Goal: Task Accomplishment & Management: Manage account settings

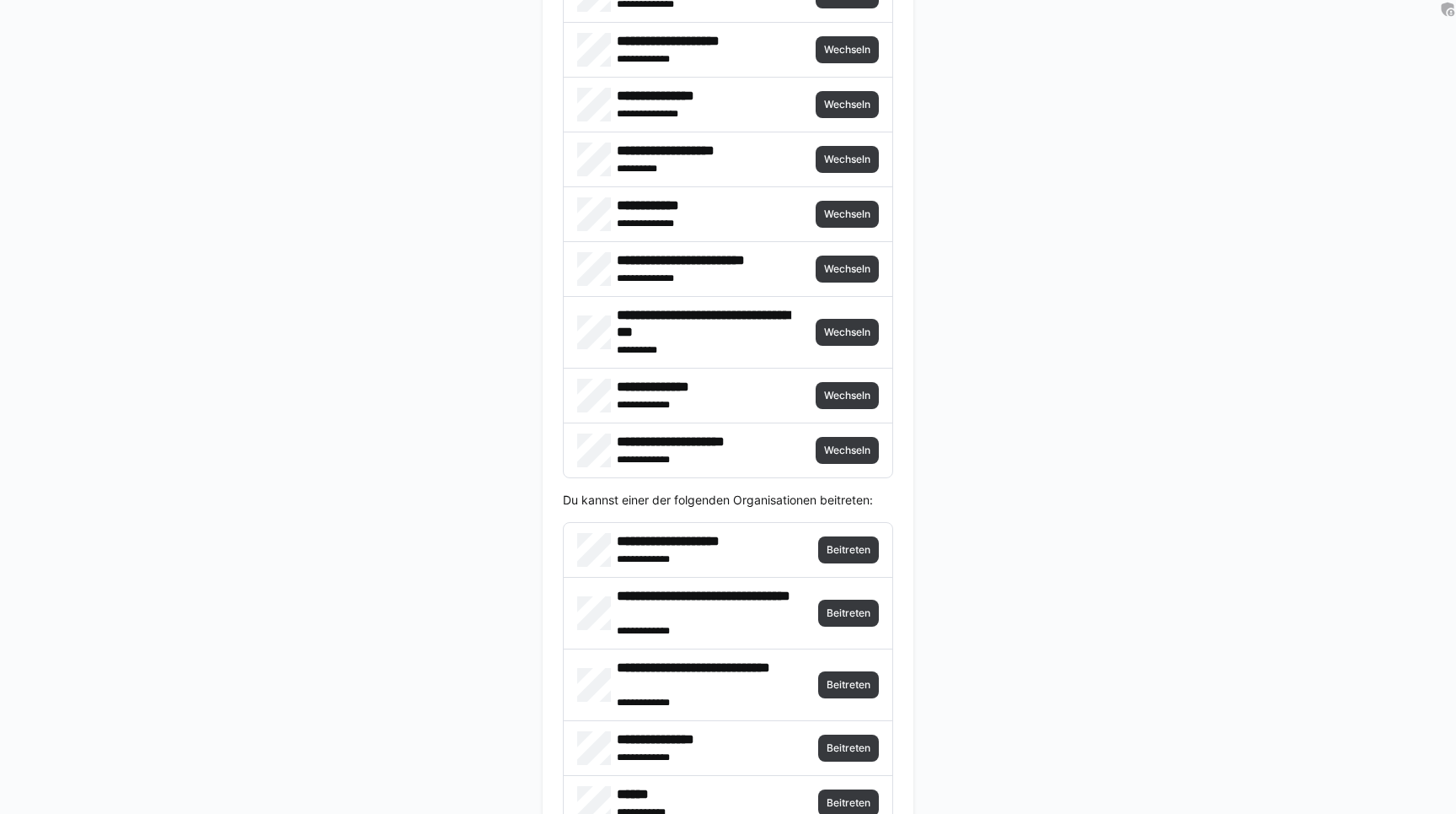
scroll to position [3788, 0]
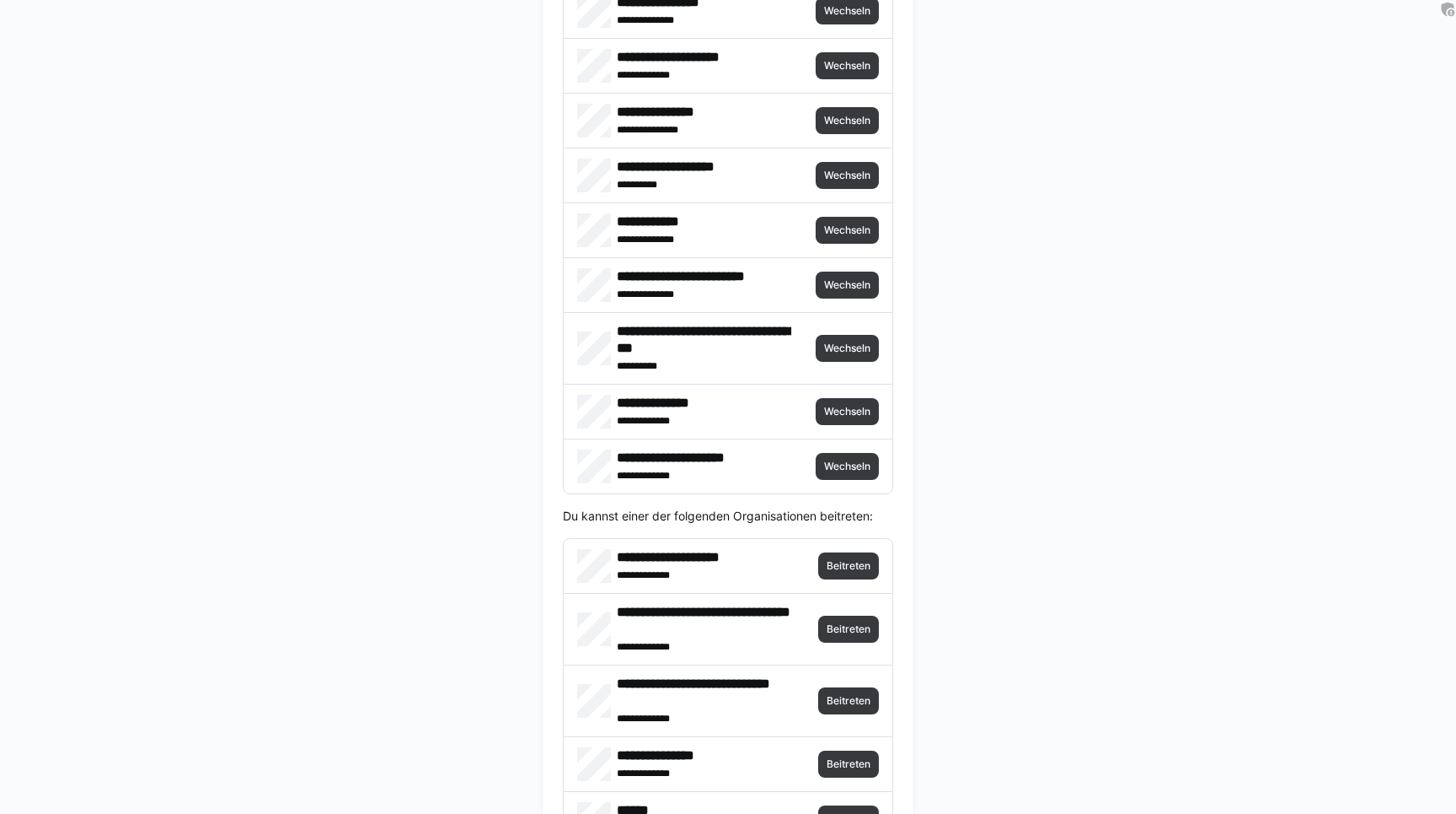
click at [840, 443] on div "**********" at bounding box center [728, 466] width 329 height 54
click at [833, 457] on span "Wechseln" at bounding box center [847, 466] width 63 height 27
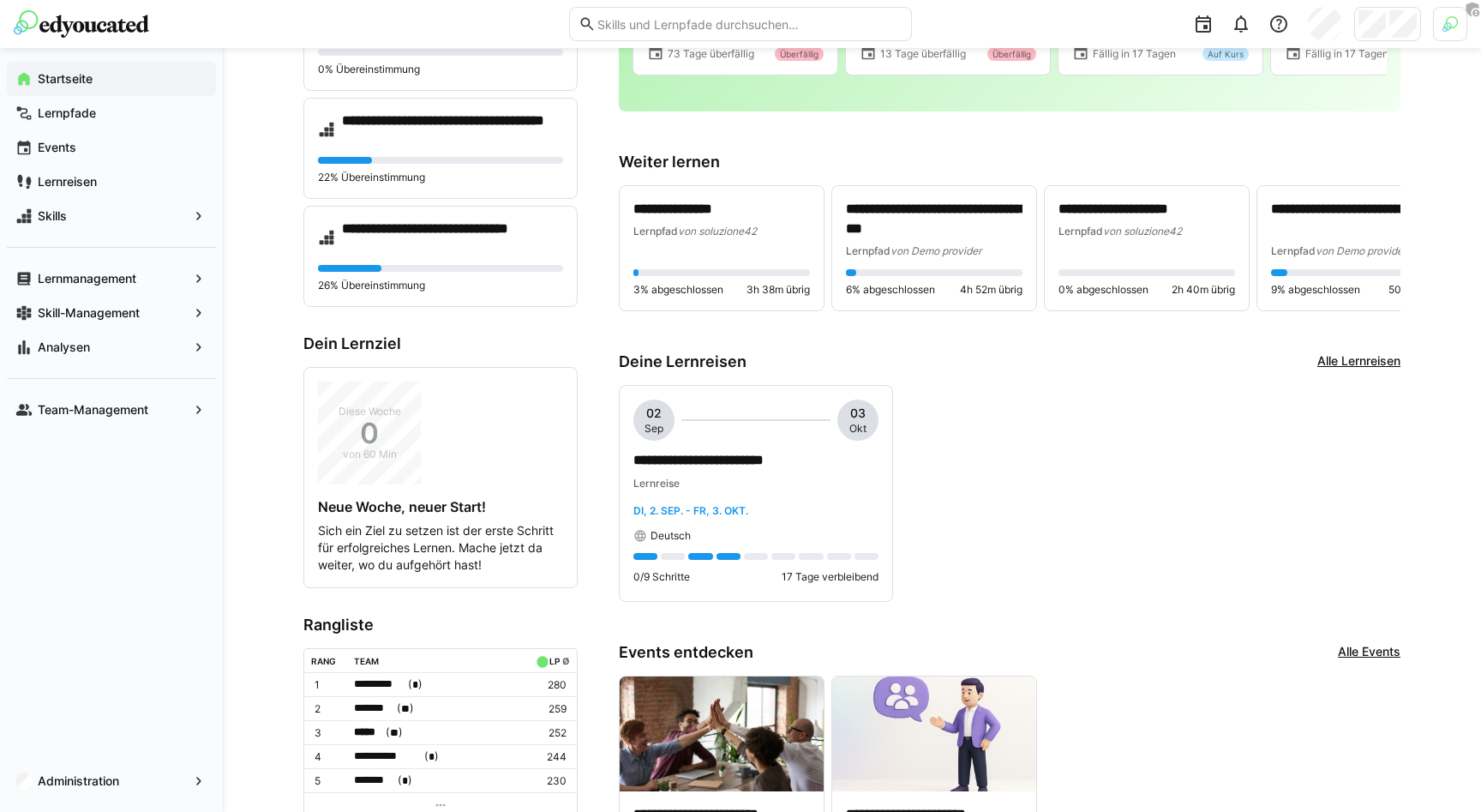
scroll to position [313, 0]
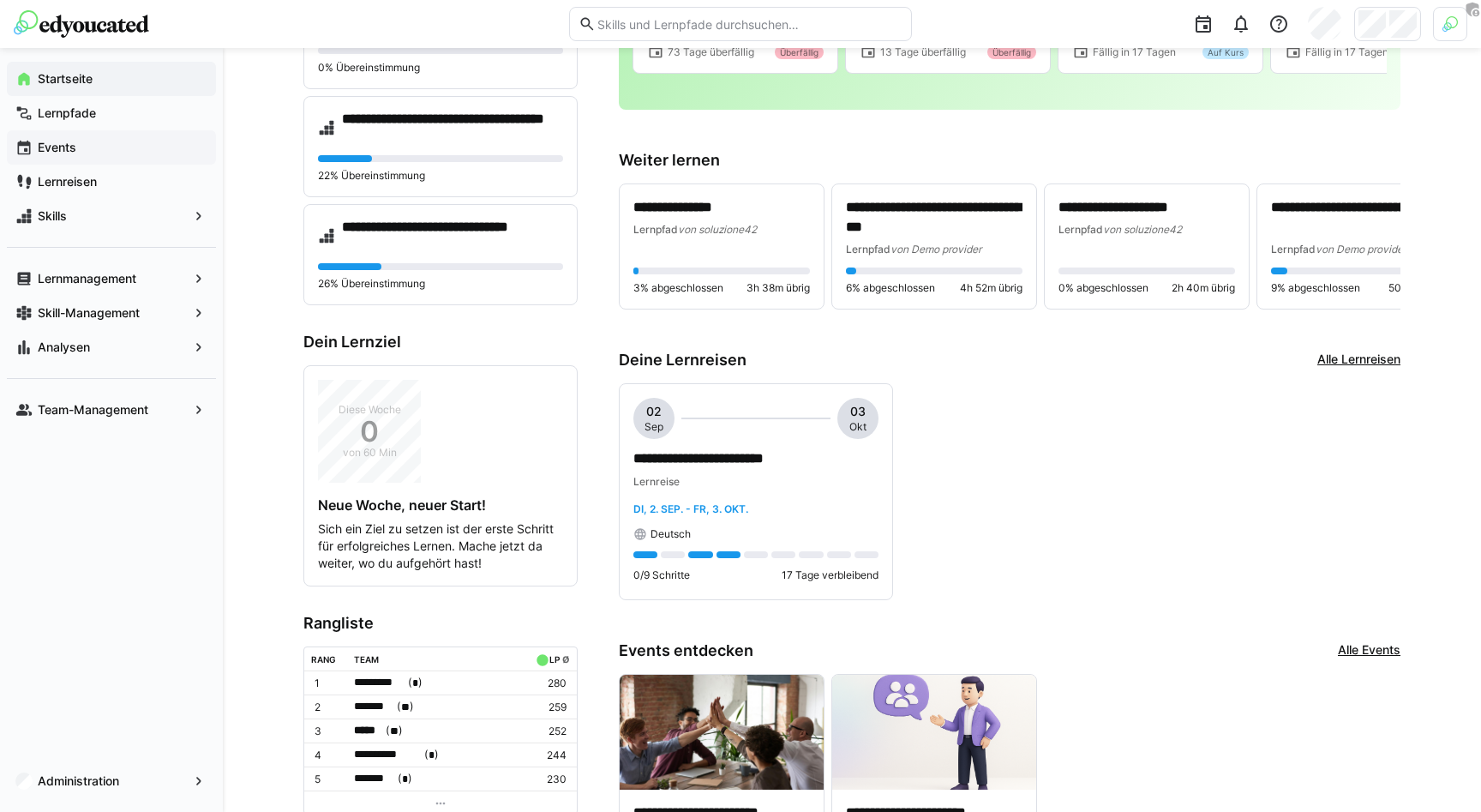
click at [0, 0] on app-navigation-label "Events" at bounding box center [0, 0] width 0 height 0
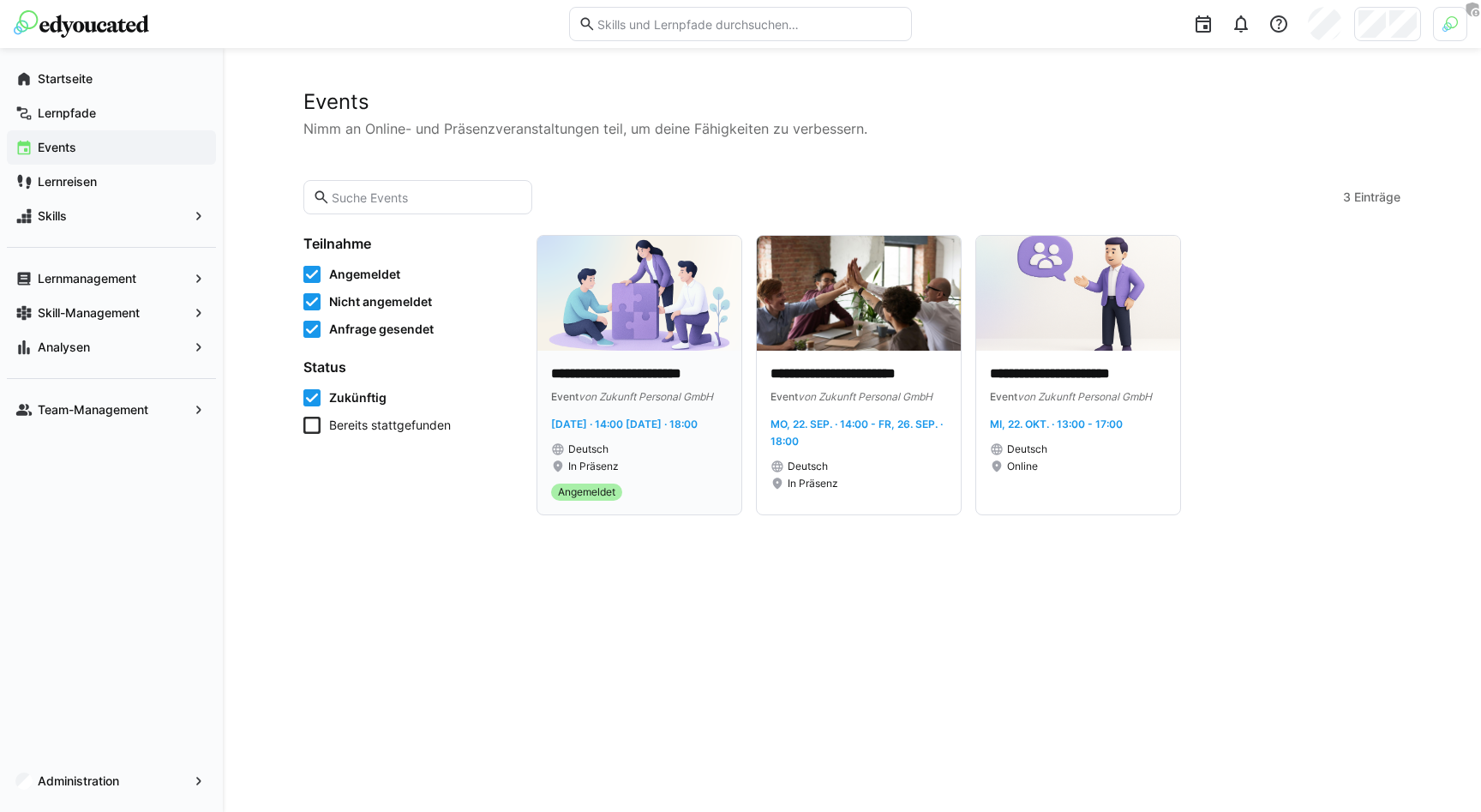
click at [628, 408] on div "**********" at bounding box center [639, 419] width 177 height 109
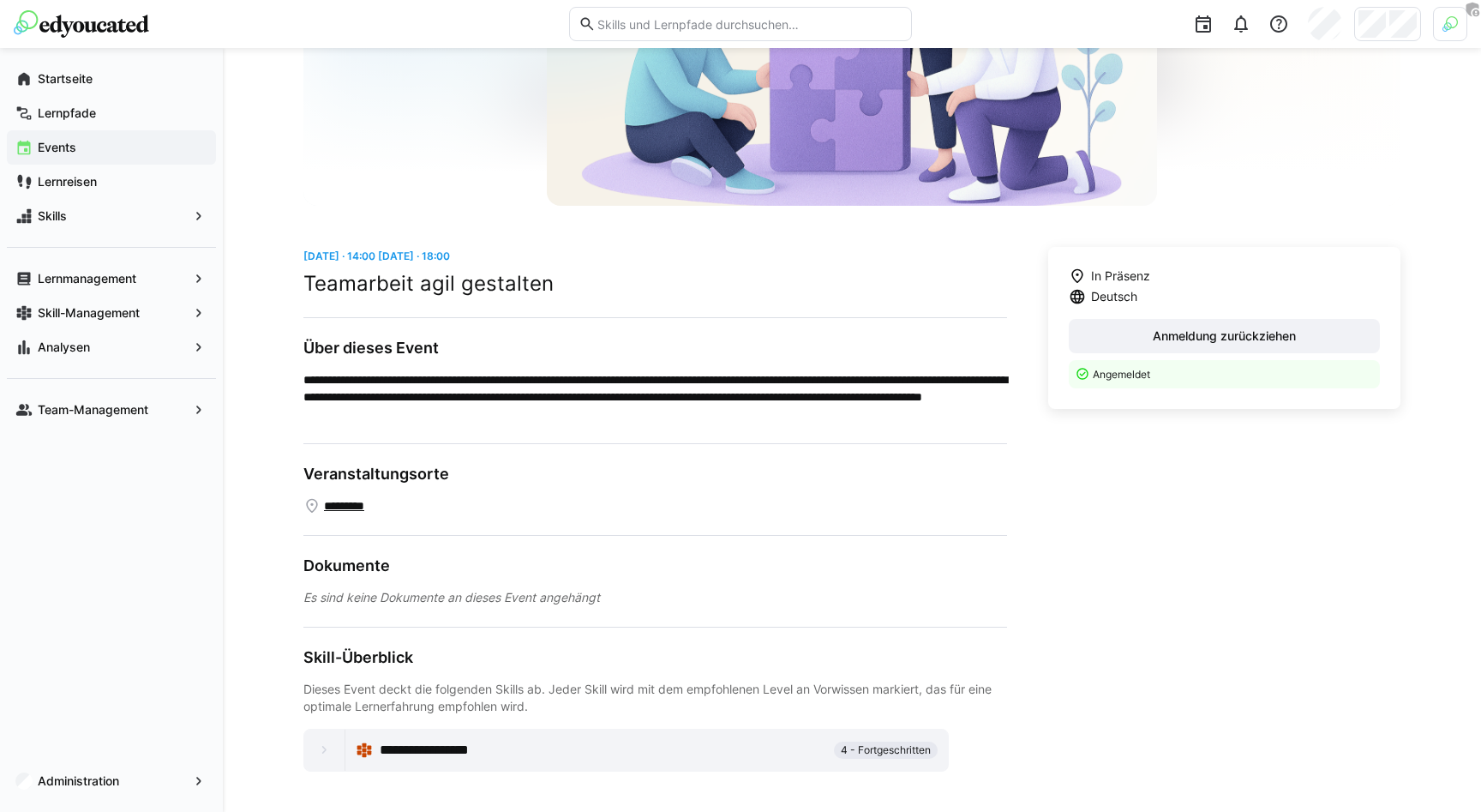
scroll to position [214, 0]
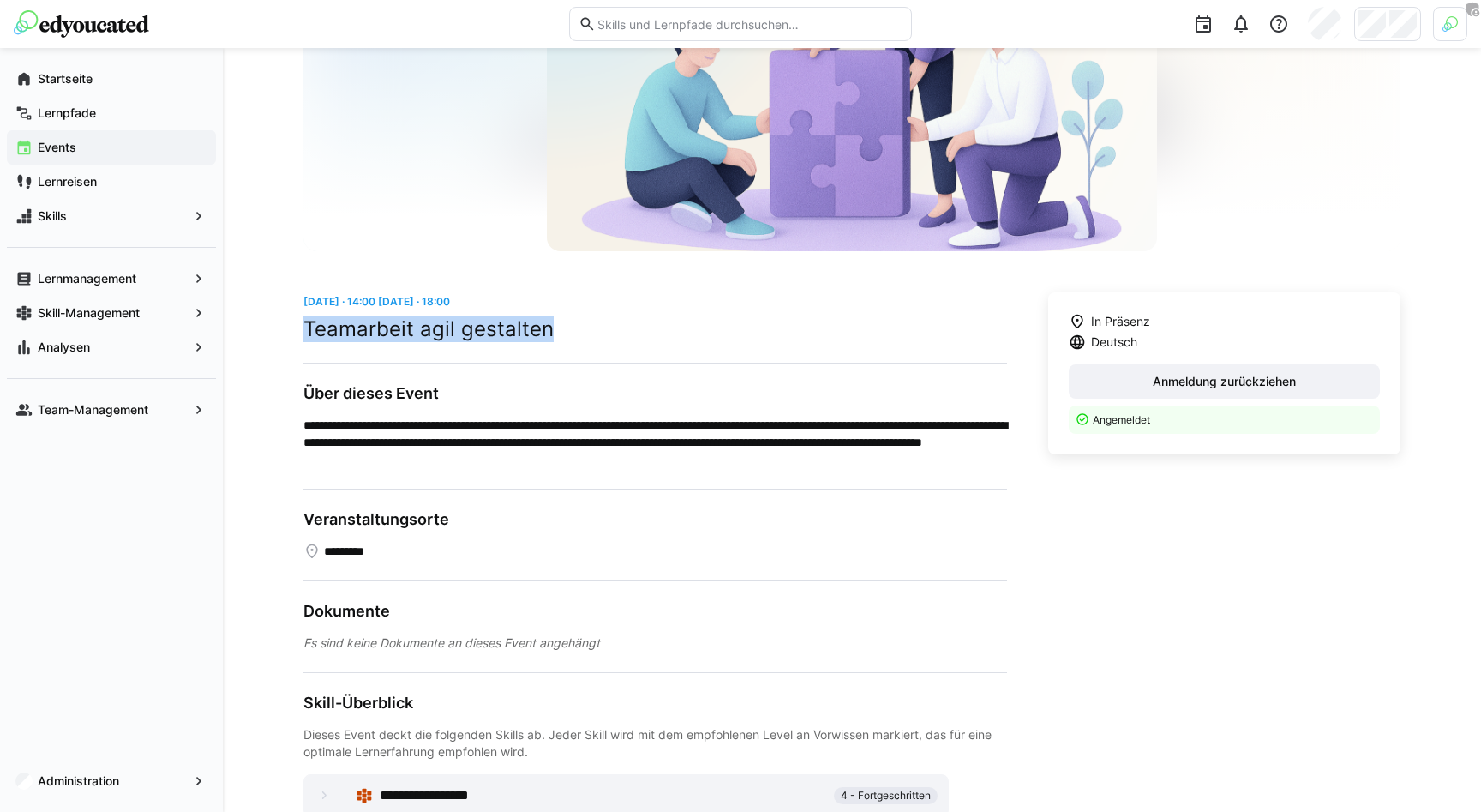
drag, startPoint x: 307, startPoint y: 329, endPoint x: 563, endPoint y: 329, distance: 256.0
click at [563, 329] on h2 "Teamarbeit agil gestalten" at bounding box center [655, 329] width 704 height 26
click at [159, 274] on span "Lernmanagement" at bounding box center [111, 278] width 153 height 17
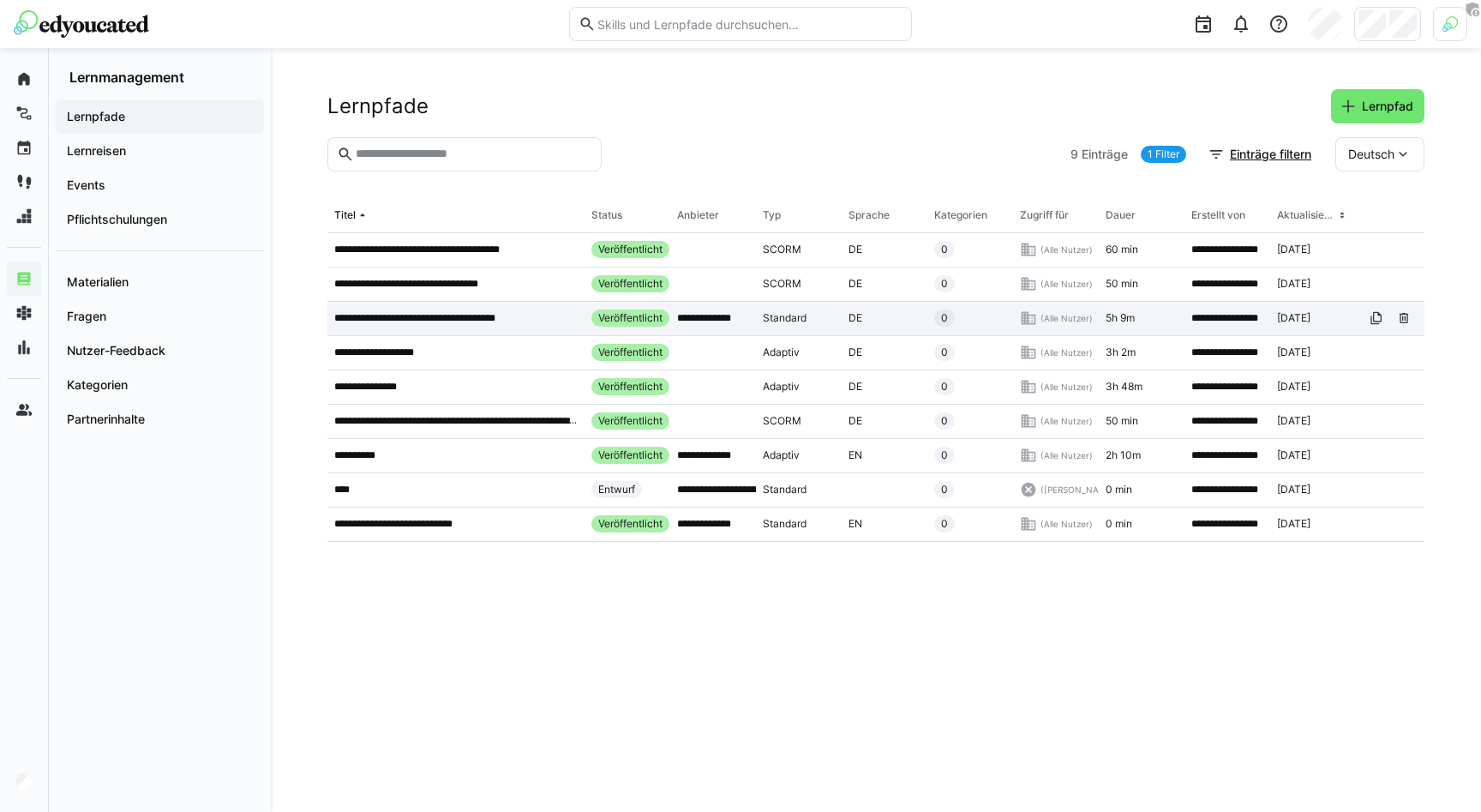
click at [493, 317] on p "**********" at bounding box center [431, 318] width 194 height 14
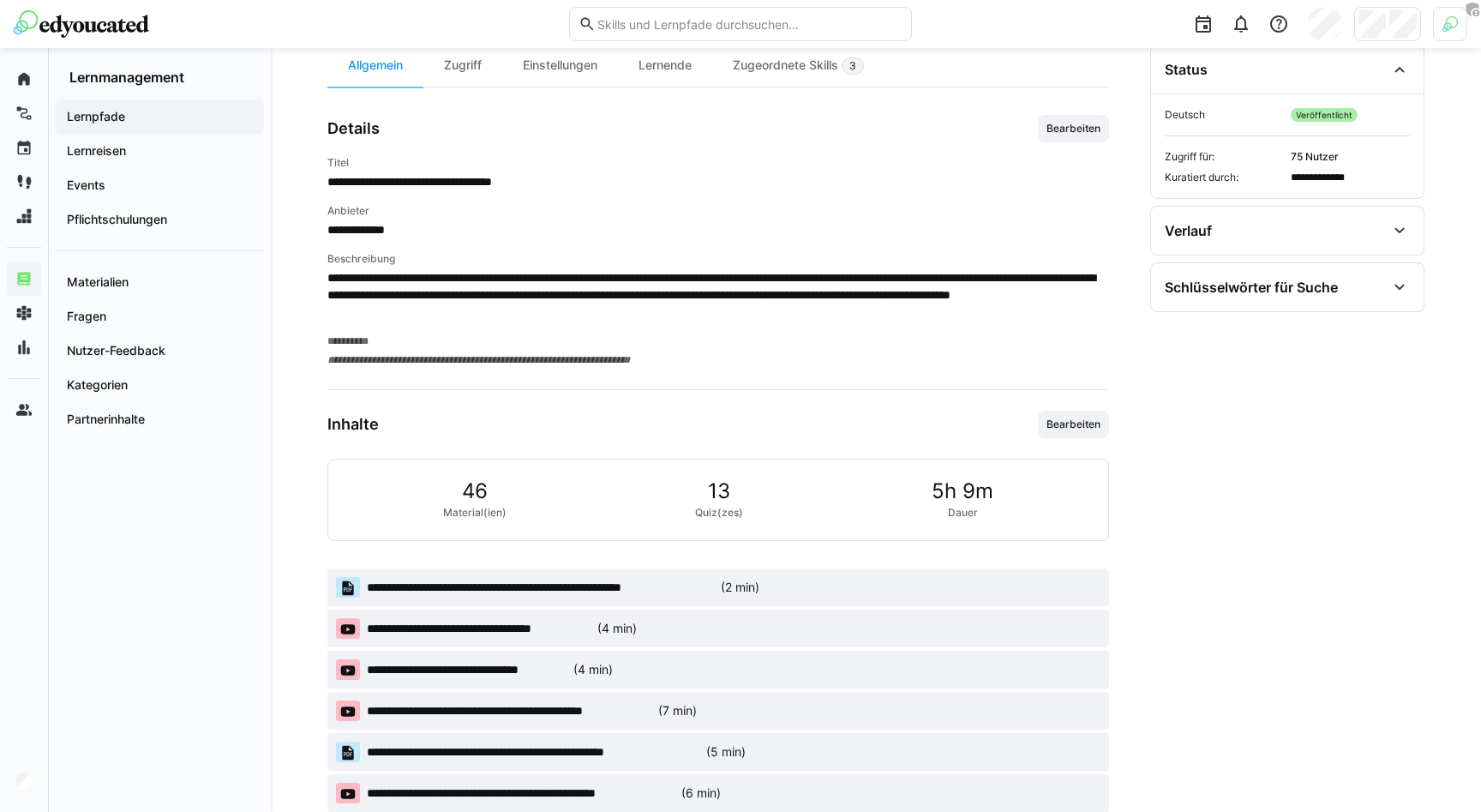
scroll to position [548, 0]
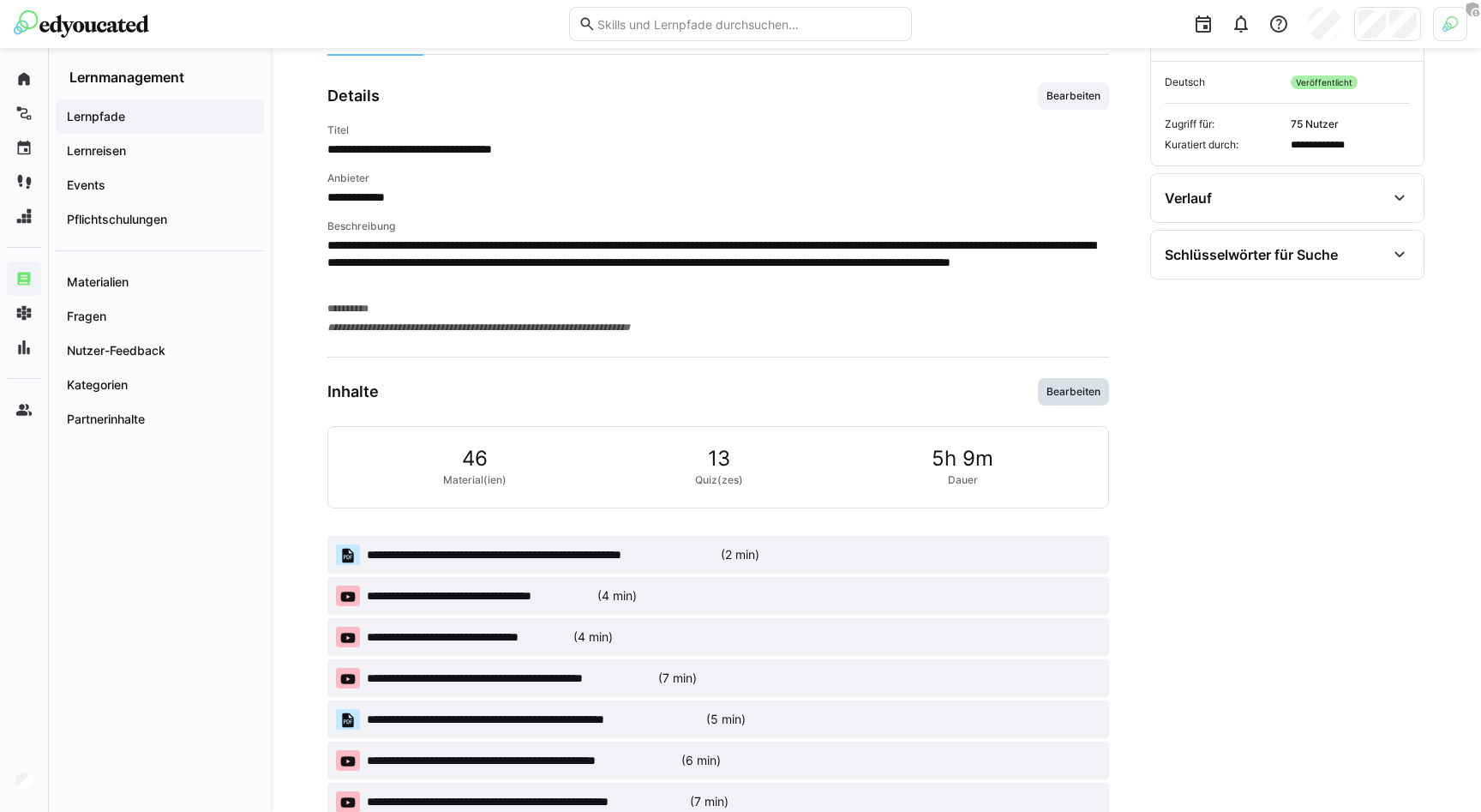
click at [921, 389] on span "Bearbeiten" at bounding box center [1073, 392] width 57 height 14
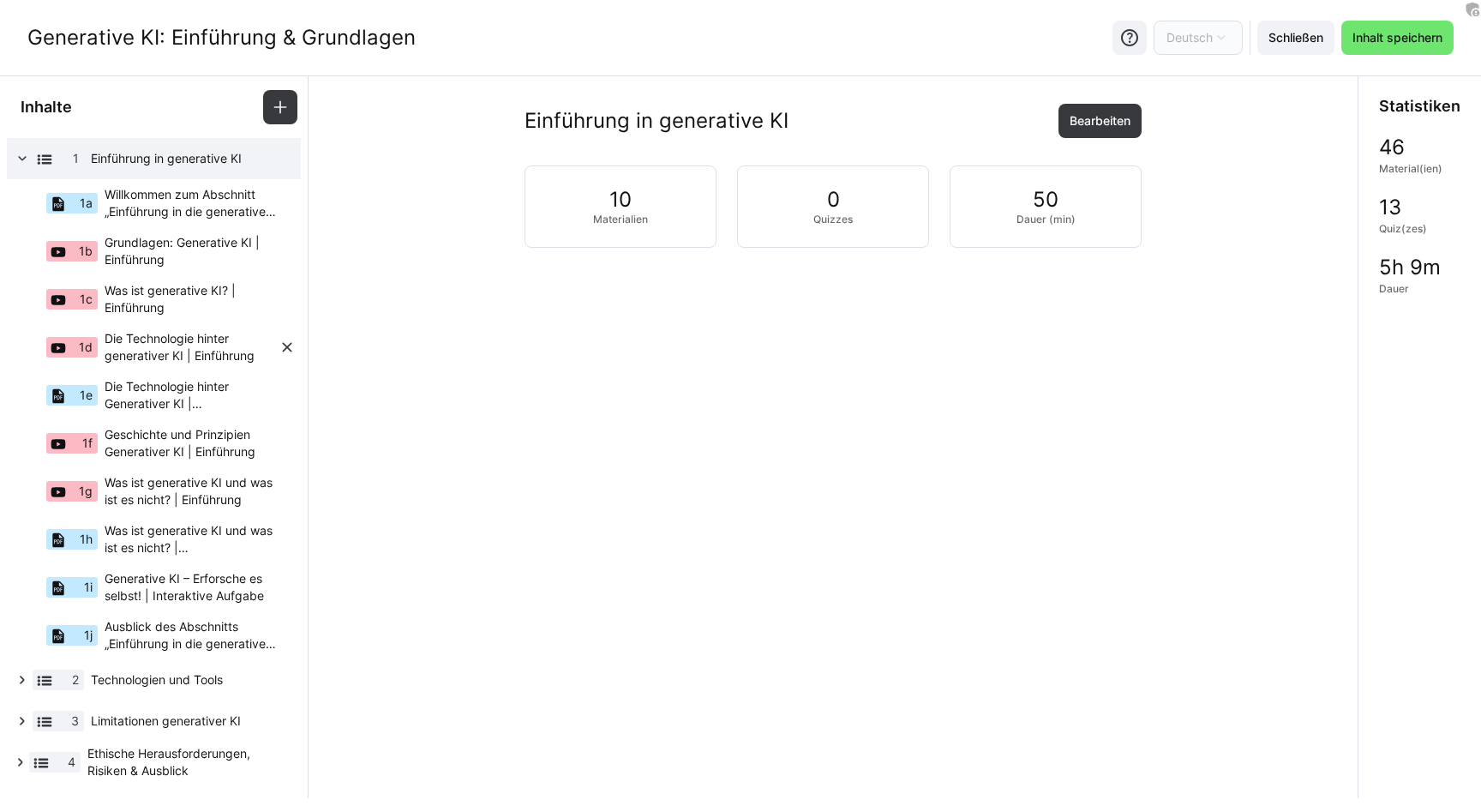
click at [99, 350] on div "1d Die Technologie hinter generativer KI | Einführung" at bounding box center [145, 347] width 267 height 48
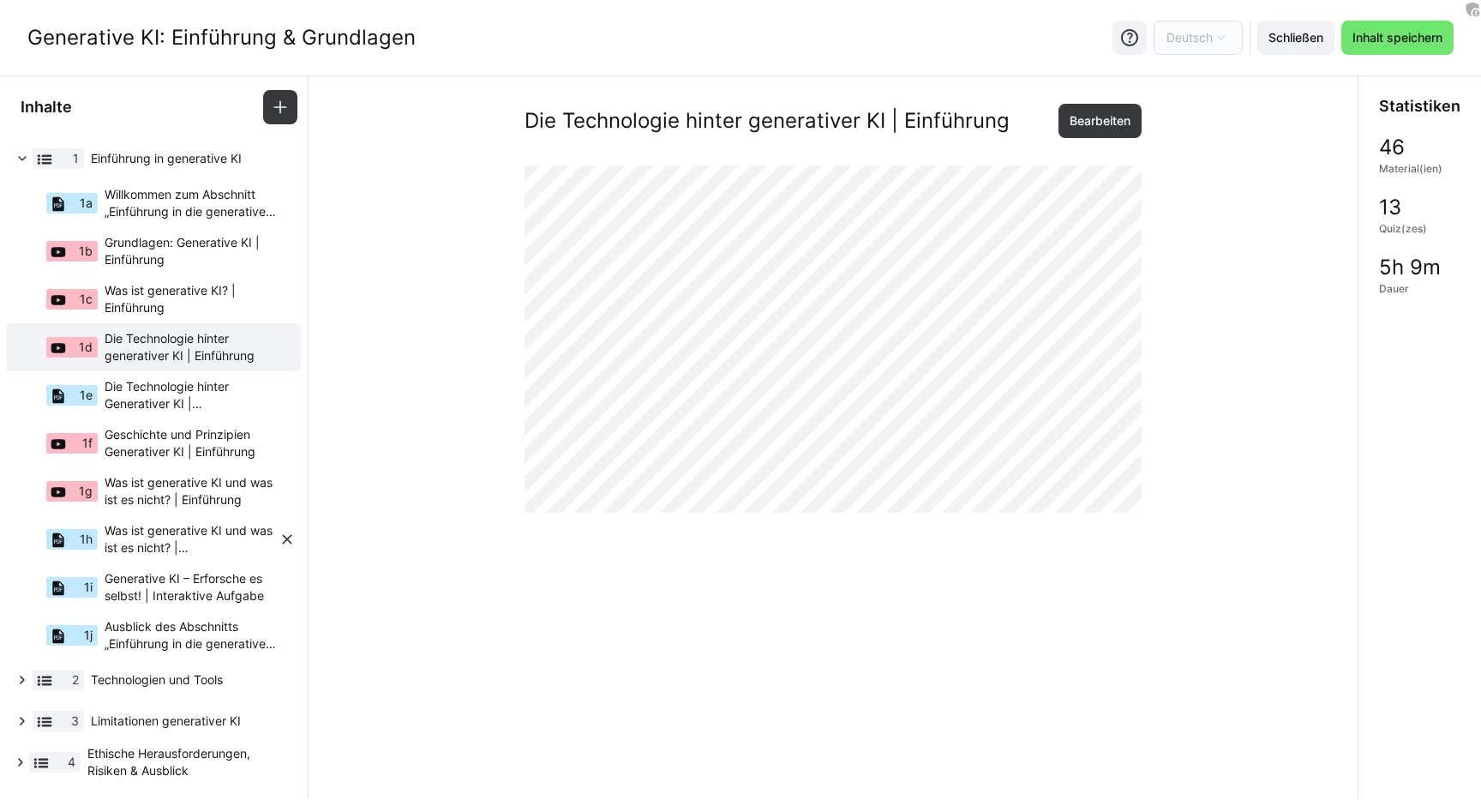
click at [180, 532] on span "Was ist generative KI und was ist es nicht? | Zusammenfassung" at bounding box center [191, 538] width 174 height 34
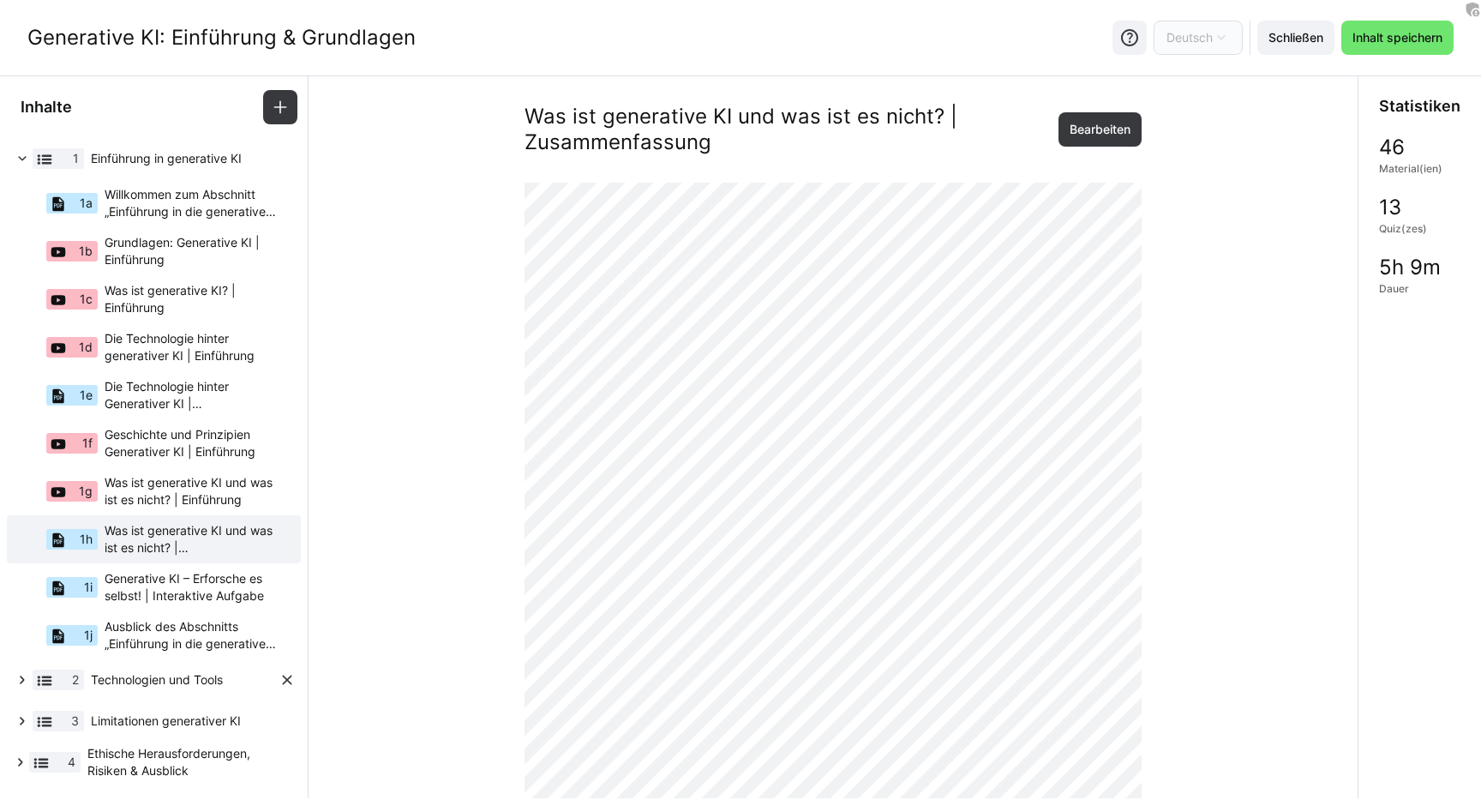
click at [23, 678] on eds-icon at bounding box center [22, 680] width 17 height 17
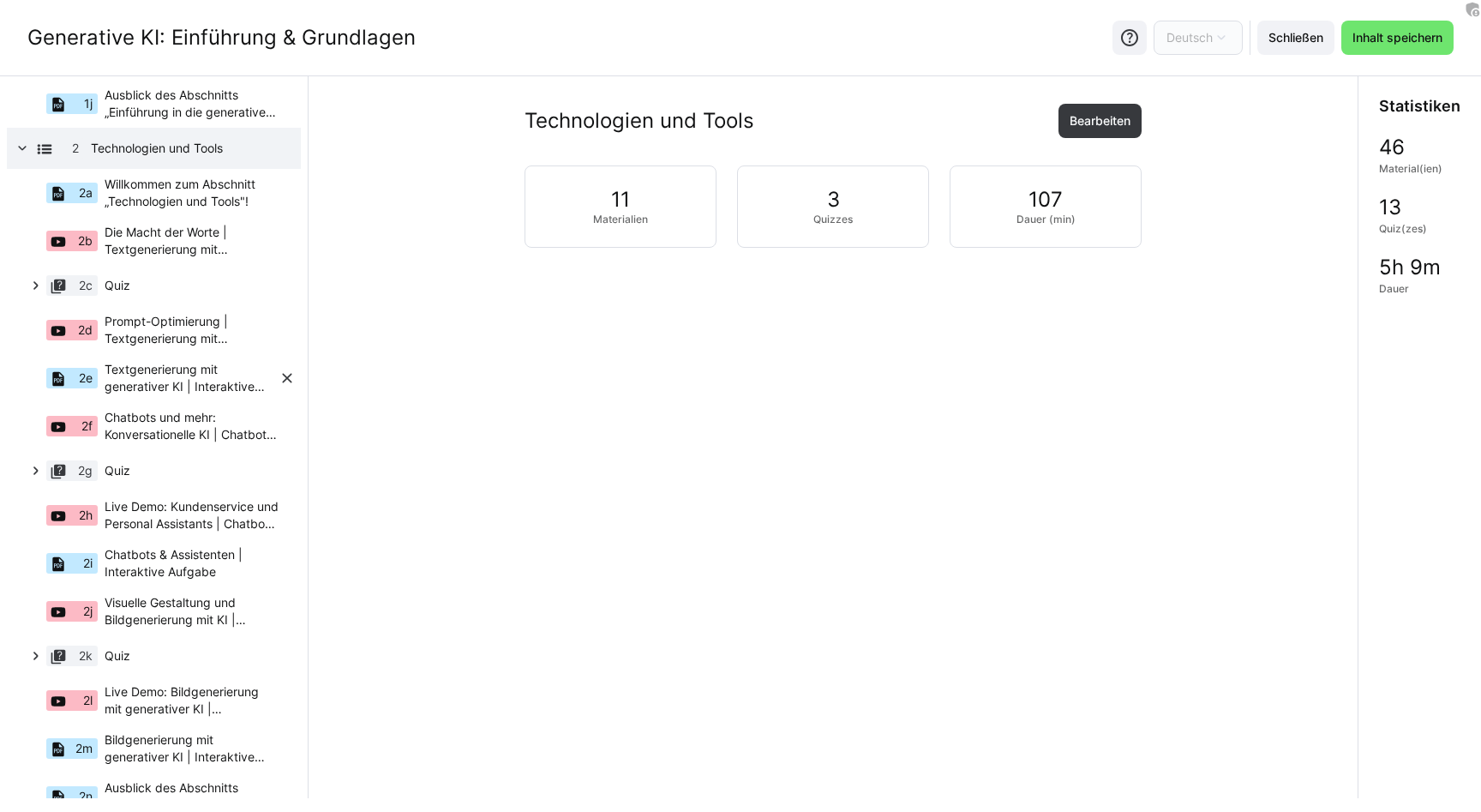
scroll to position [556, 0]
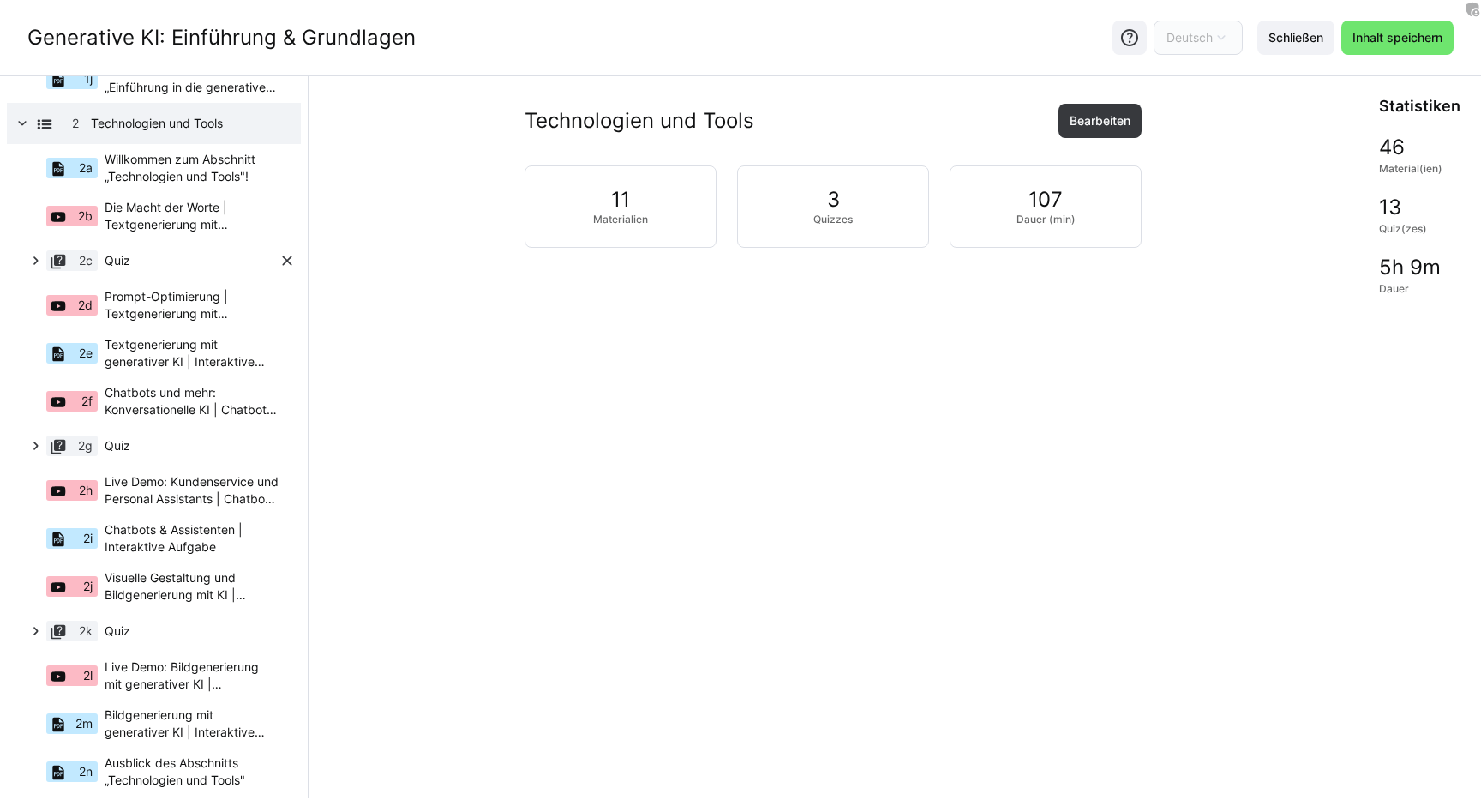
click at [117, 256] on span "Quiz" at bounding box center [191, 261] width 174 height 17
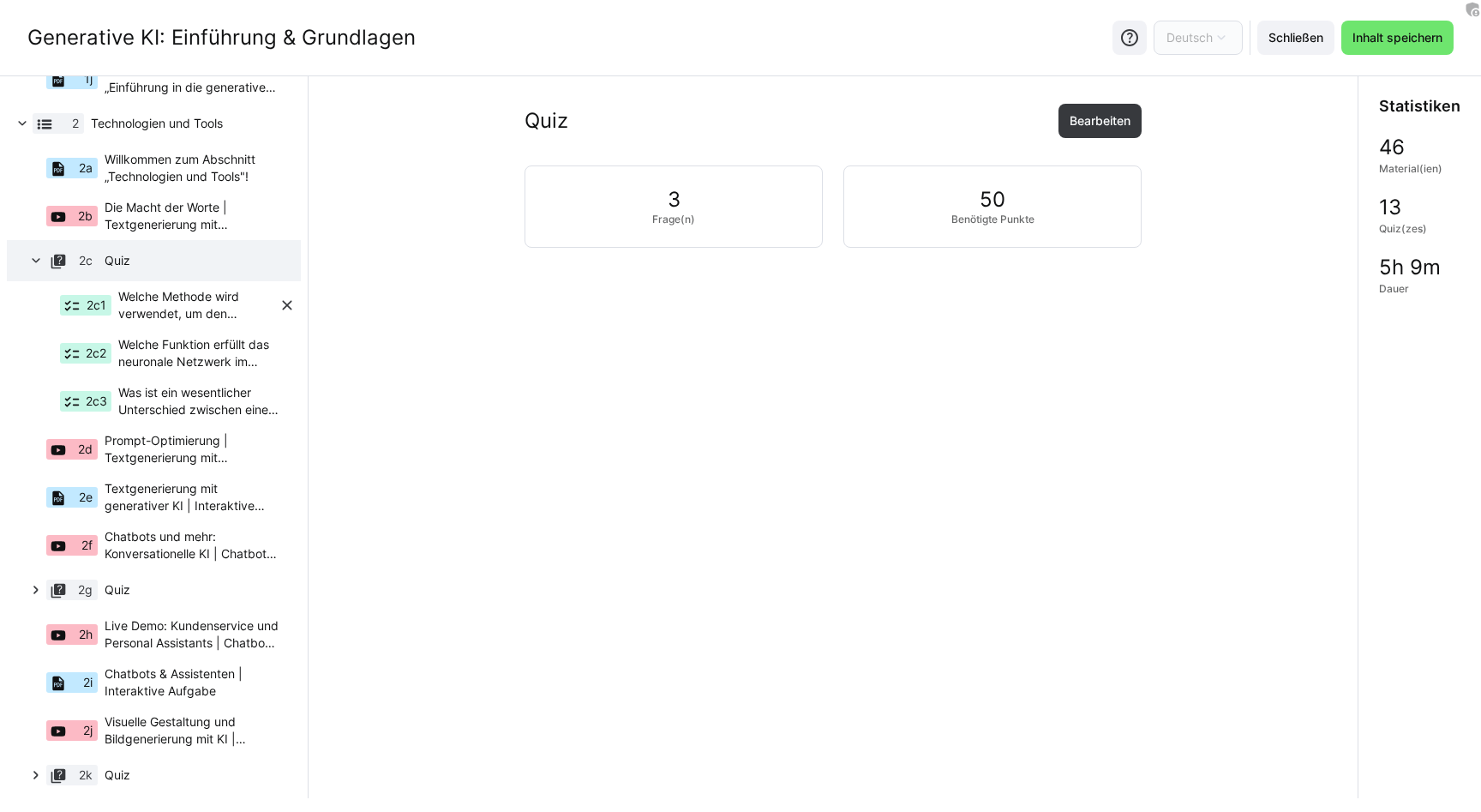
click at [146, 300] on span "Welche Methode wird verwendet, um den nächsten Buchstaben in einem großen Sprac…" at bounding box center [198, 304] width 160 height 34
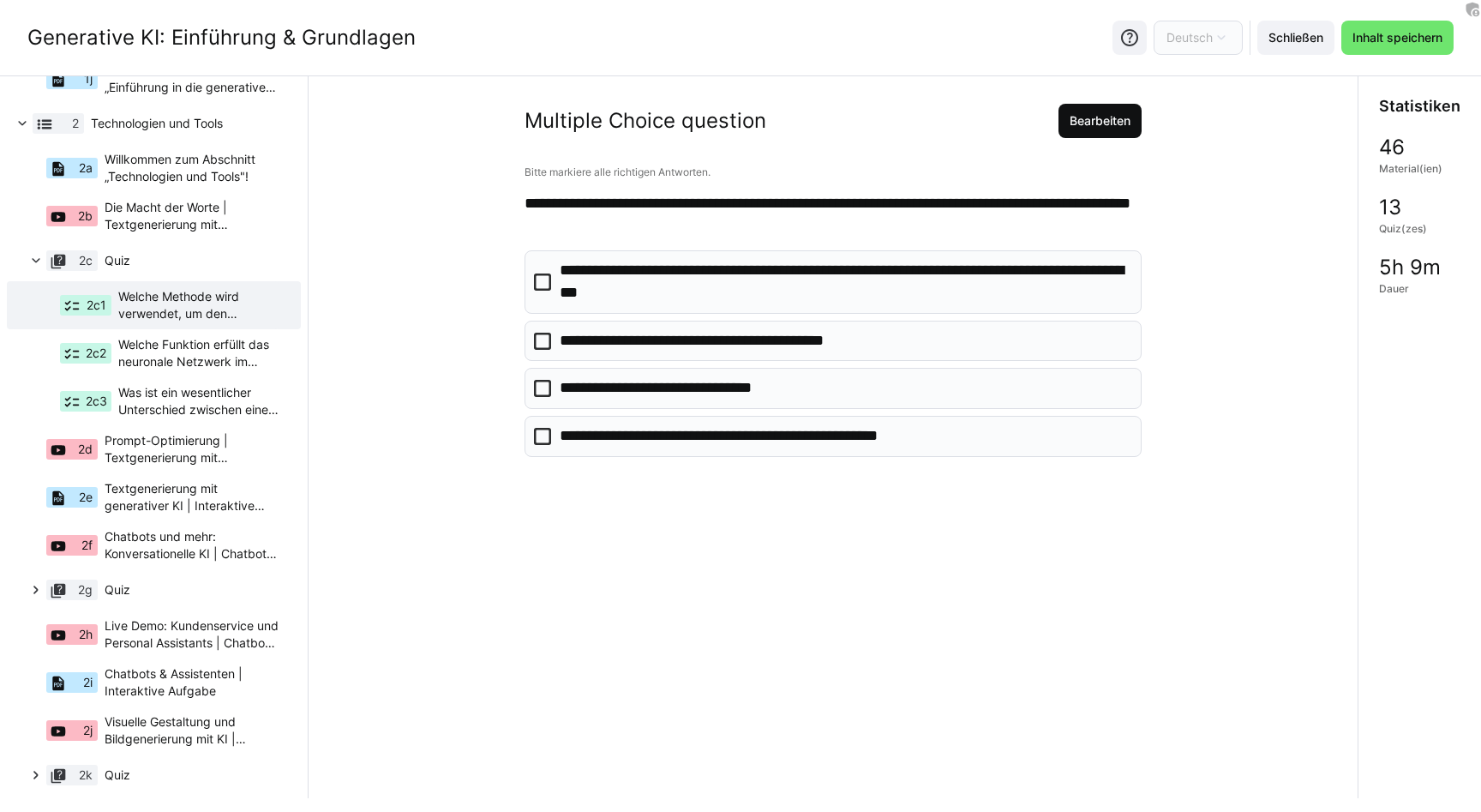
click at [921, 125] on span "Bearbeiten" at bounding box center [1100, 121] width 66 height 17
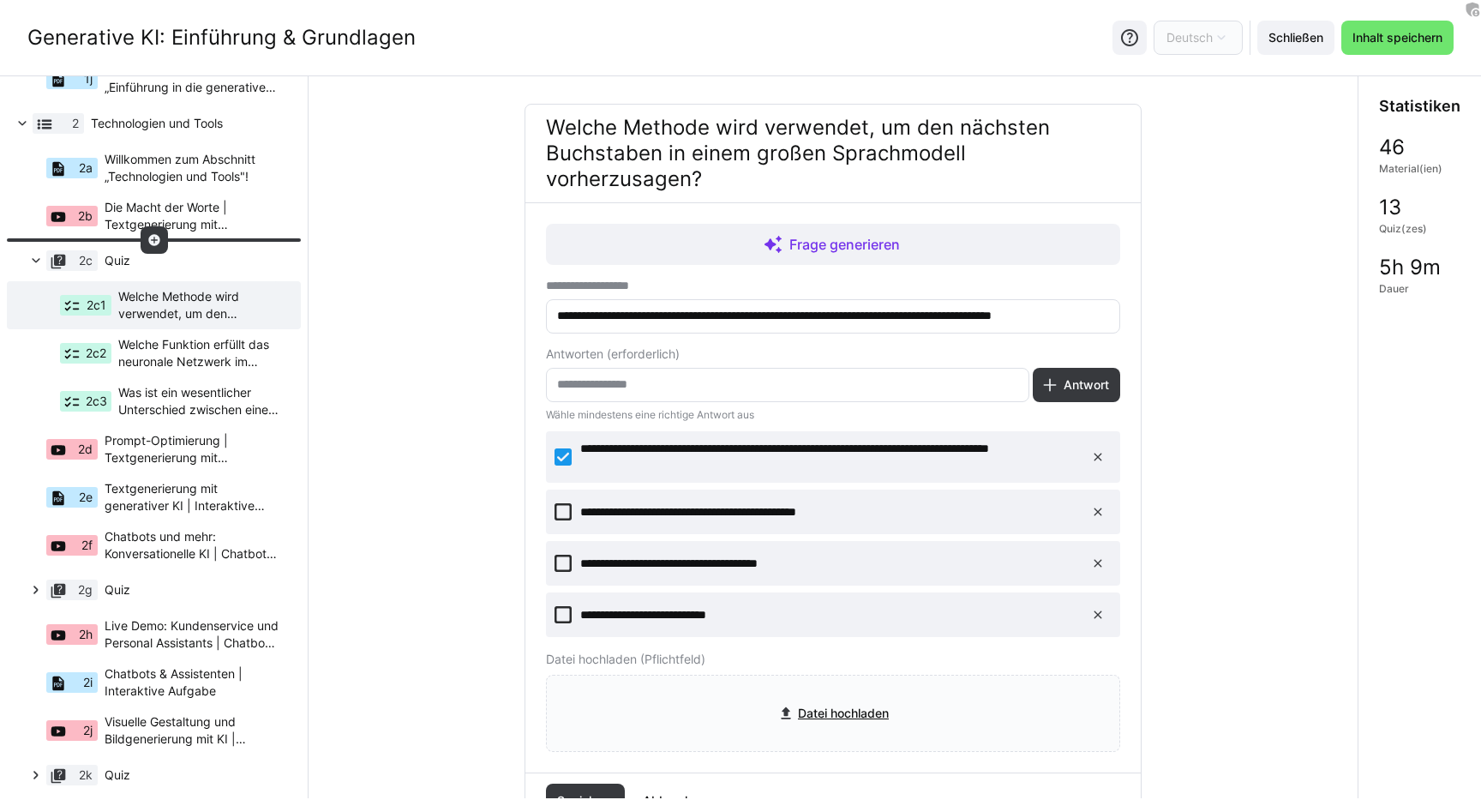
click at [153, 241] on eds-icon at bounding box center [154, 240] width 14 height 14
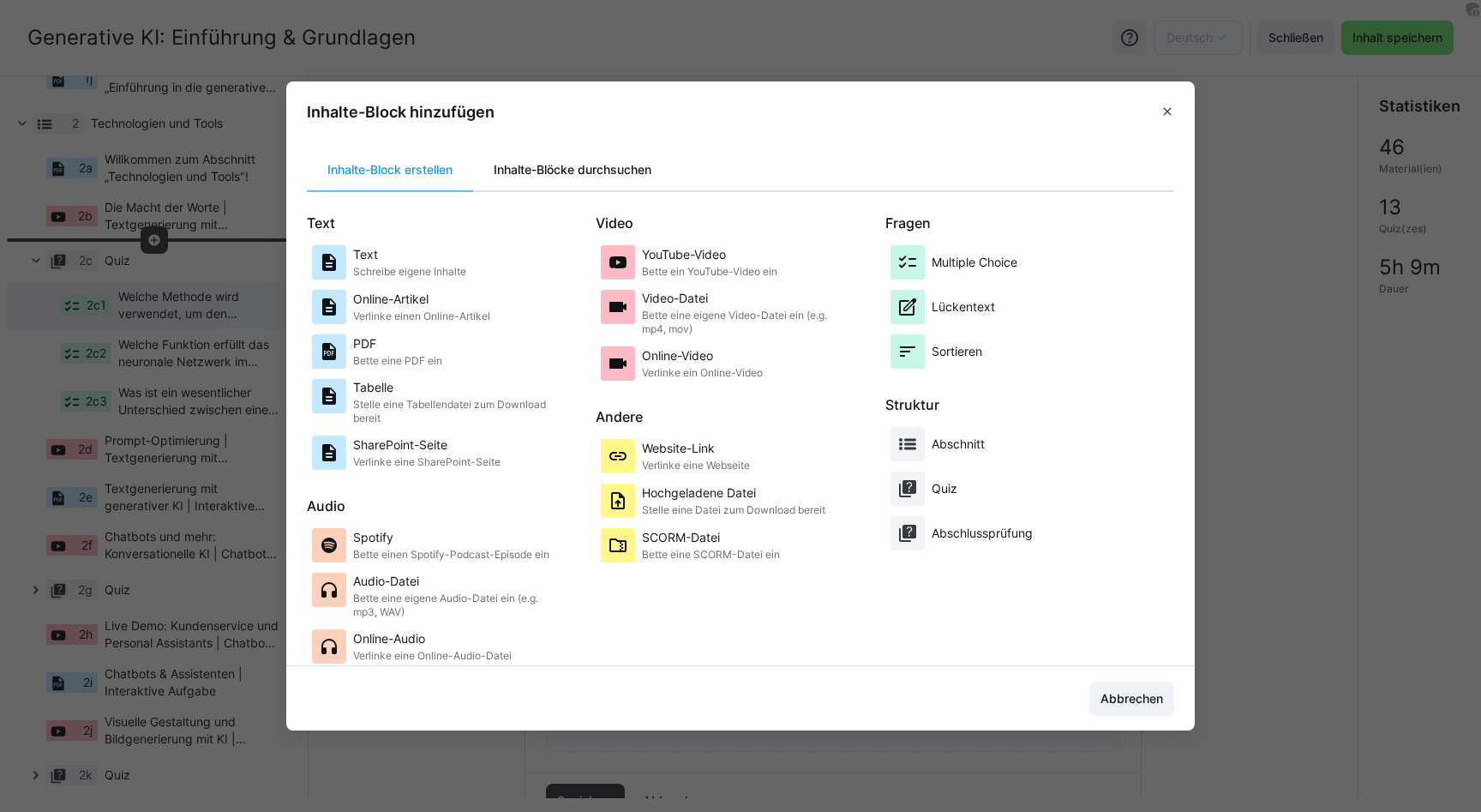
click at [527, 172] on div "Inhalte-Blöcke durchsuchen" at bounding box center [572, 169] width 199 height 42
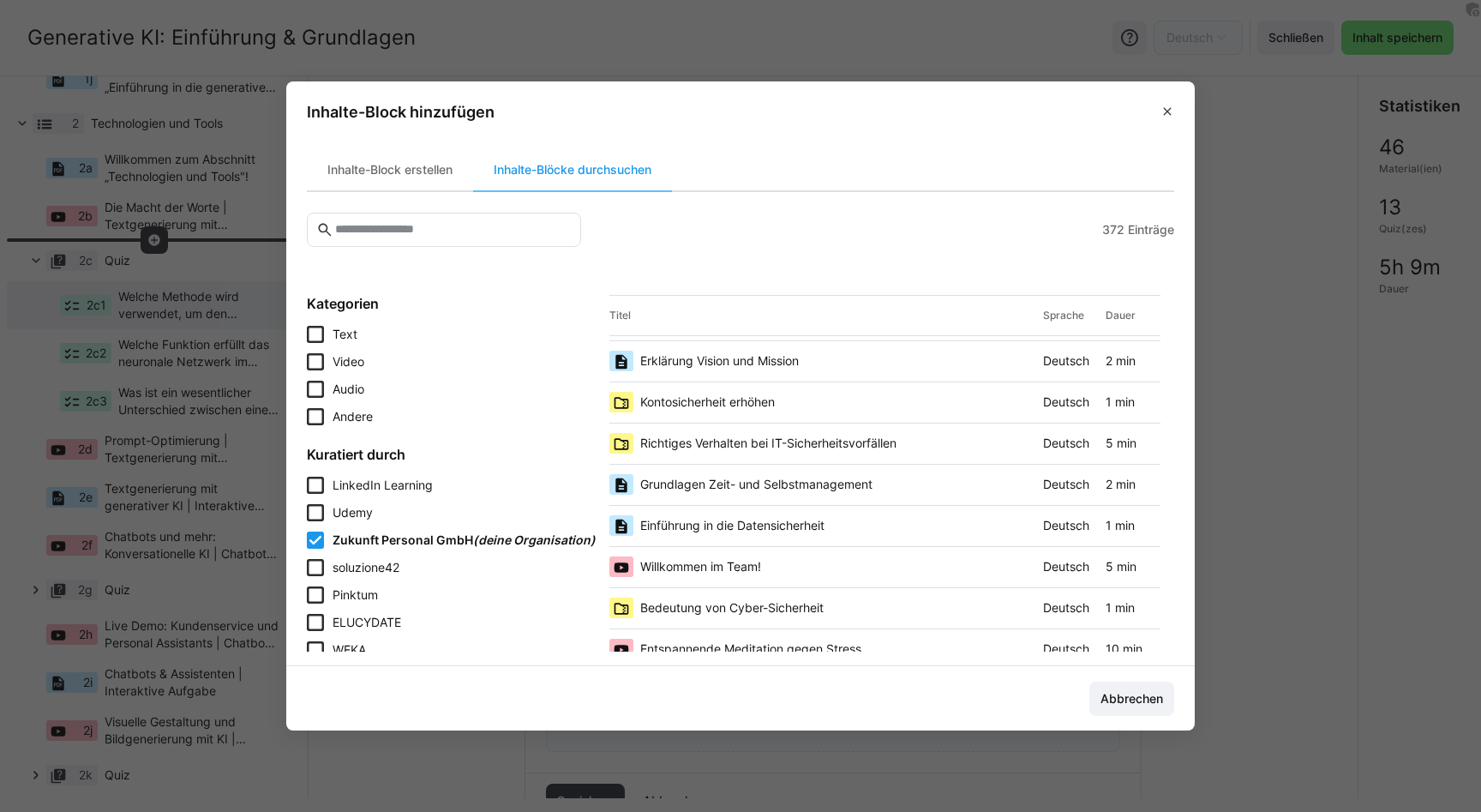
scroll to position [409, 0]
click at [921, 680] on footer "Abbrechen" at bounding box center [740, 698] width 909 height 64
click at [921, 692] on span "Abbrechen" at bounding box center [1132, 699] width 68 height 17
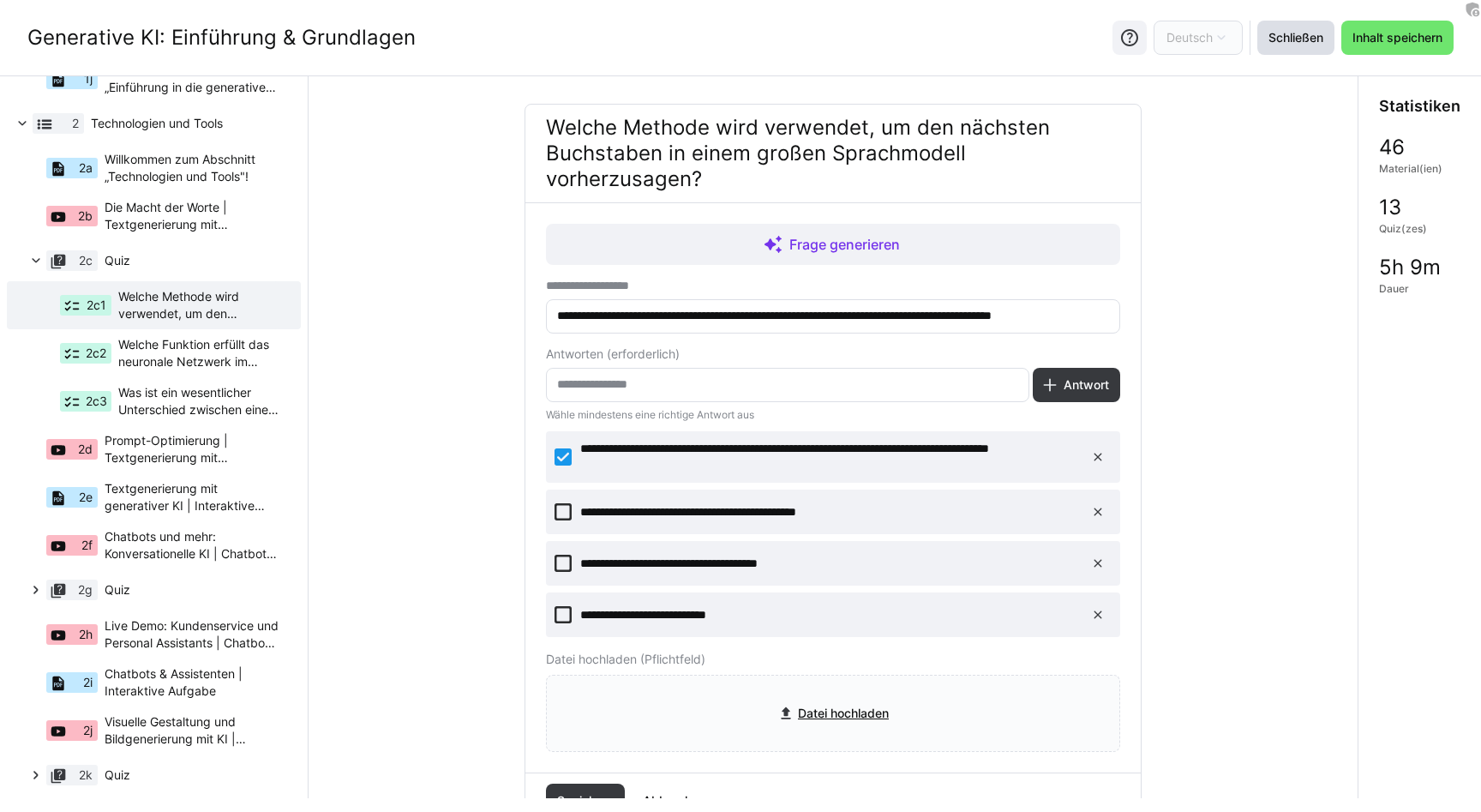
click at [921, 43] on span "Schließen" at bounding box center [1295, 38] width 60 height 17
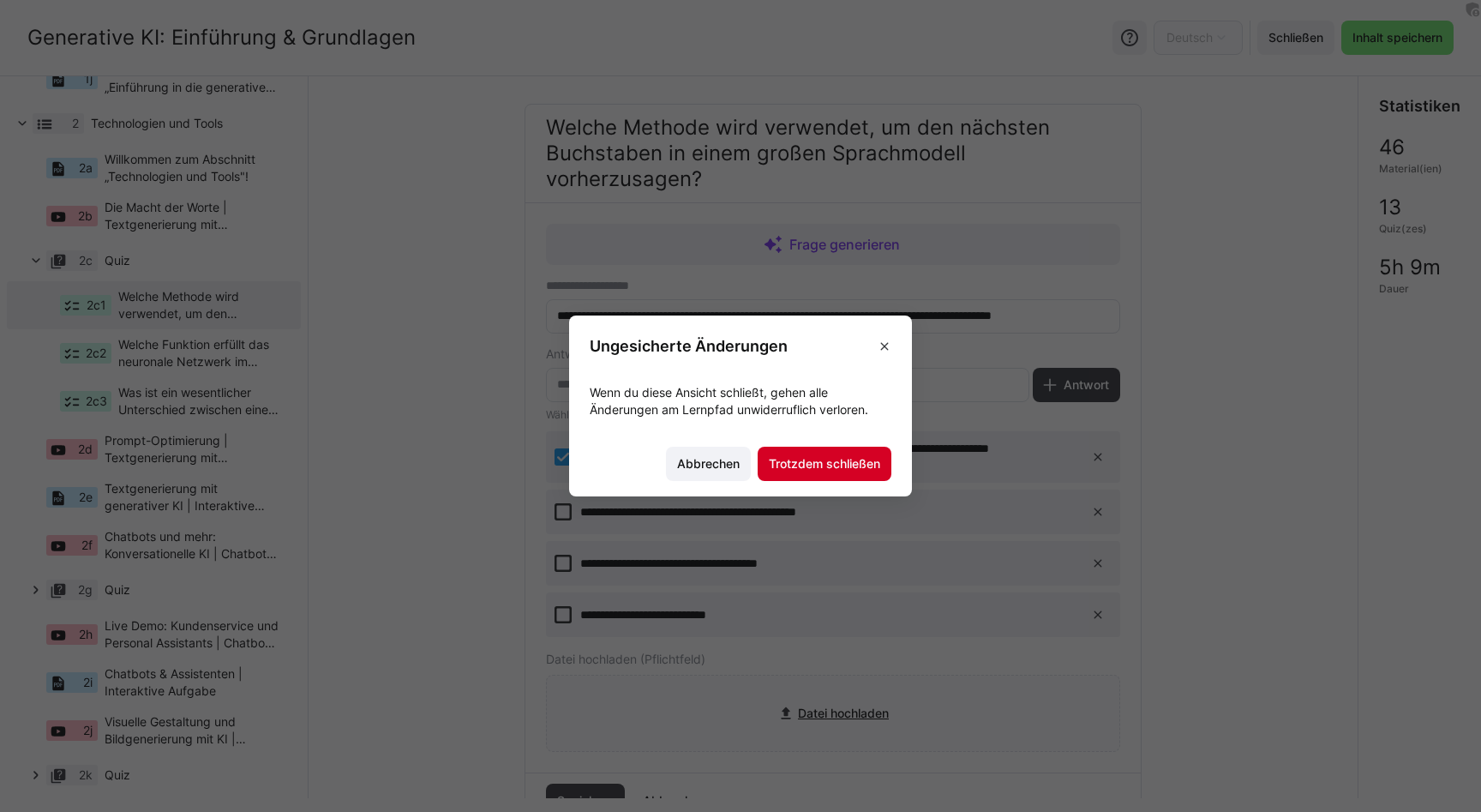
click at [814, 459] on span "Trotzdem schließen" at bounding box center [825, 464] width 117 height 17
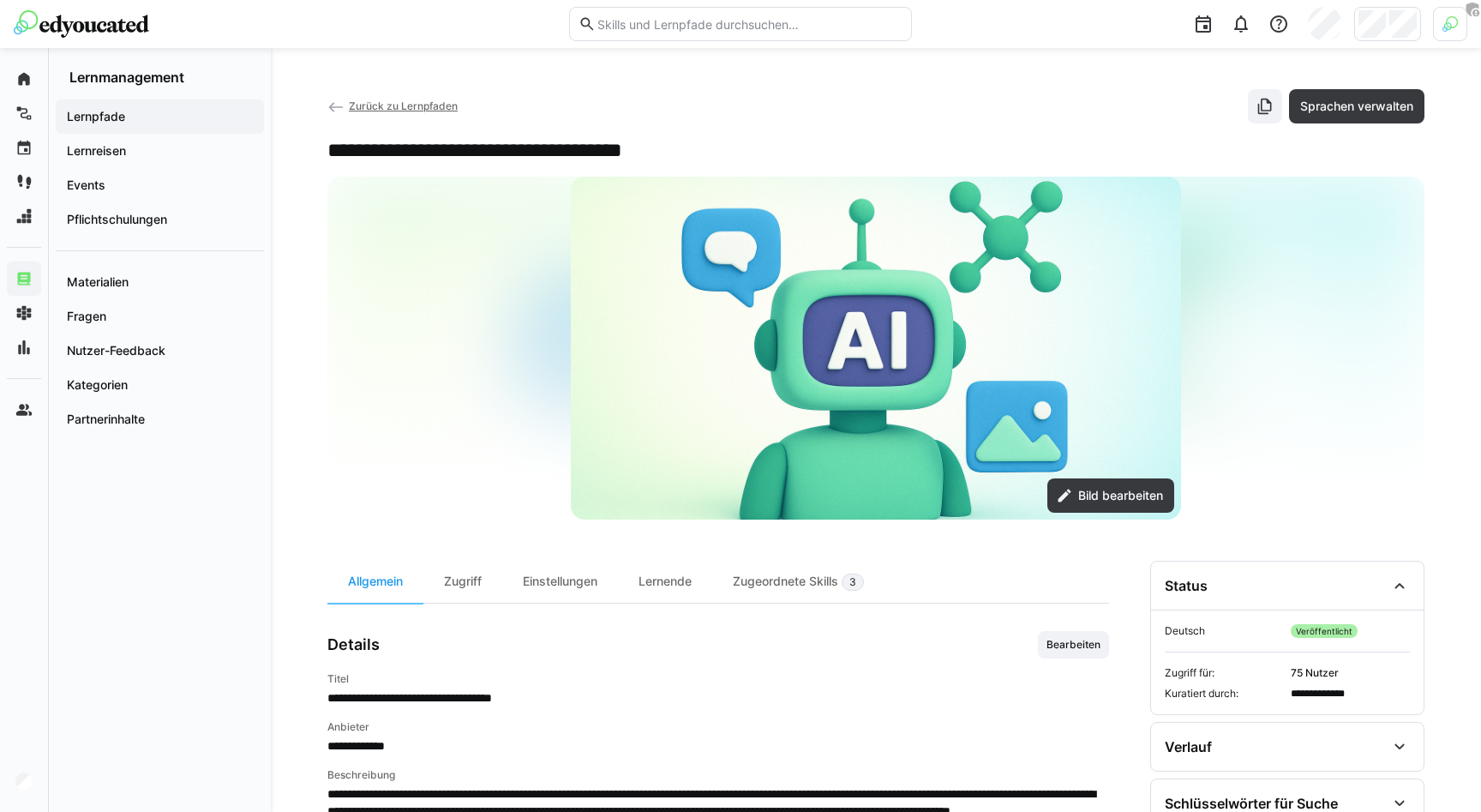
click at [0, 0] on app-navigation-label "Lernpfade" at bounding box center [0, 0] width 0 height 0
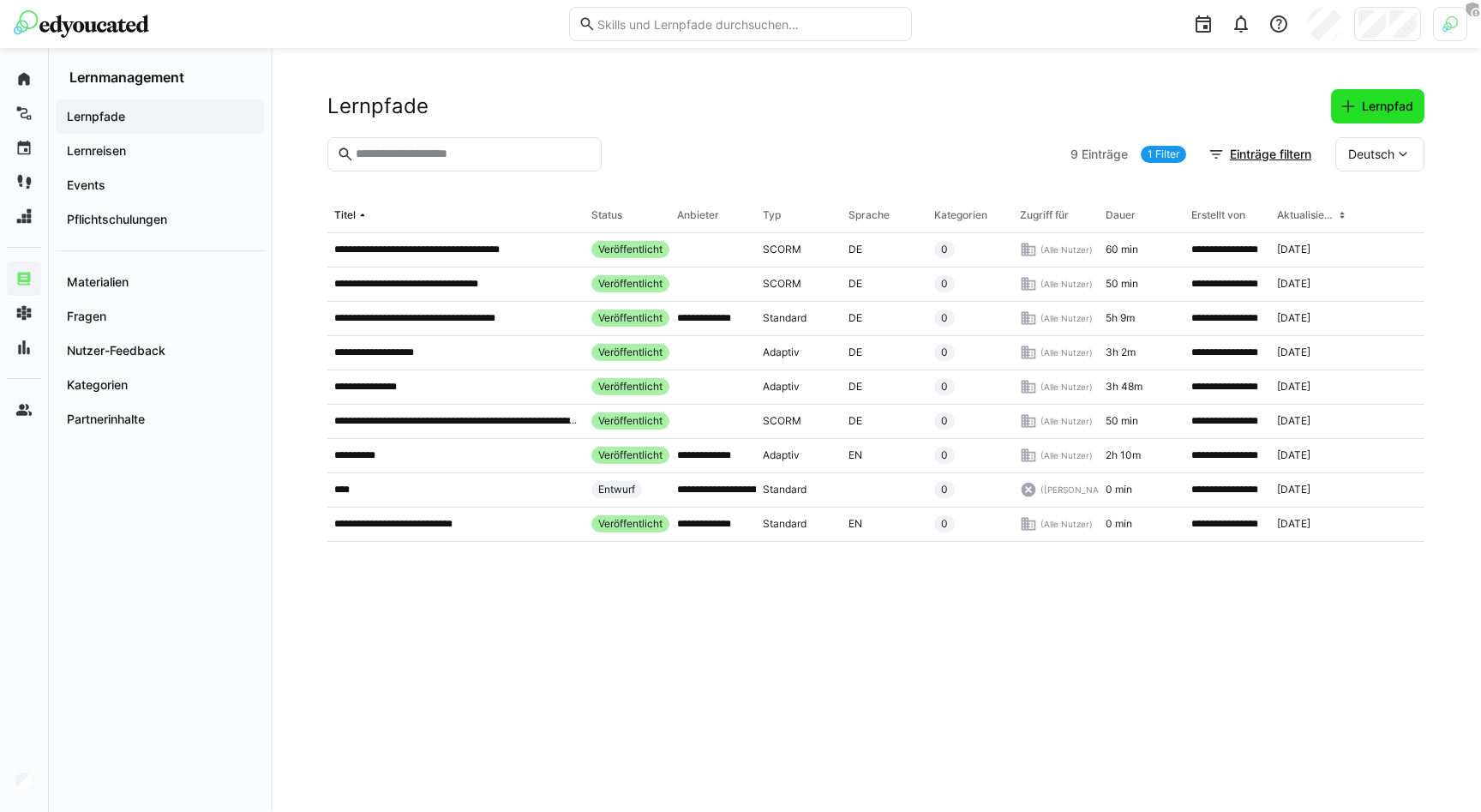
click at [921, 102] on span "Lernpfad" at bounding box center [1387, 106] width 57 height 17
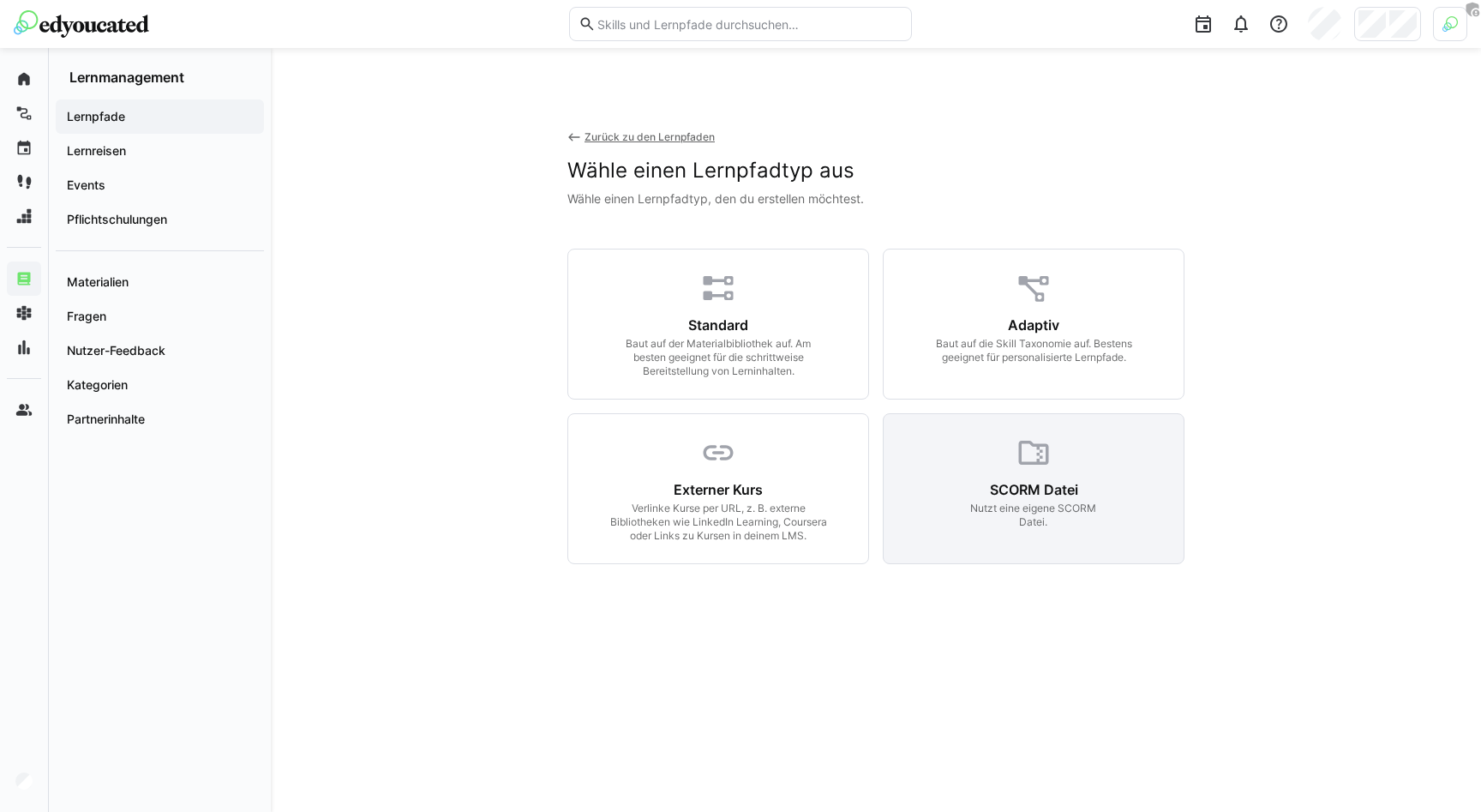
click at [921, 480] on div "SCORM Datei" at bounding box center [1033, 489] width 88 height 17
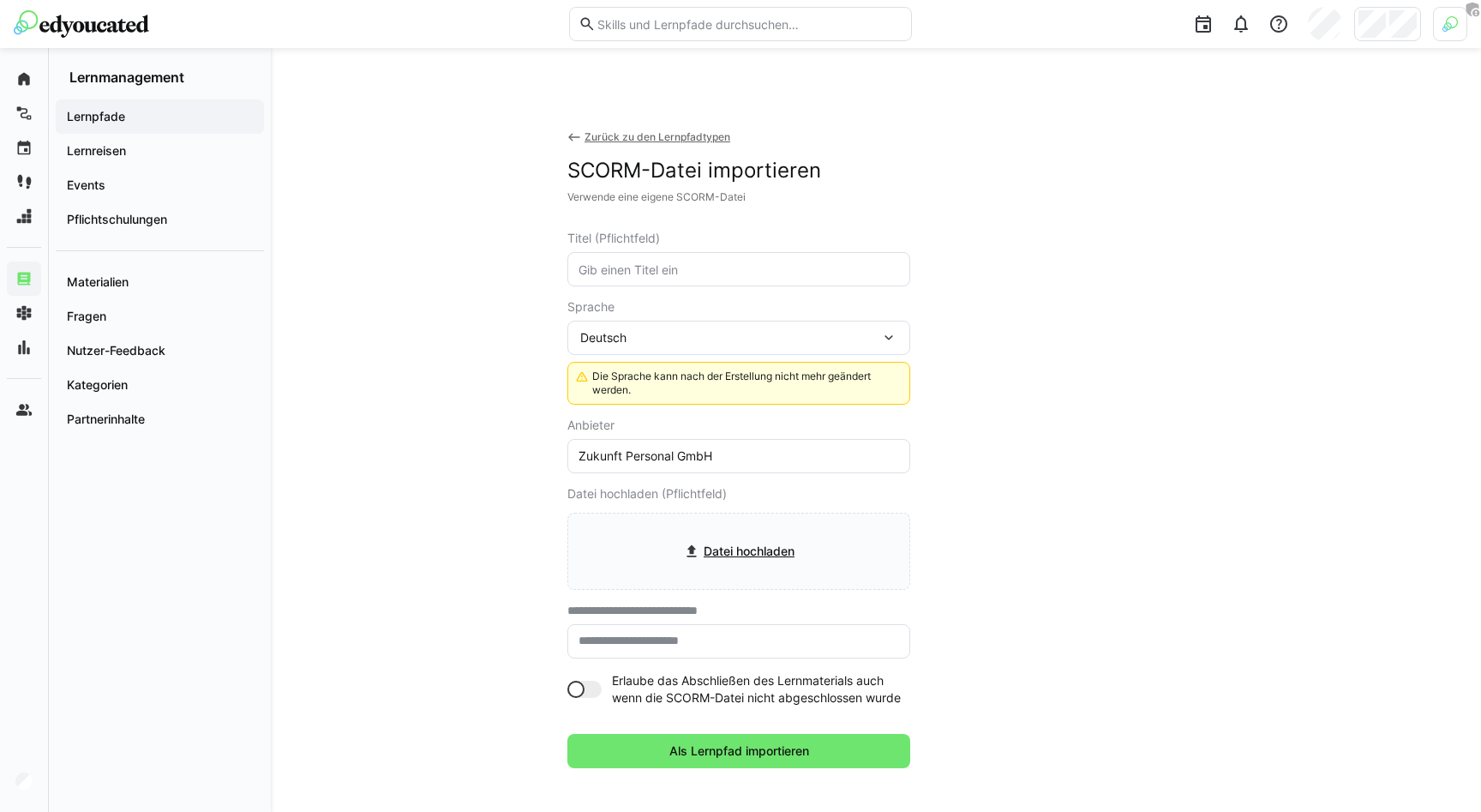
click at [0, 0] on app-navigation-label "Lernpfade" at bounding box center [0, 0] width 0 height 0
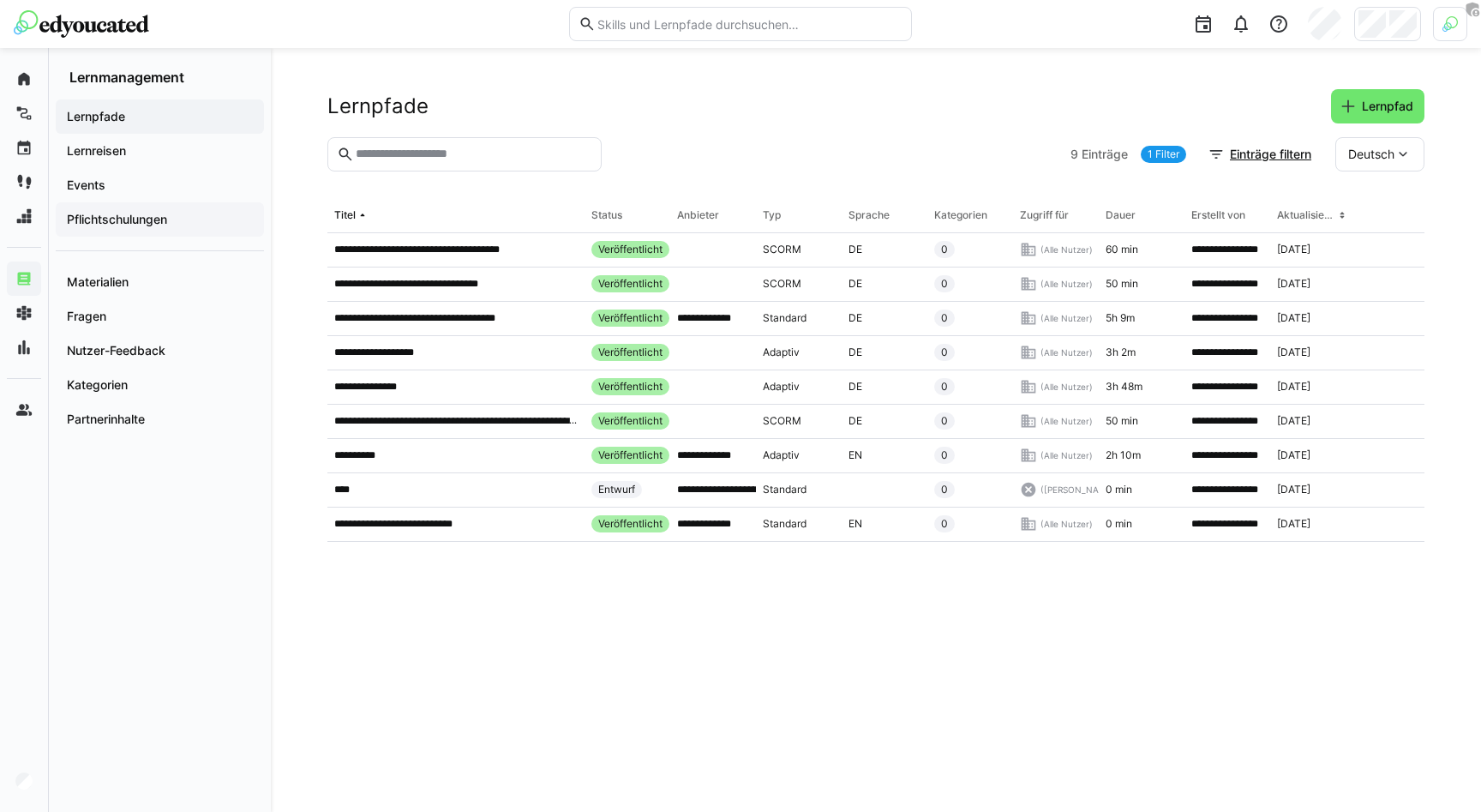
click at [0, 0] on app-navigation-label "Pflichtschulungen" at bounding box center [0, 0] width 0 height 0
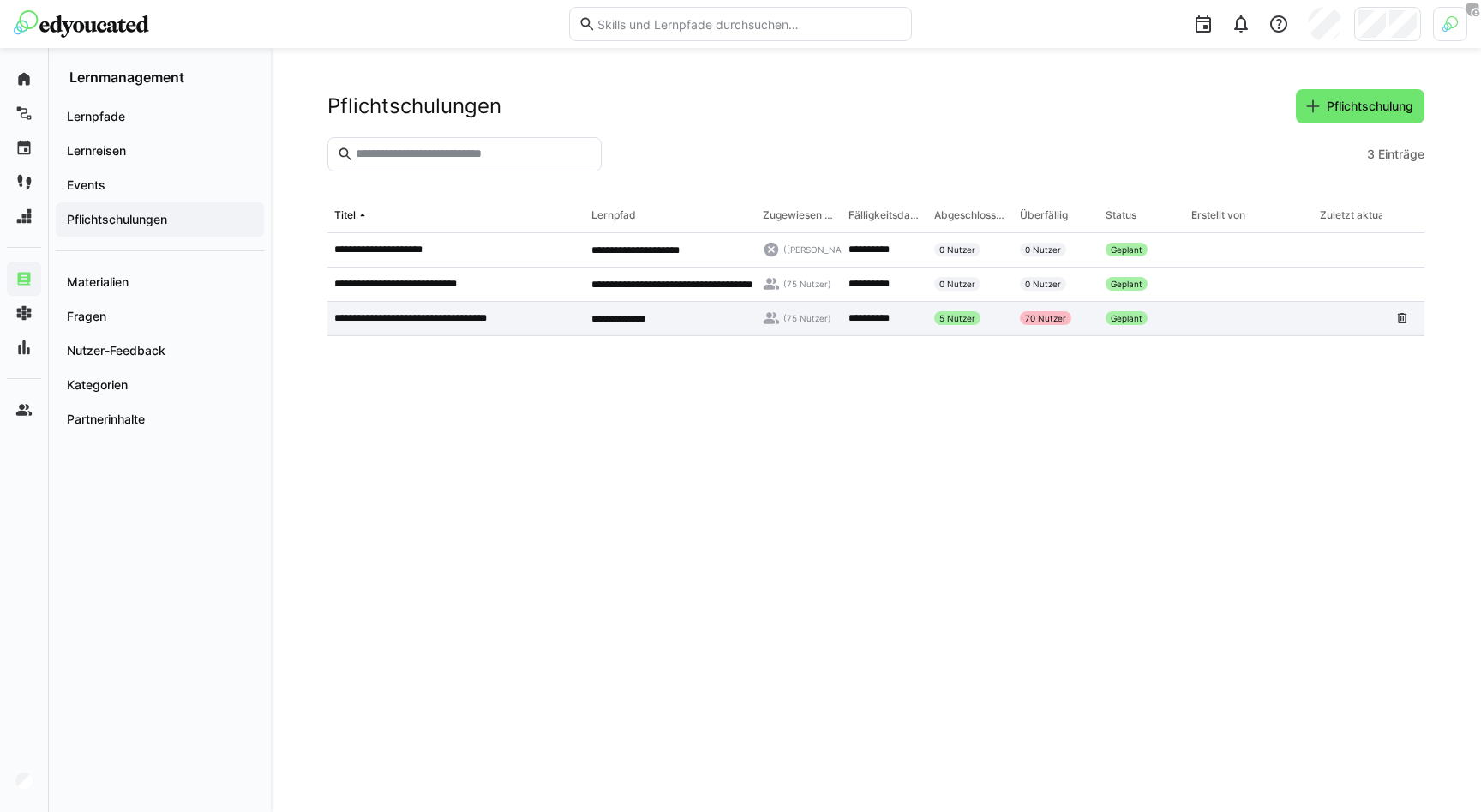
click at [479, 322] on p "**********" at bounding box center [421, 318] width 175 height 14
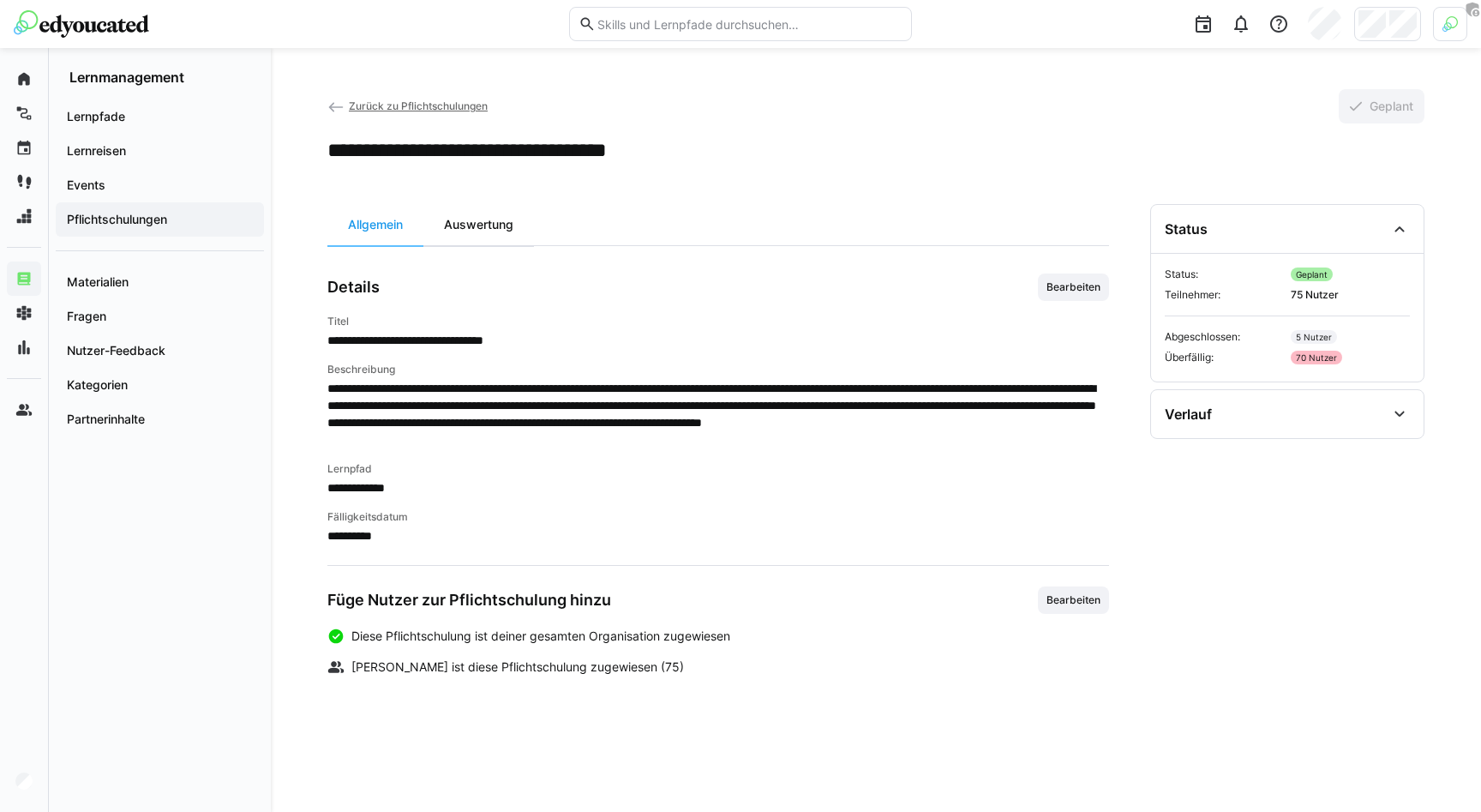
click at [503, 233] on div "Auswertung" at bounding box center [479, 224] width 110 height 42
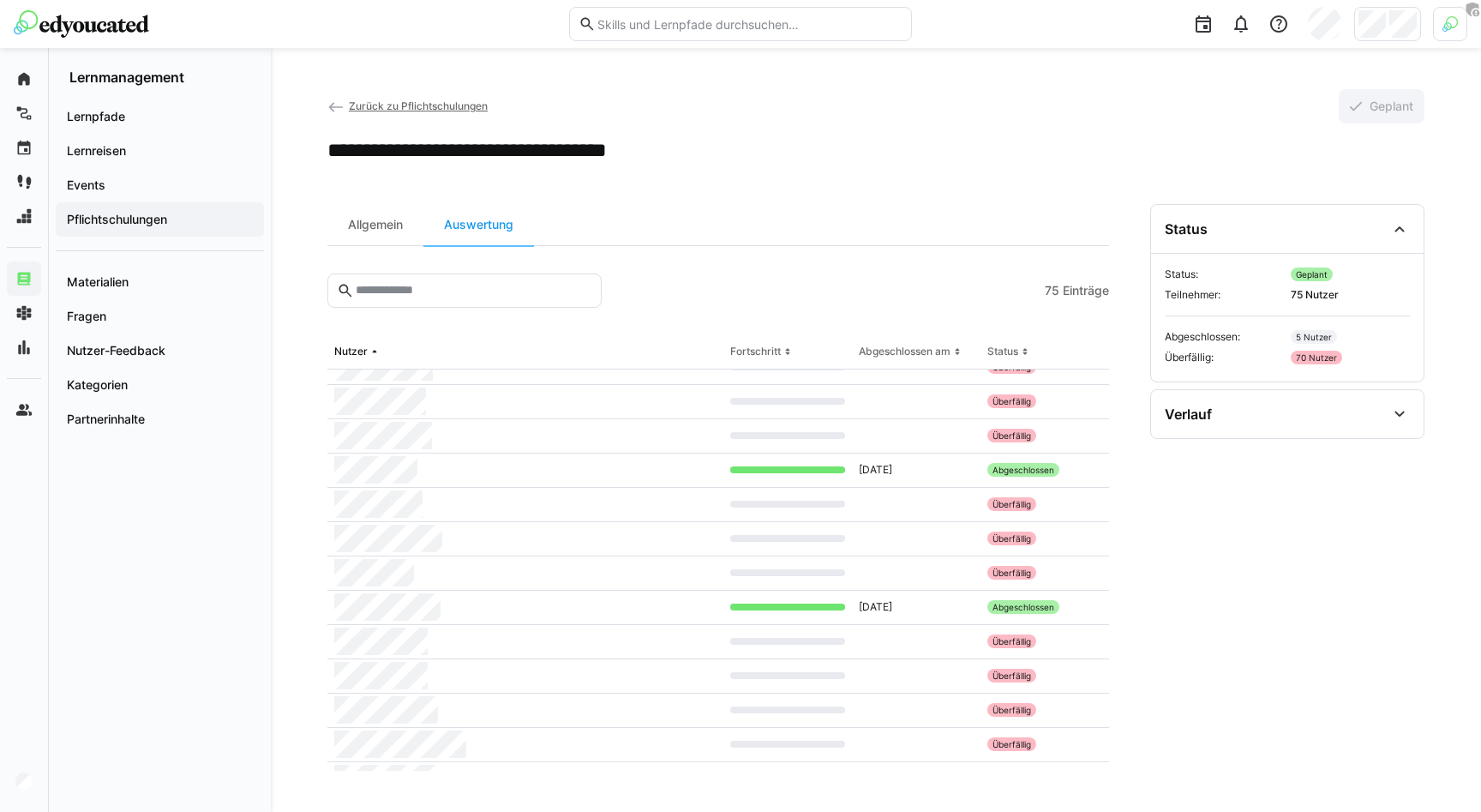
scroll to position [660, 0]
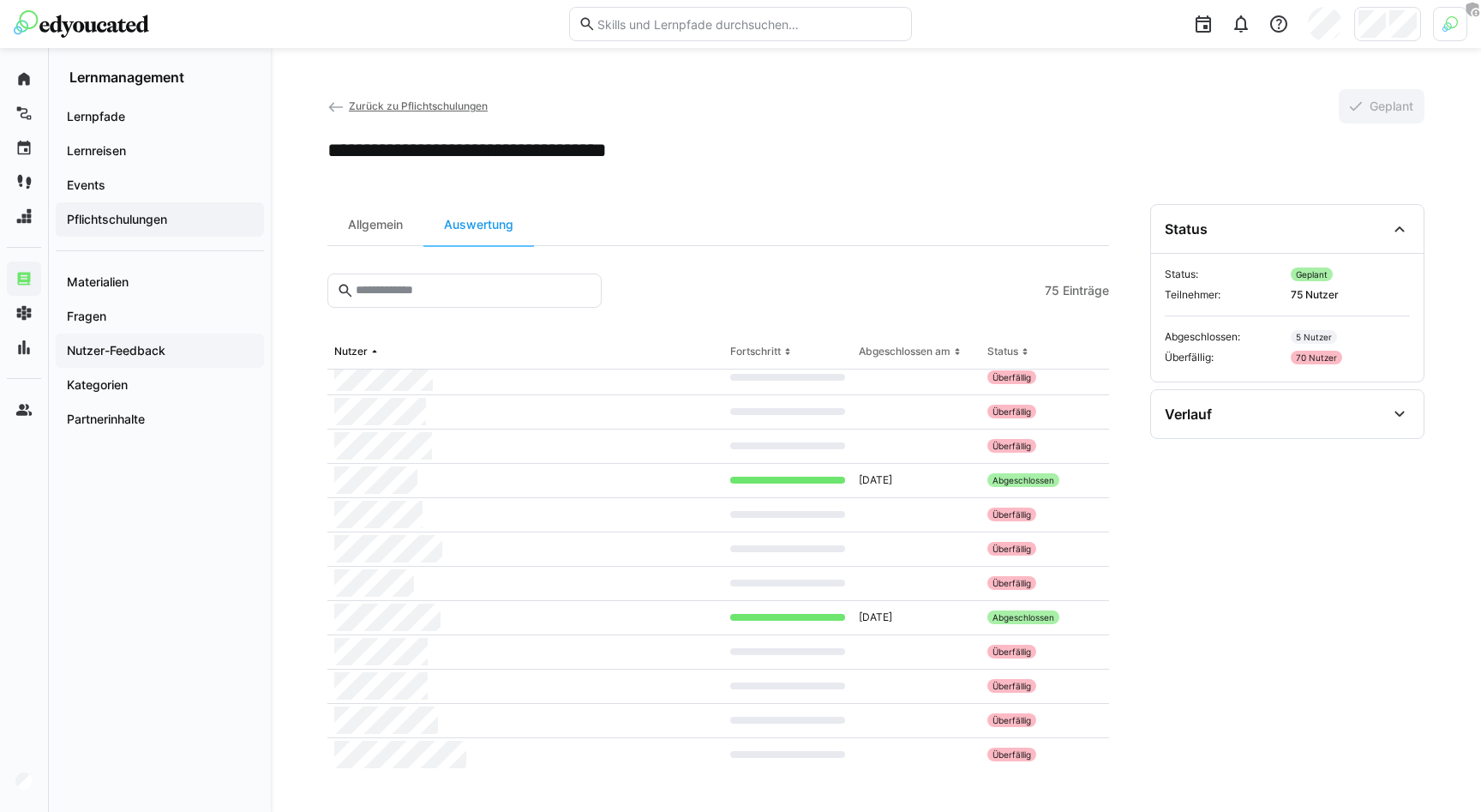
click at [0, 0] on app-navigation-label "Nutzer-Feedback" at bounding box center [0, 0] width 0 height 0
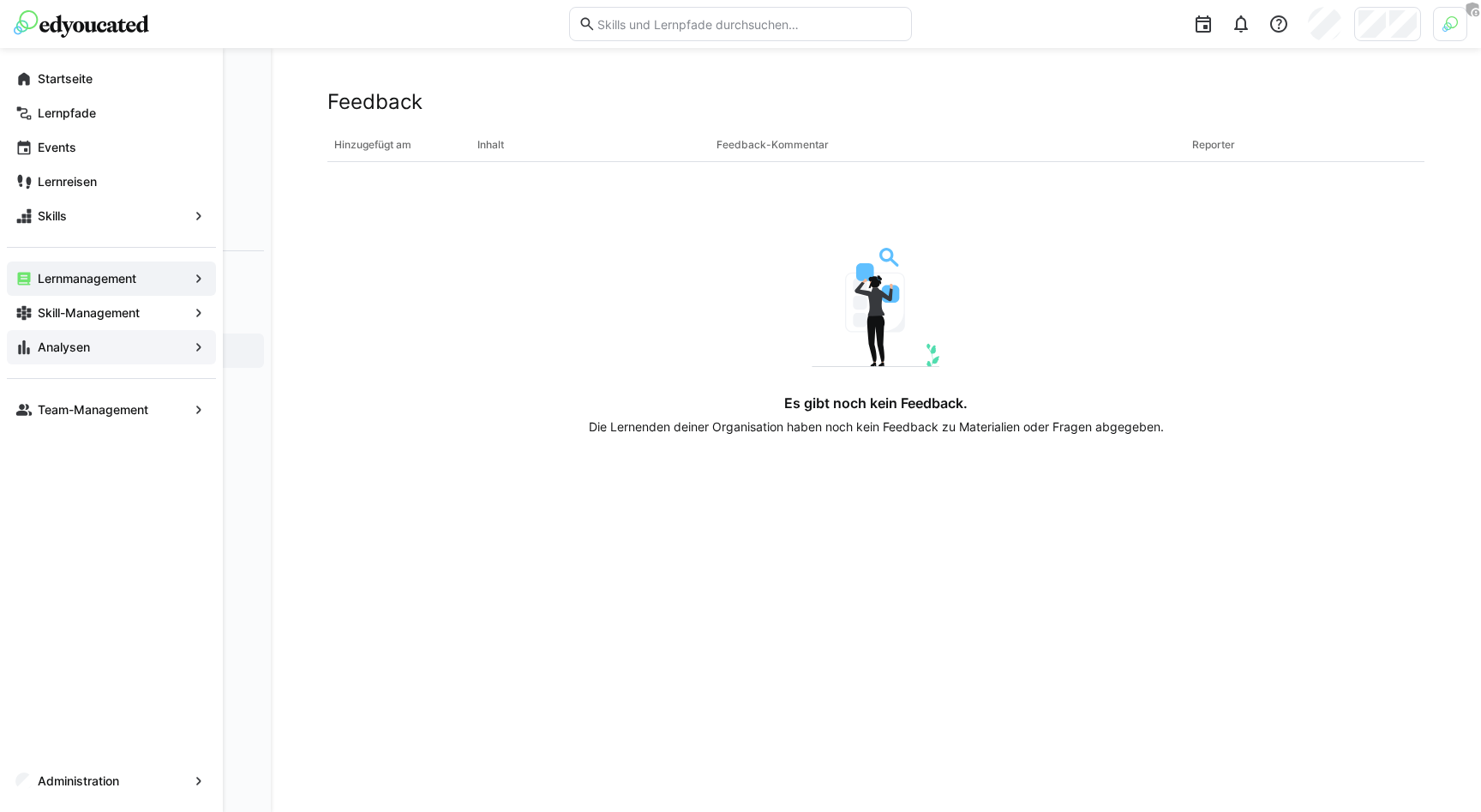
click at [31, 344] on eds-icon at bounding box center [24, 347] width 17 height 17
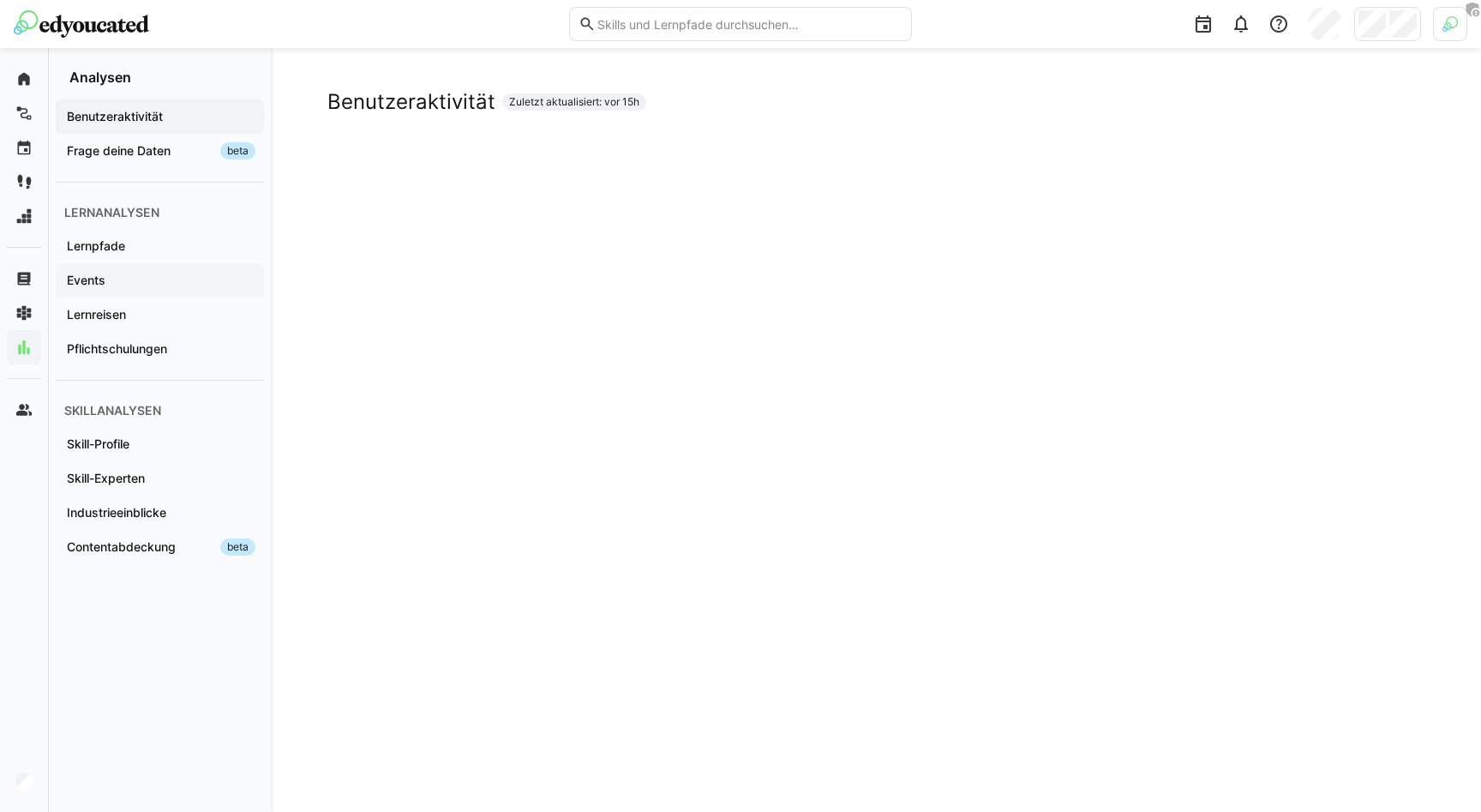
click at [106, 289] on div "Events" at bounding box center [160, 279] width 208 height 34
click at [0, 0] on app-navigation-label "Skill-Experten" at bounding box center [0, 0] width 0 height 0
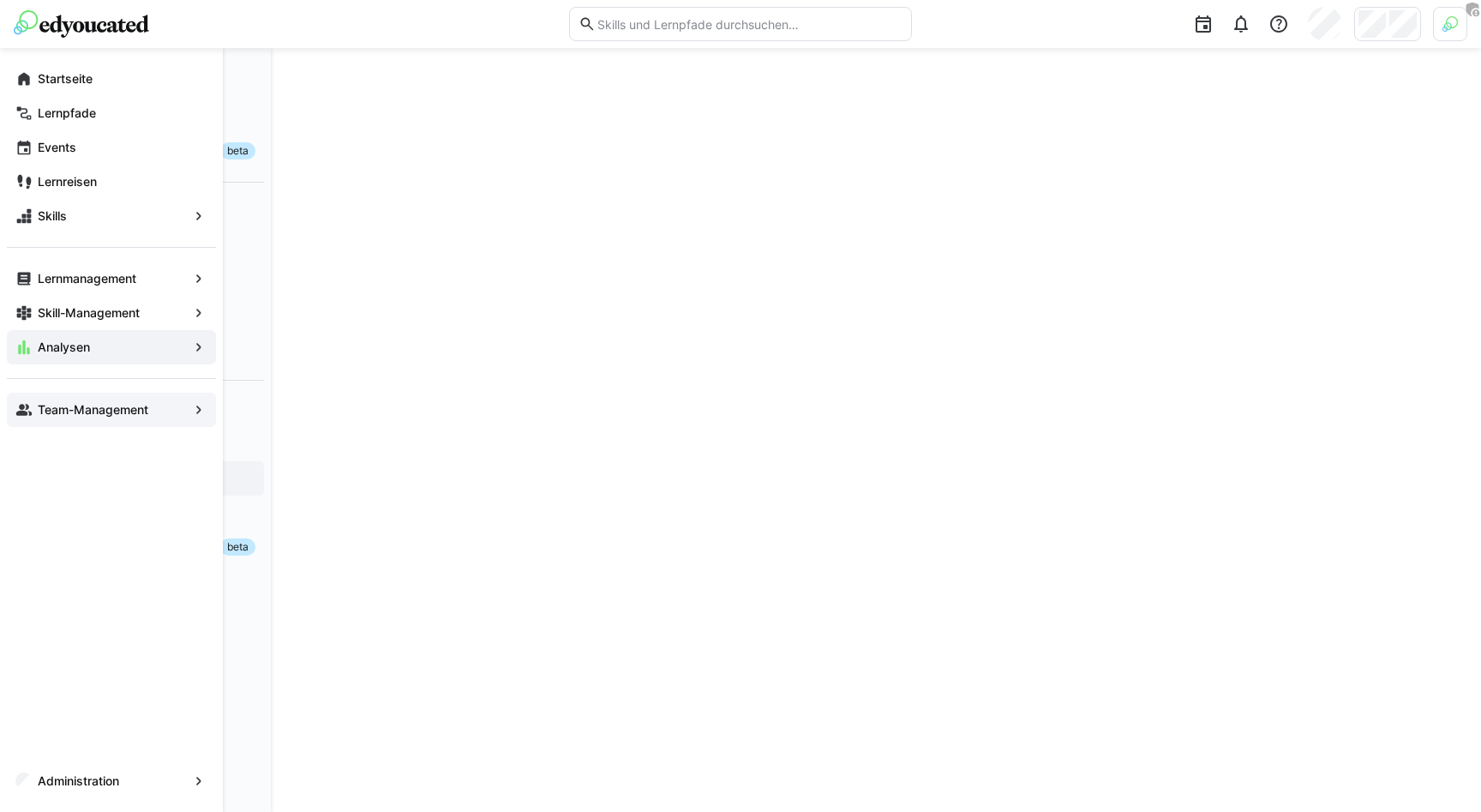
click at [0, 0] on app-navigation-label "Team-Management" at bounding box center [0, 0] width 0 height 0
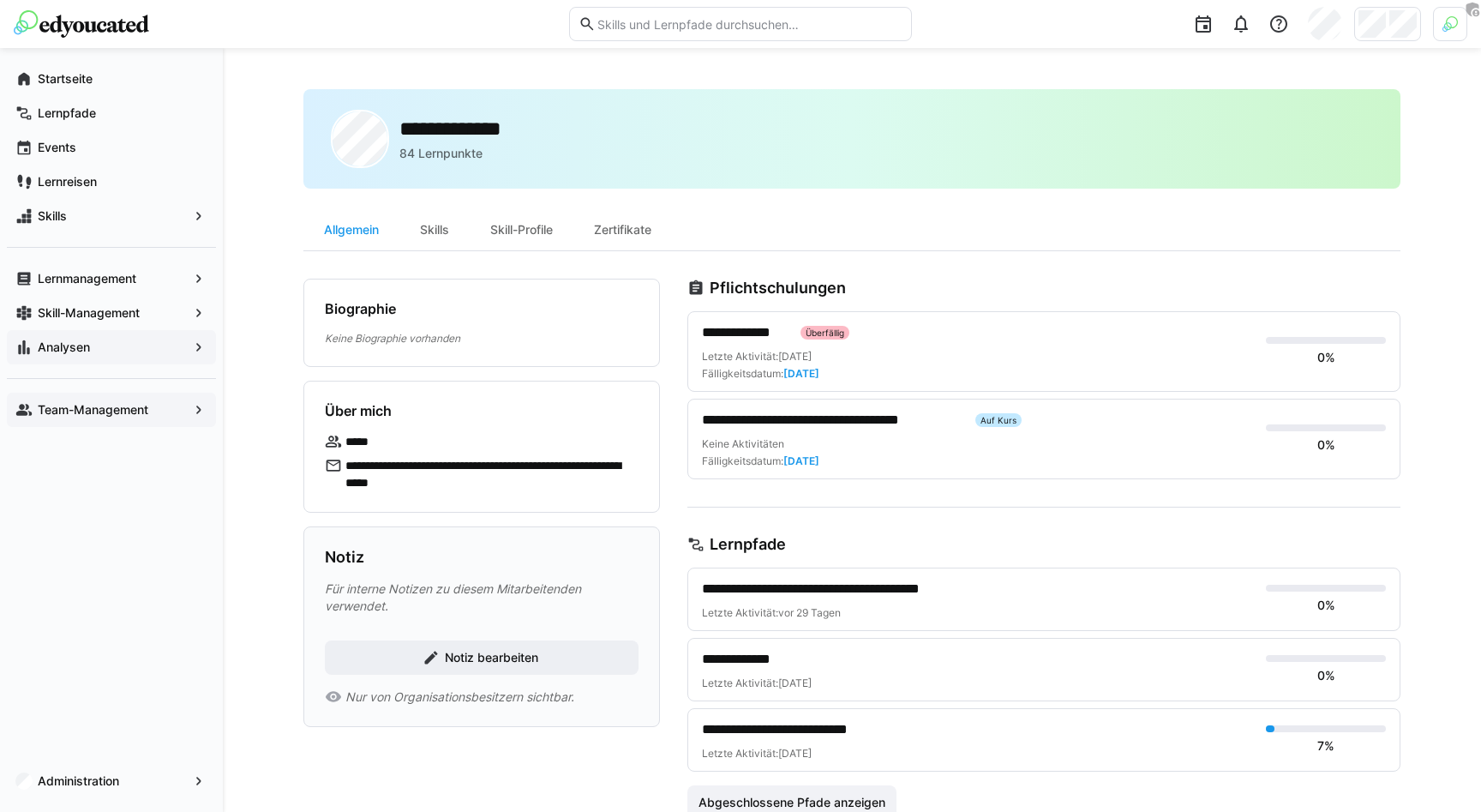
click at [0, 0] on app-navigation-label "Team-Management" at bounding box center [0, 0] width 0 height 0
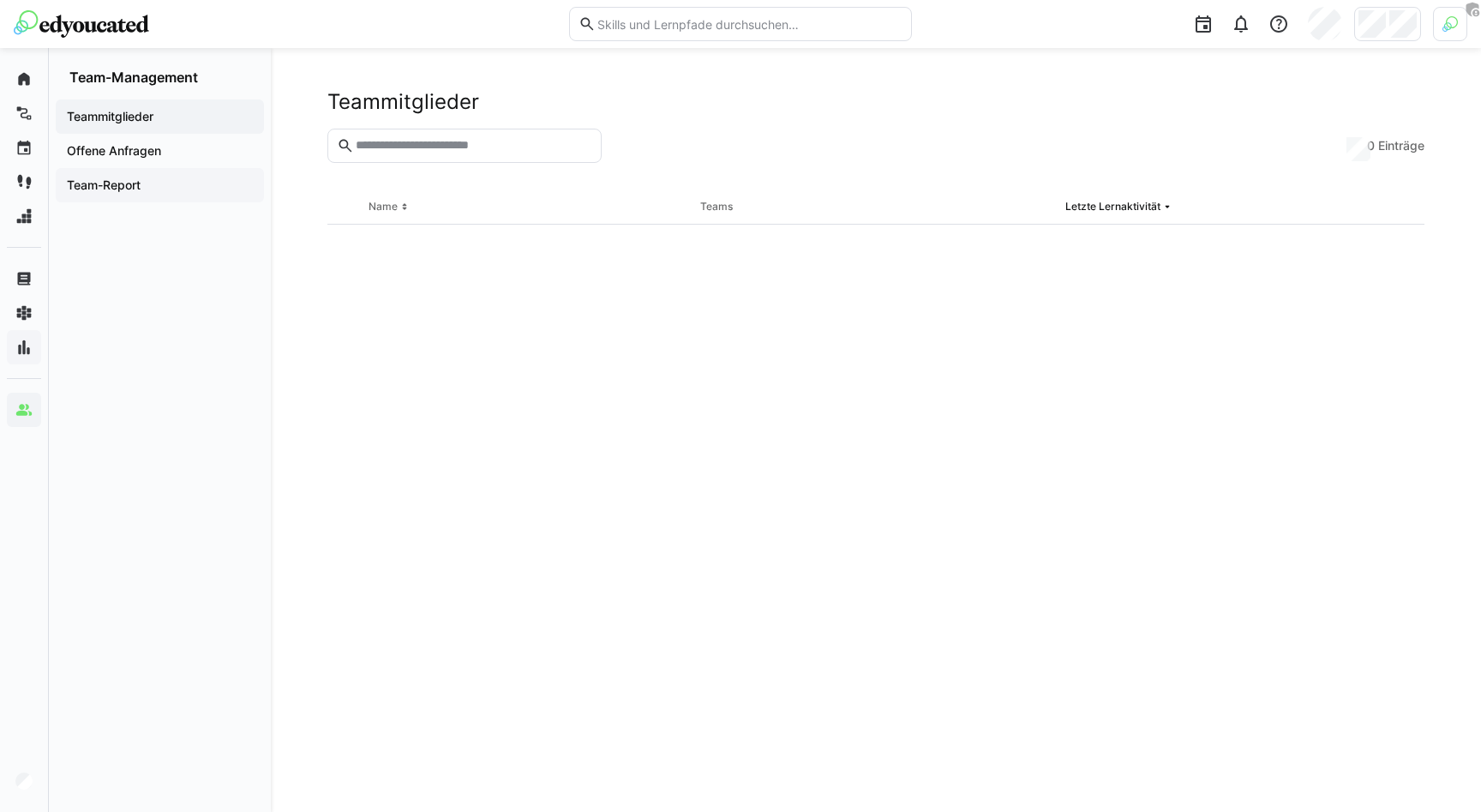
click at [103, 173] on div "Team-Report" at bounding box center [160, 185] width 208 height 34
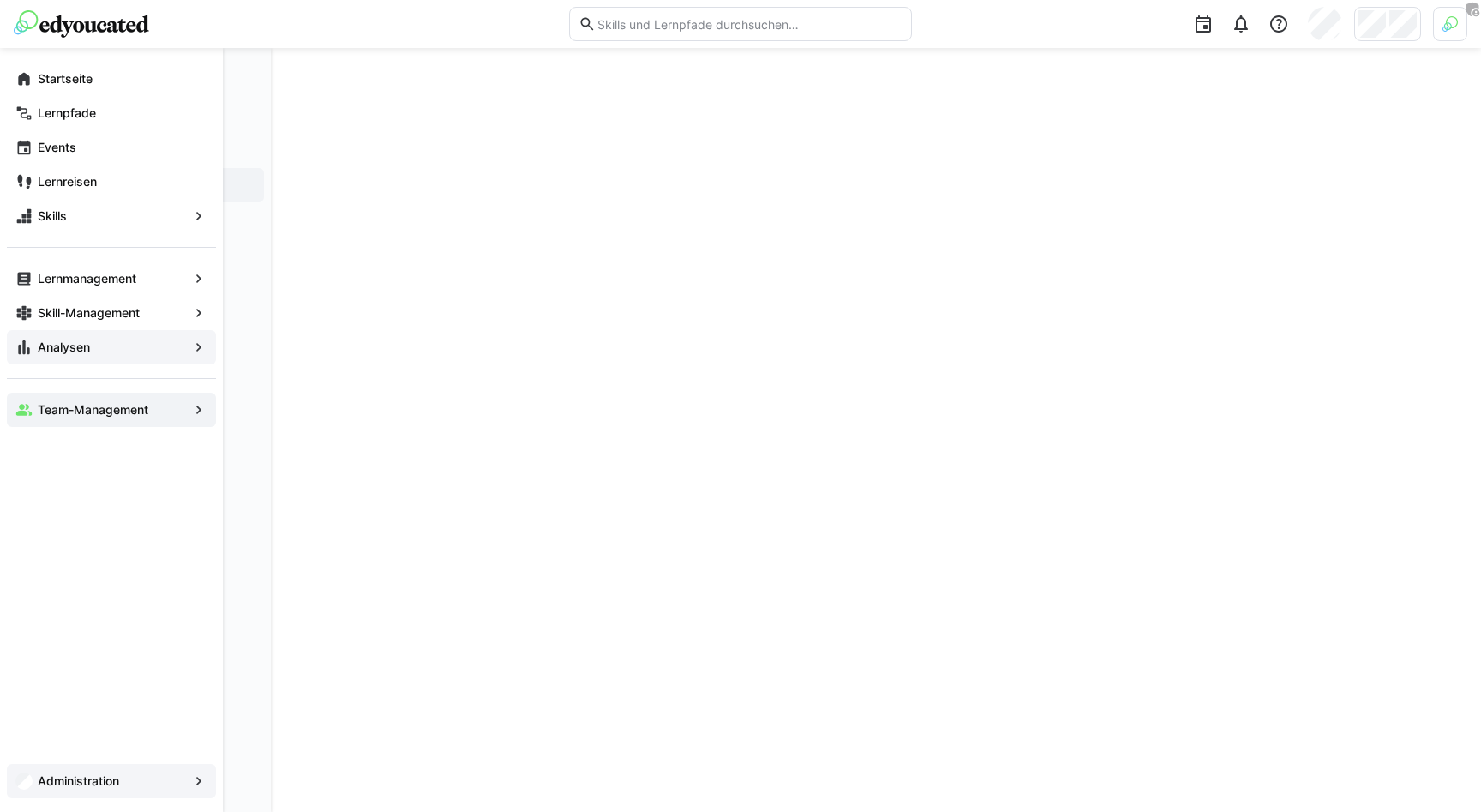
click at [0, 0] on app-navigation-label "Administration" at bounding box center [0, 0] width 0 height 0
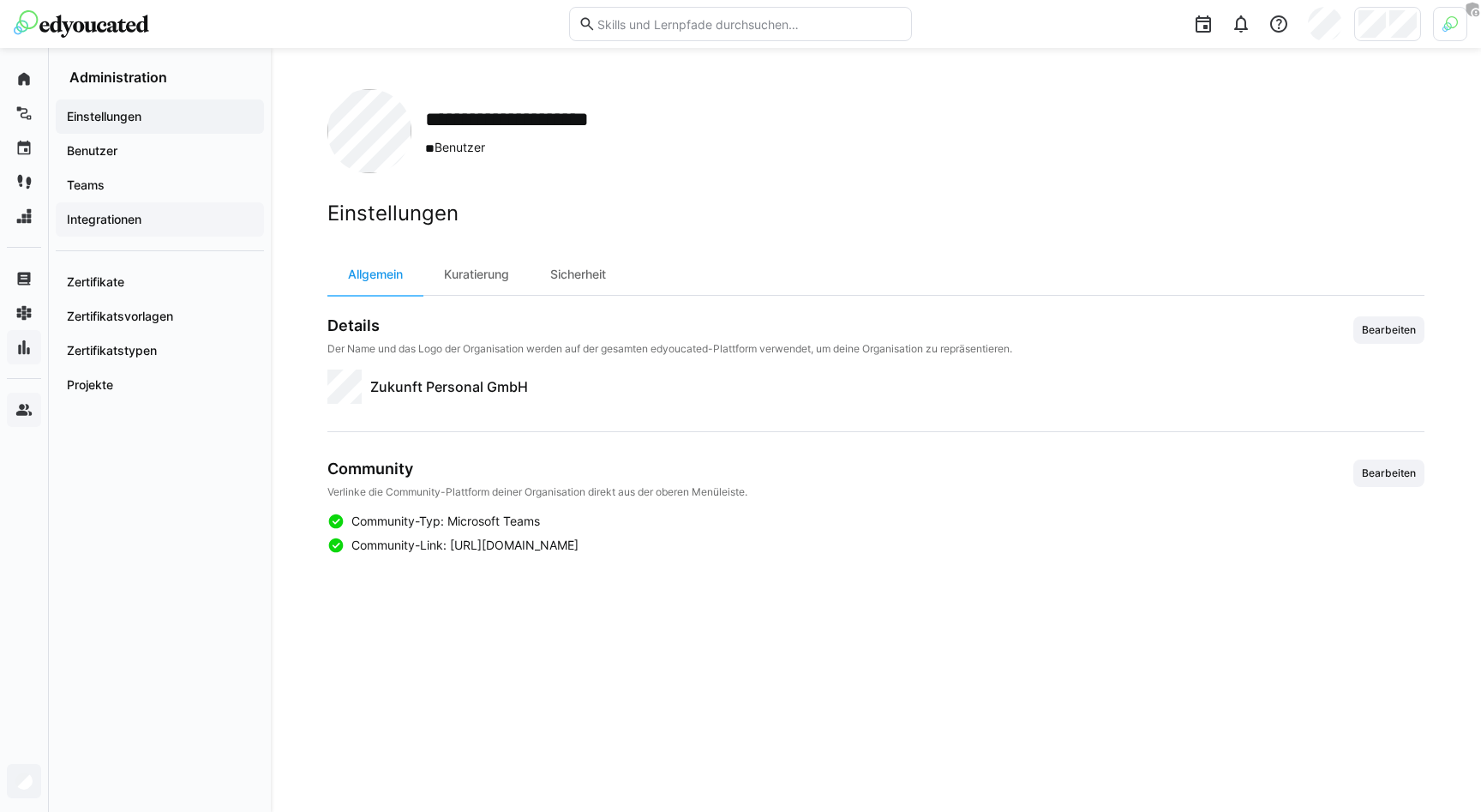
click at [156, 216] on span "Integrationen" at bounding box center [160, 219] width 191 height 17
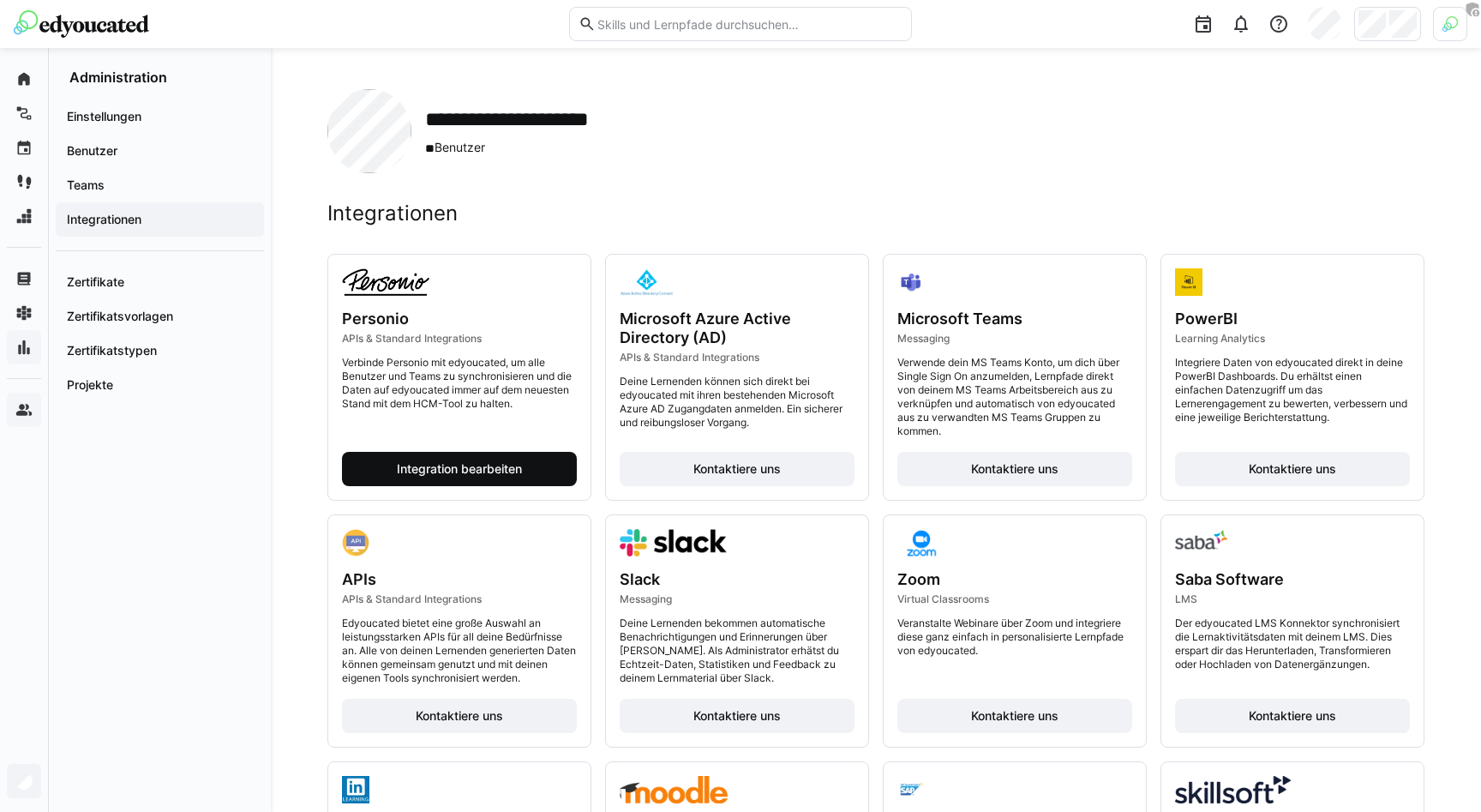
click at [446, 475] on span "Integration bearbeiten" at bounding box center [459, 469] width 131 height 17
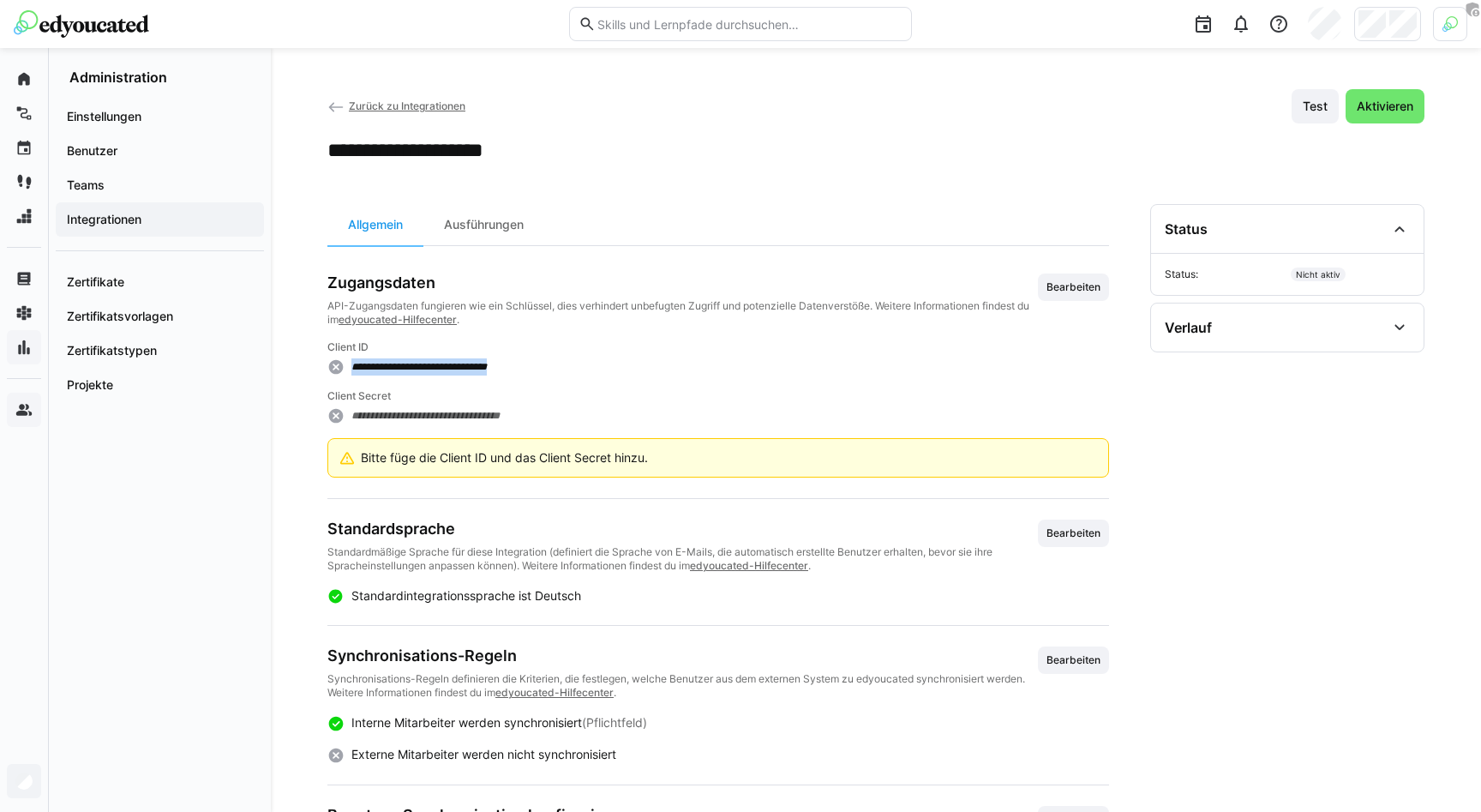
drag, startPoint x: 353, startPoint y: 364, endPoint x: 530, endPoint y: 364, distance: 177.0
click at [530, 364] on div "**********" at bounding box center [718, 366] width 782 height 18
click at [613, 306] on p "API-Zugangsdaten fungieren wie ein Schlüssel, dies verhindert unbefugten Zugrif…" at bounding box center [682, 312] width 711 height 27
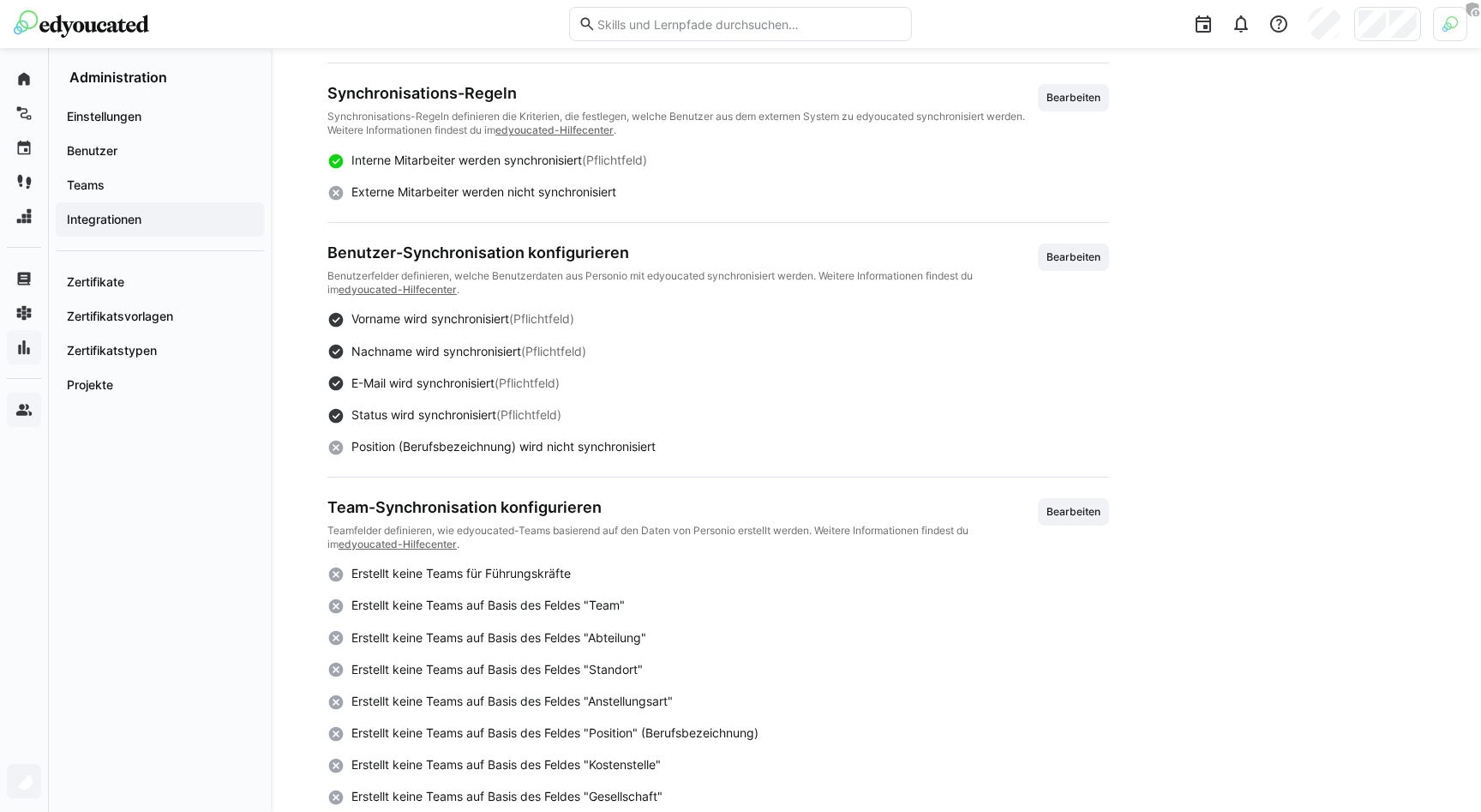
scroll to position [597, 0]
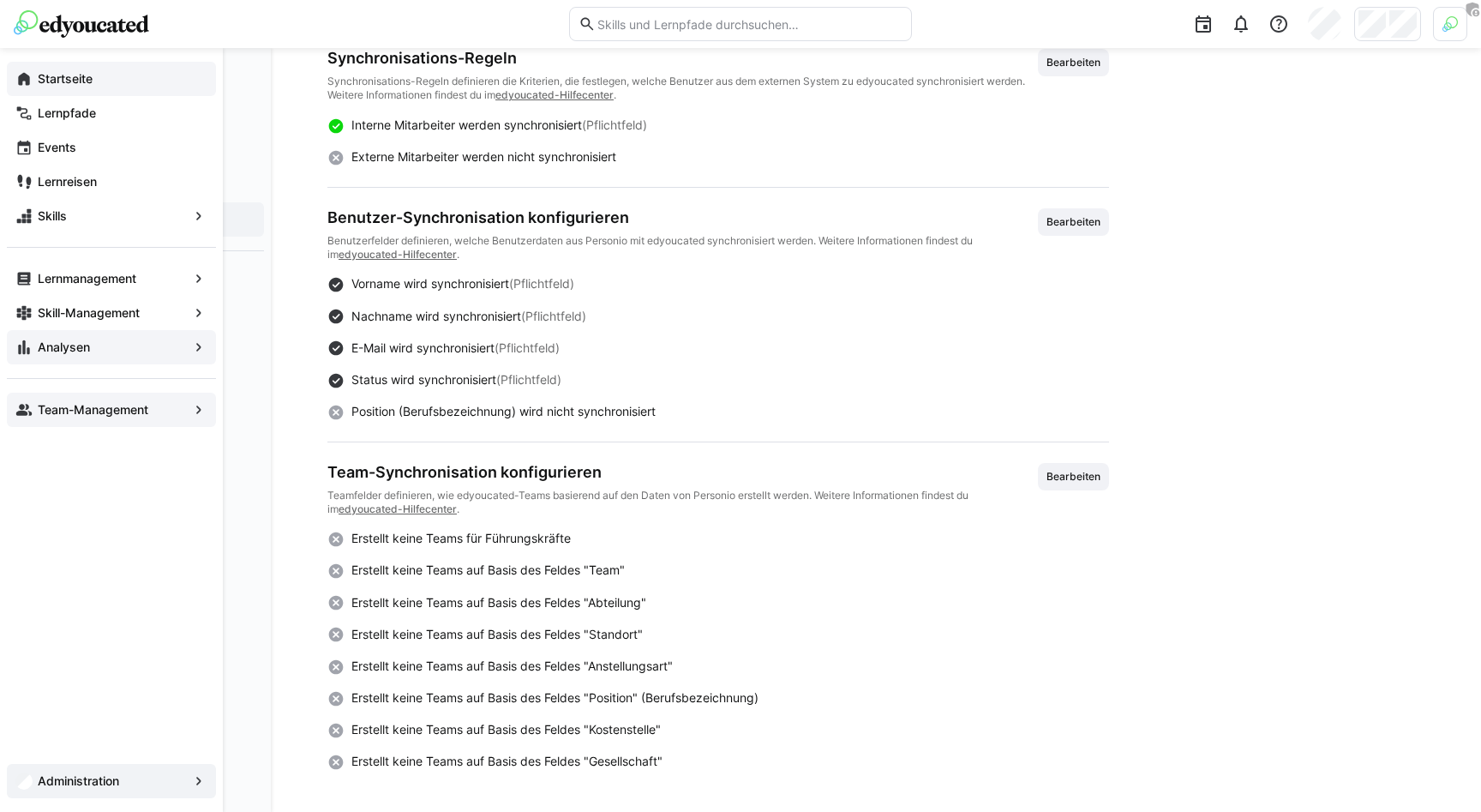
click at [0, 0] on app-navigation-label "Startseite" at bounding box center [0, 0] width 0 height 0
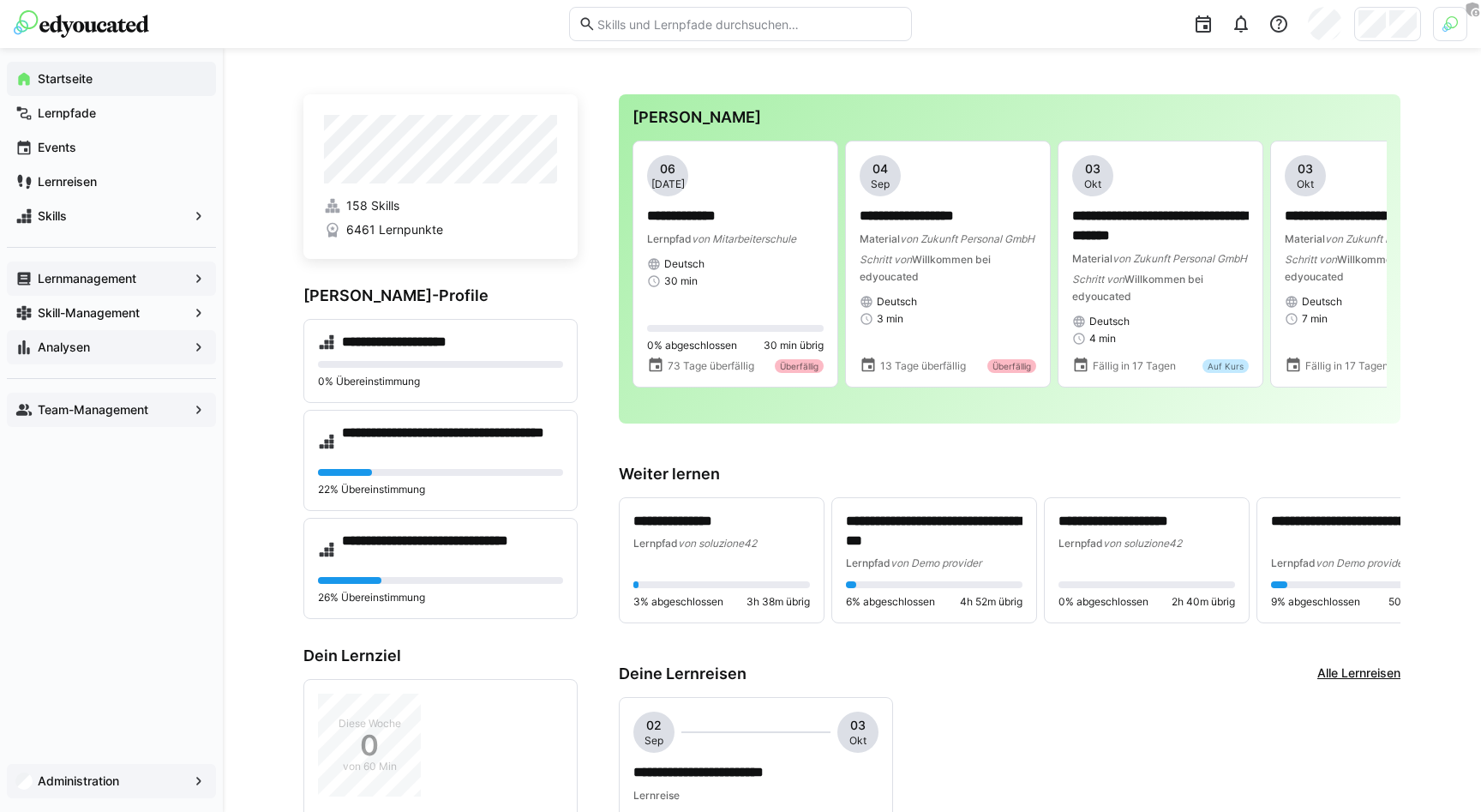
click at [101, 270] on span "Lernmanagement" at bounding box center [111, 278] width 153 height 17
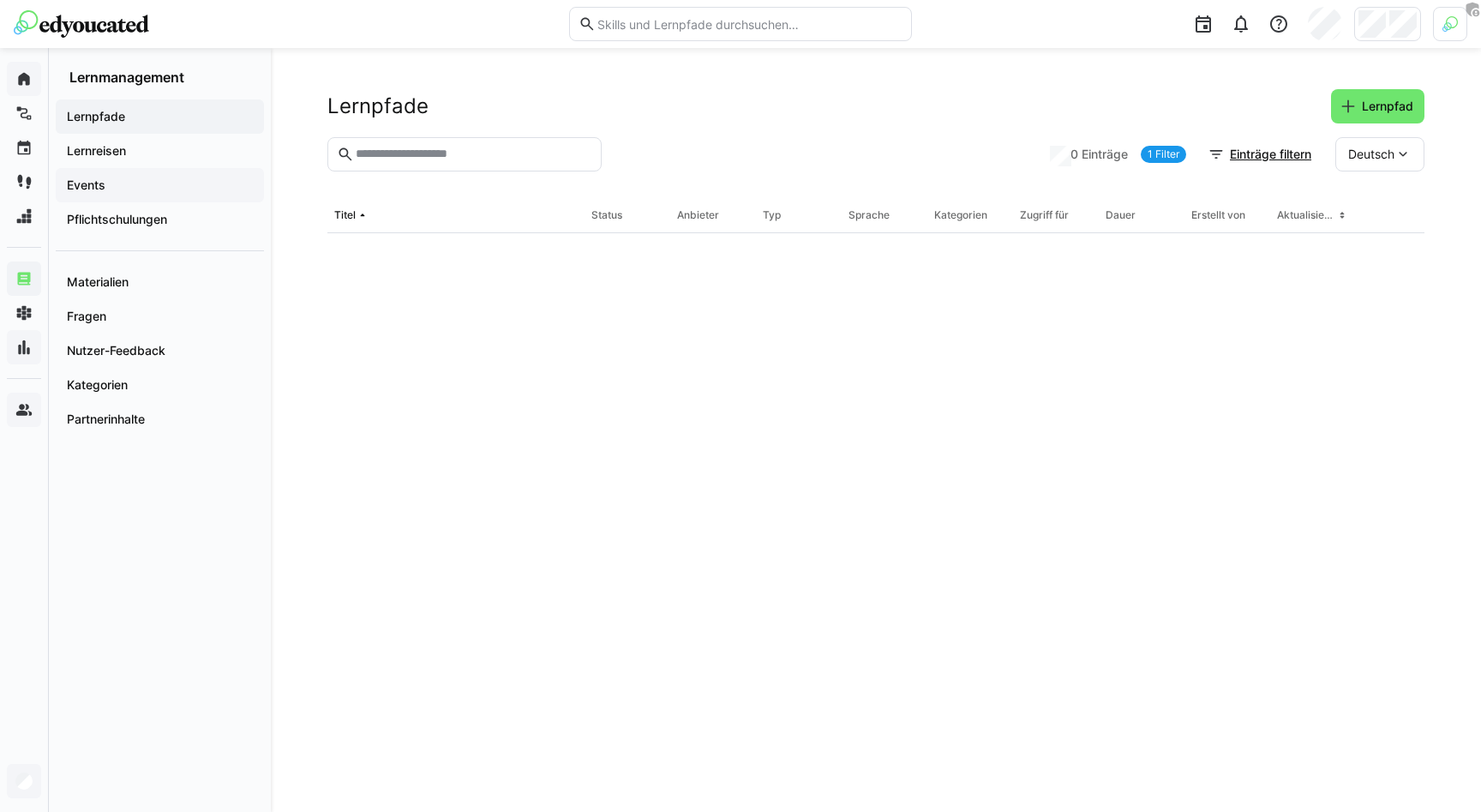
click at [117, 178] on span "Events" at bounding box center [160, 186] width 191 height 17
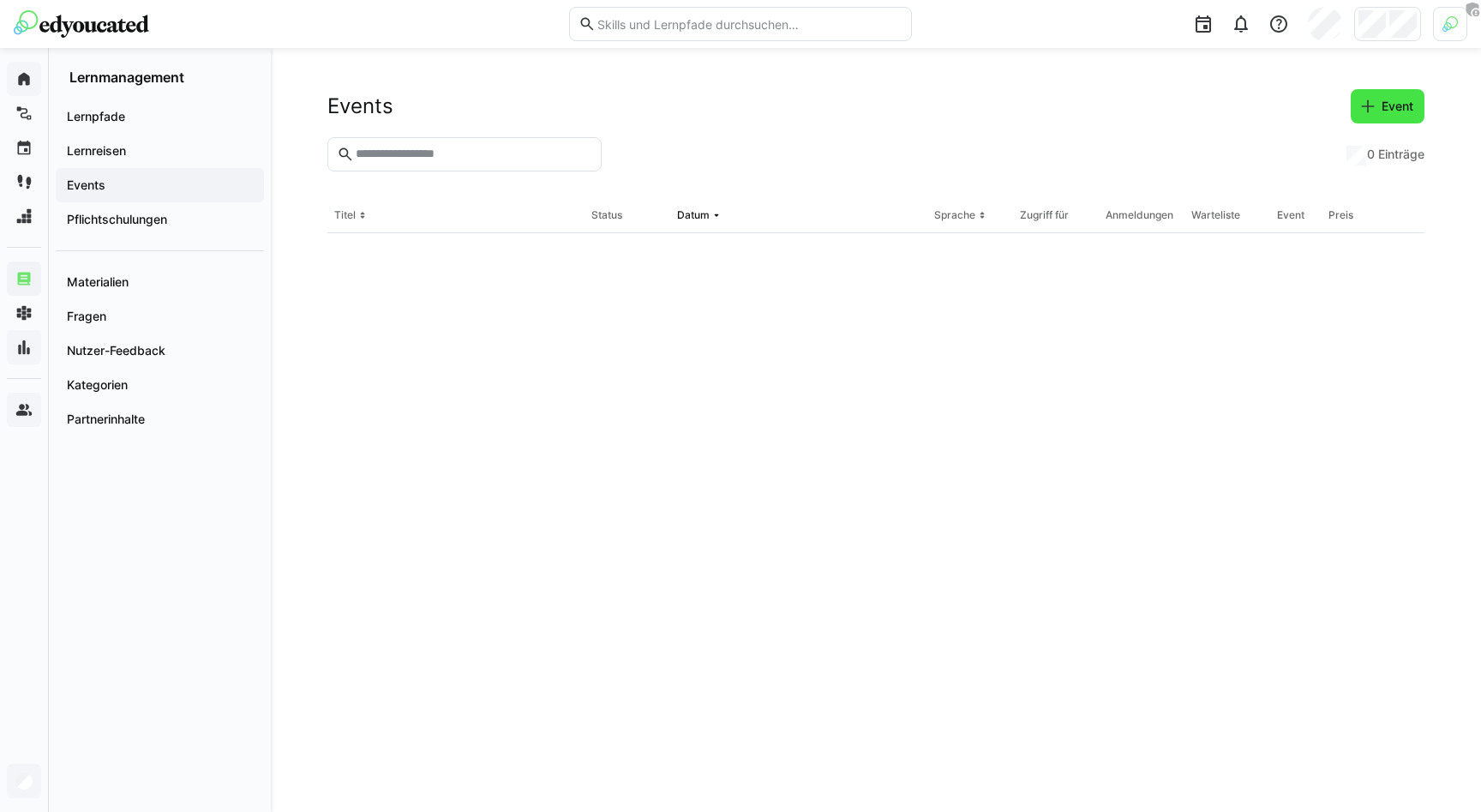
click at [921, 110] on eds-icon at bounding box center [1368, 106] width 17 height 17
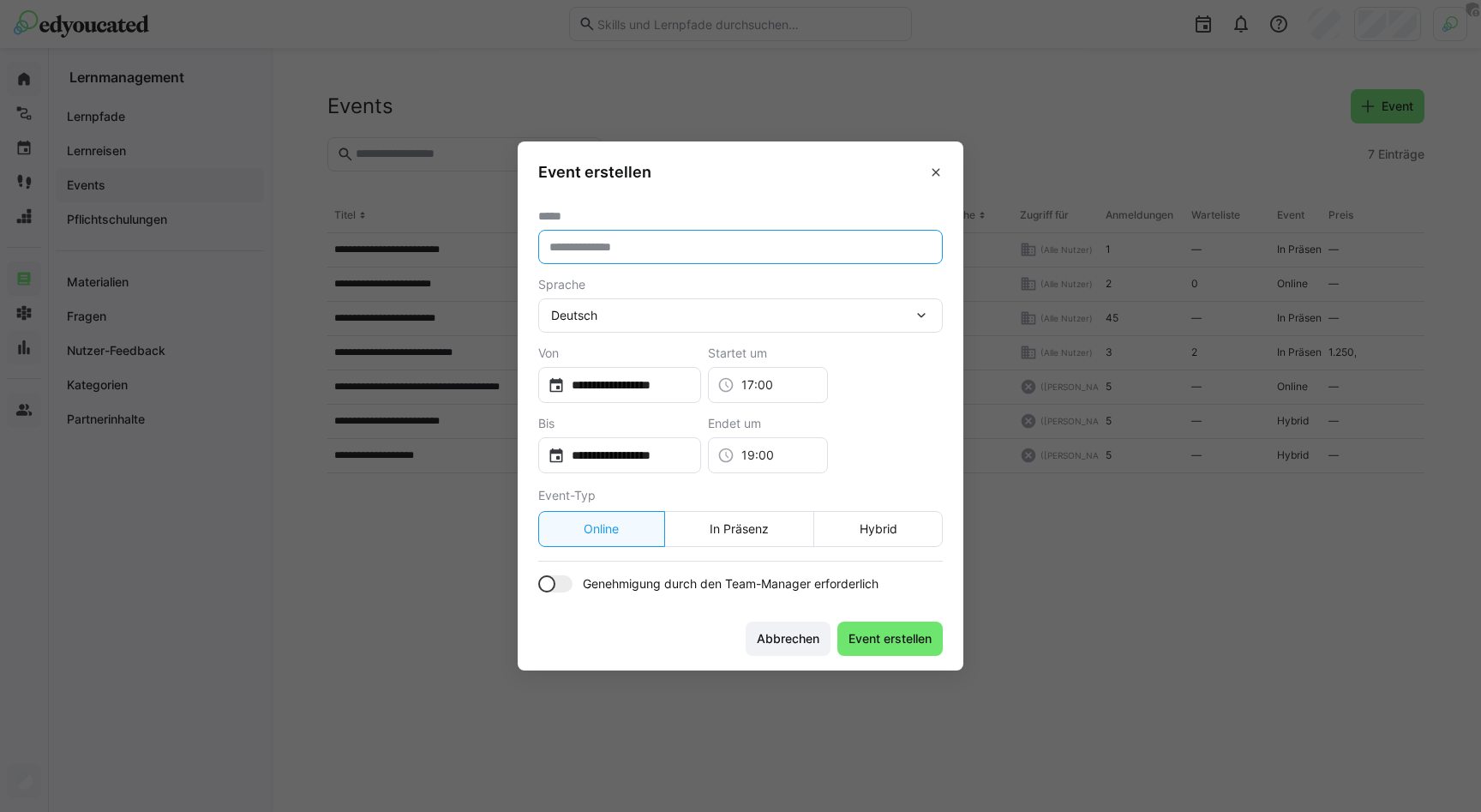
click at [599, 253] on input "text" at bounding box center [740, 246] width 386 height 15
type input "****"
click at [877, 632] on span "Event erstellen" at bounding box center [889, 639] width 88 height 17
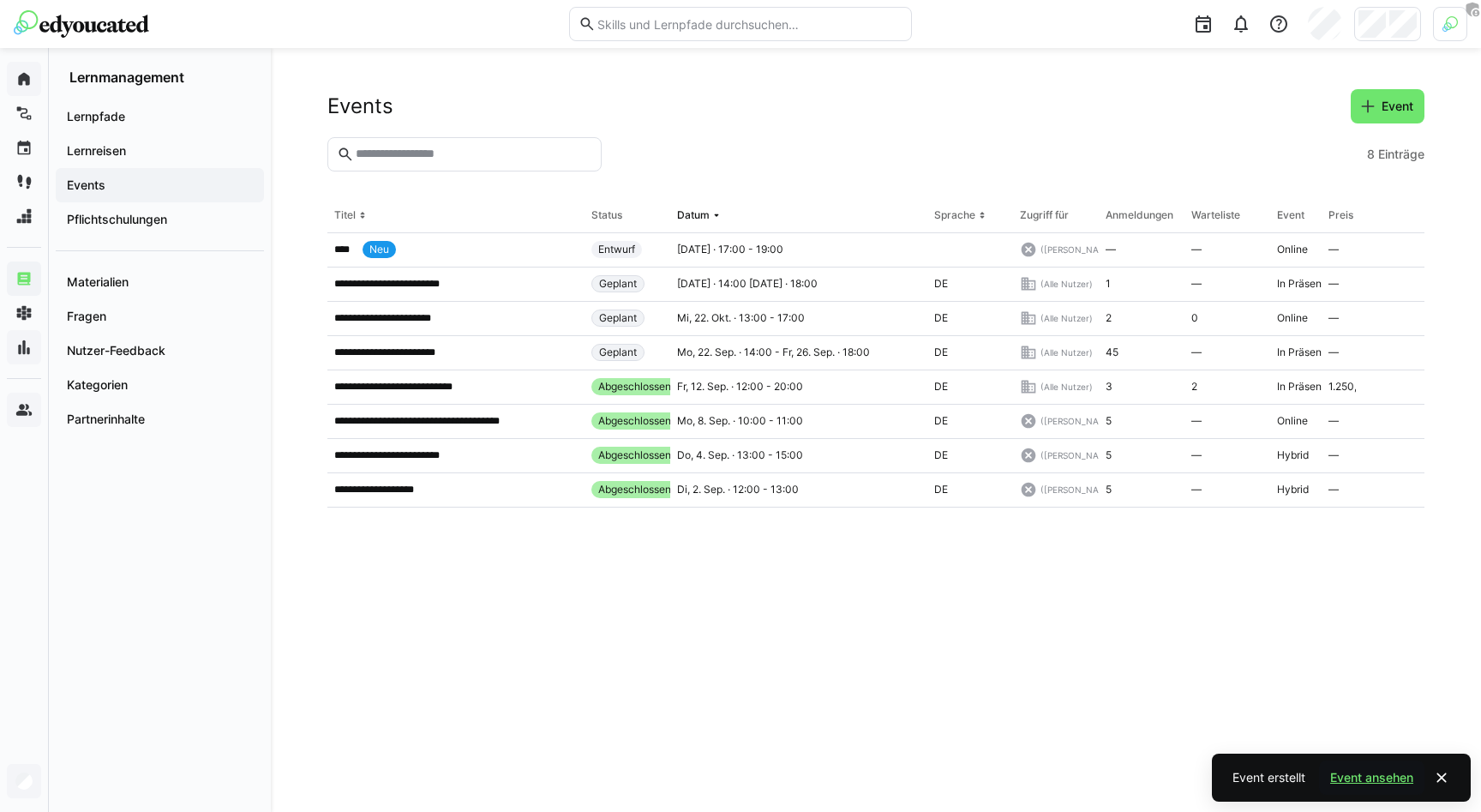
click at [921, 771] on span "Event ansehen" at bounding box center [1371, 777] width 88 height 17
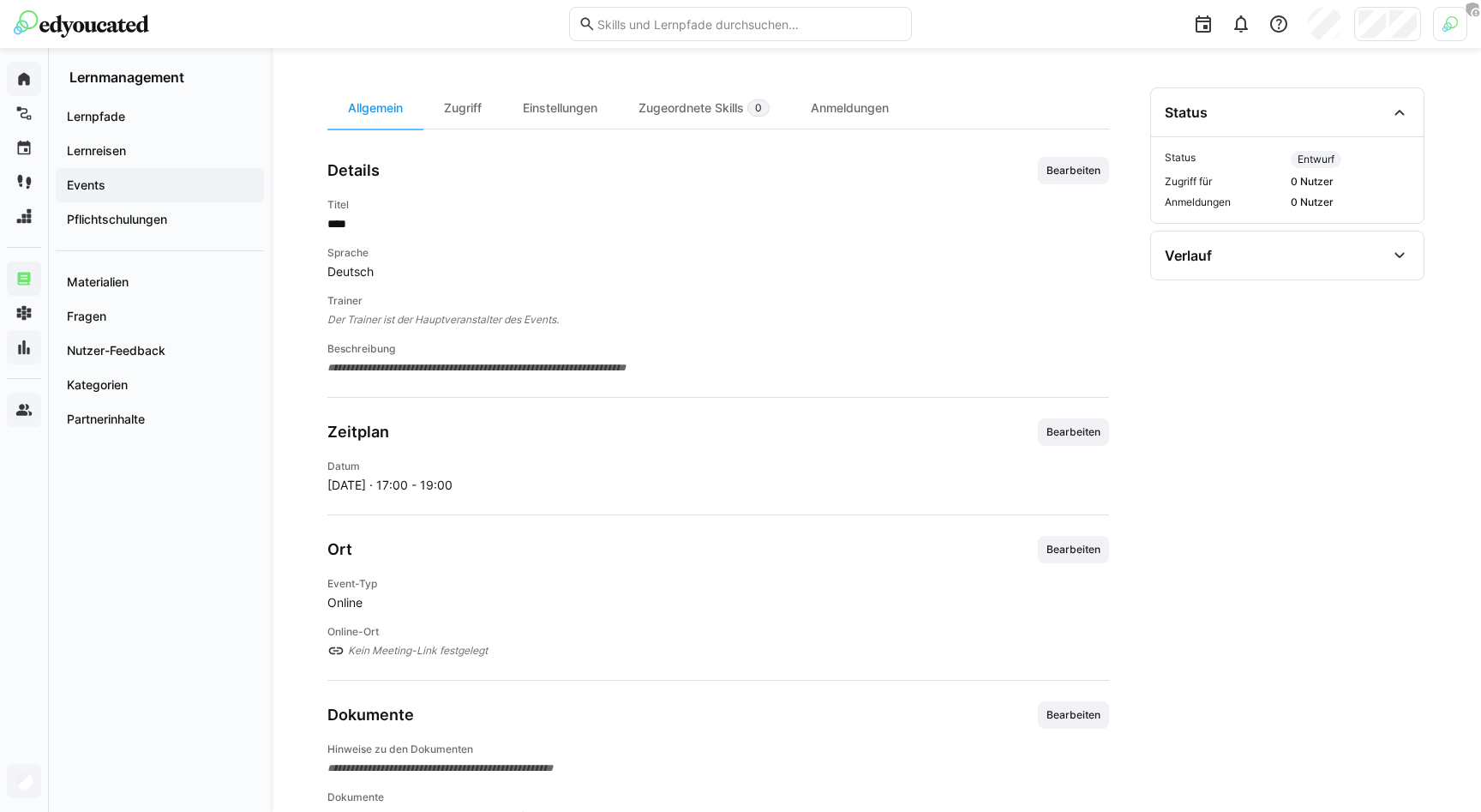
scroll to position [232, 0]
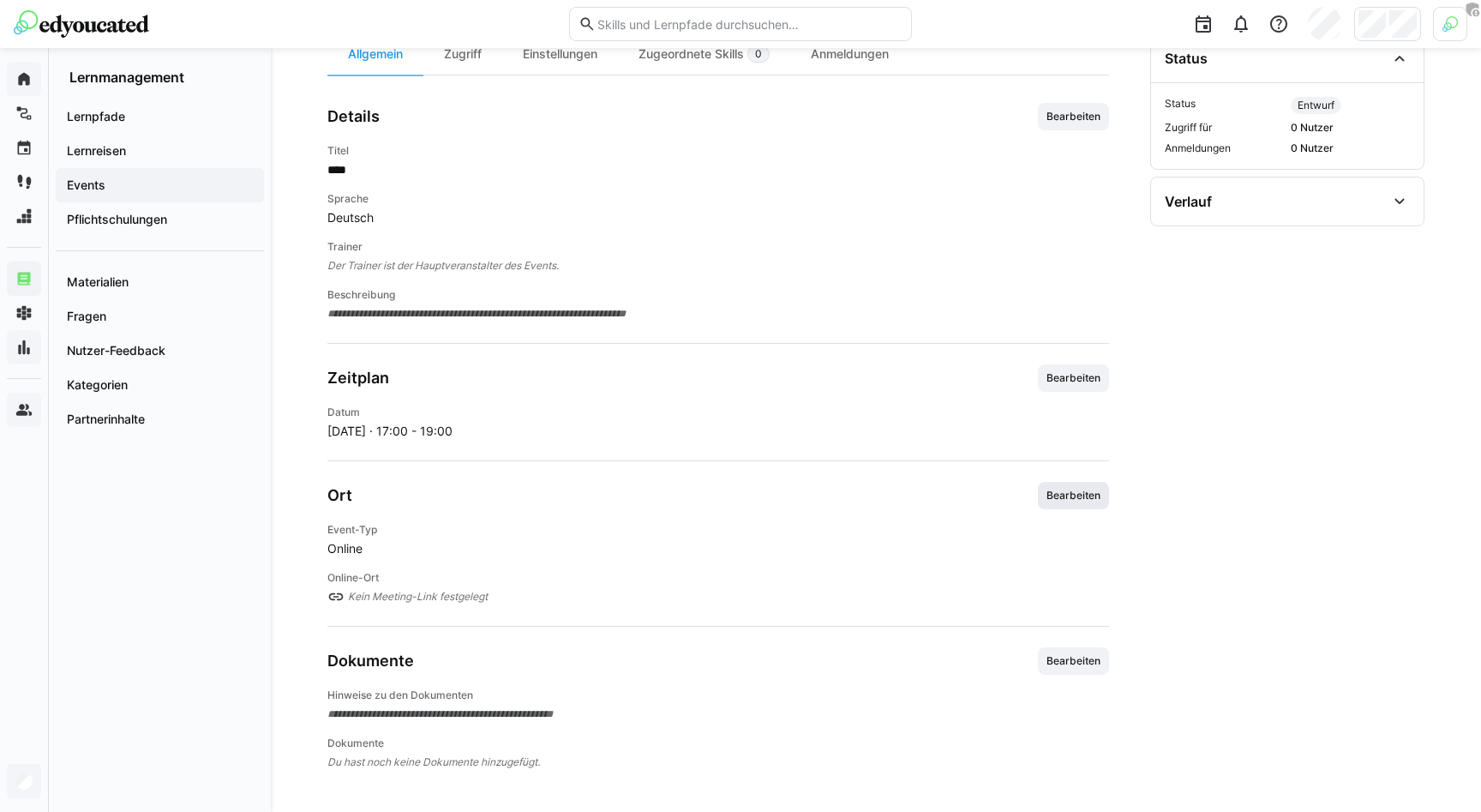
click at [921, 490] on span "Bearbeiten" at bounding box center [1073, 495] width 57 height 14
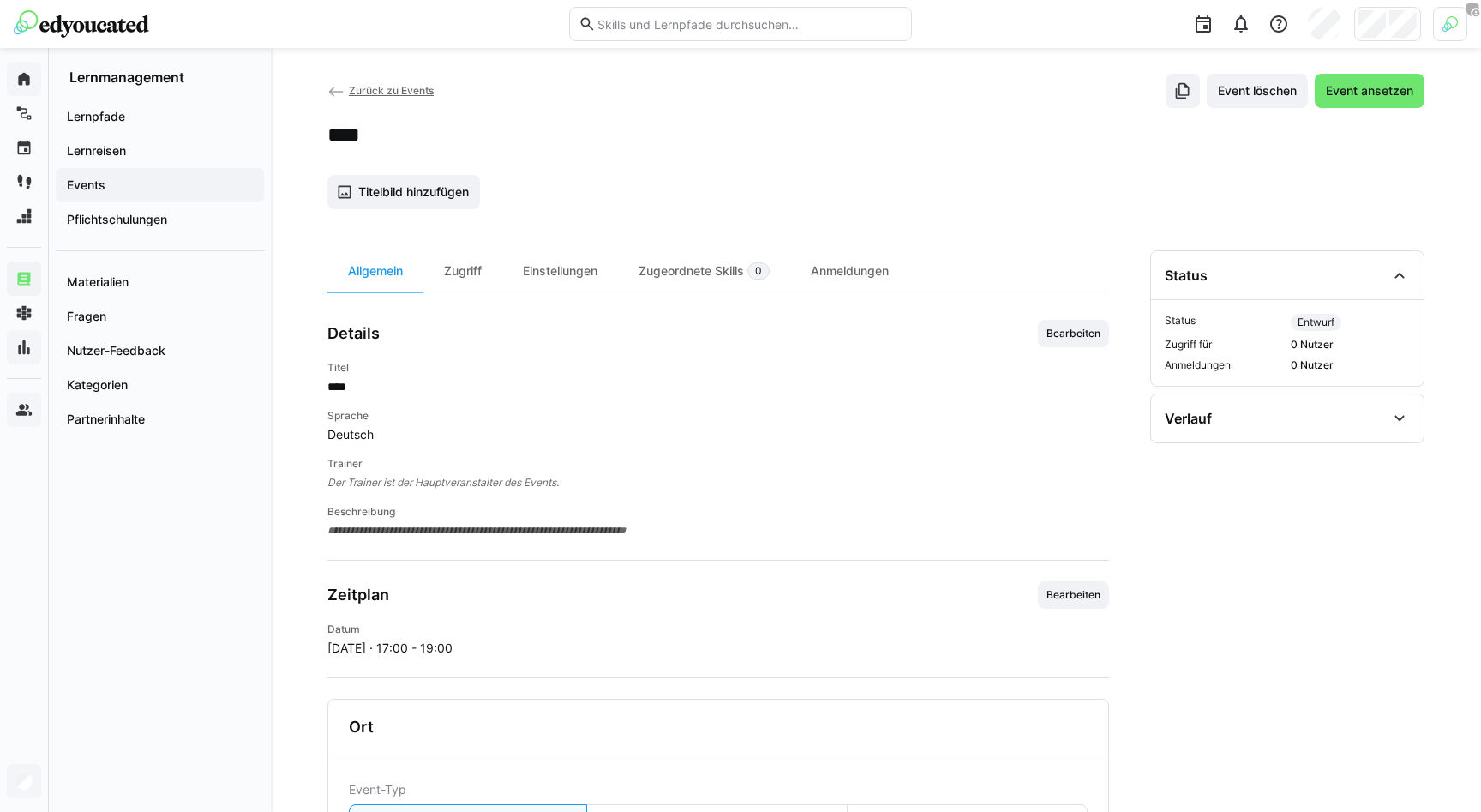
scroll to position [0, 0]
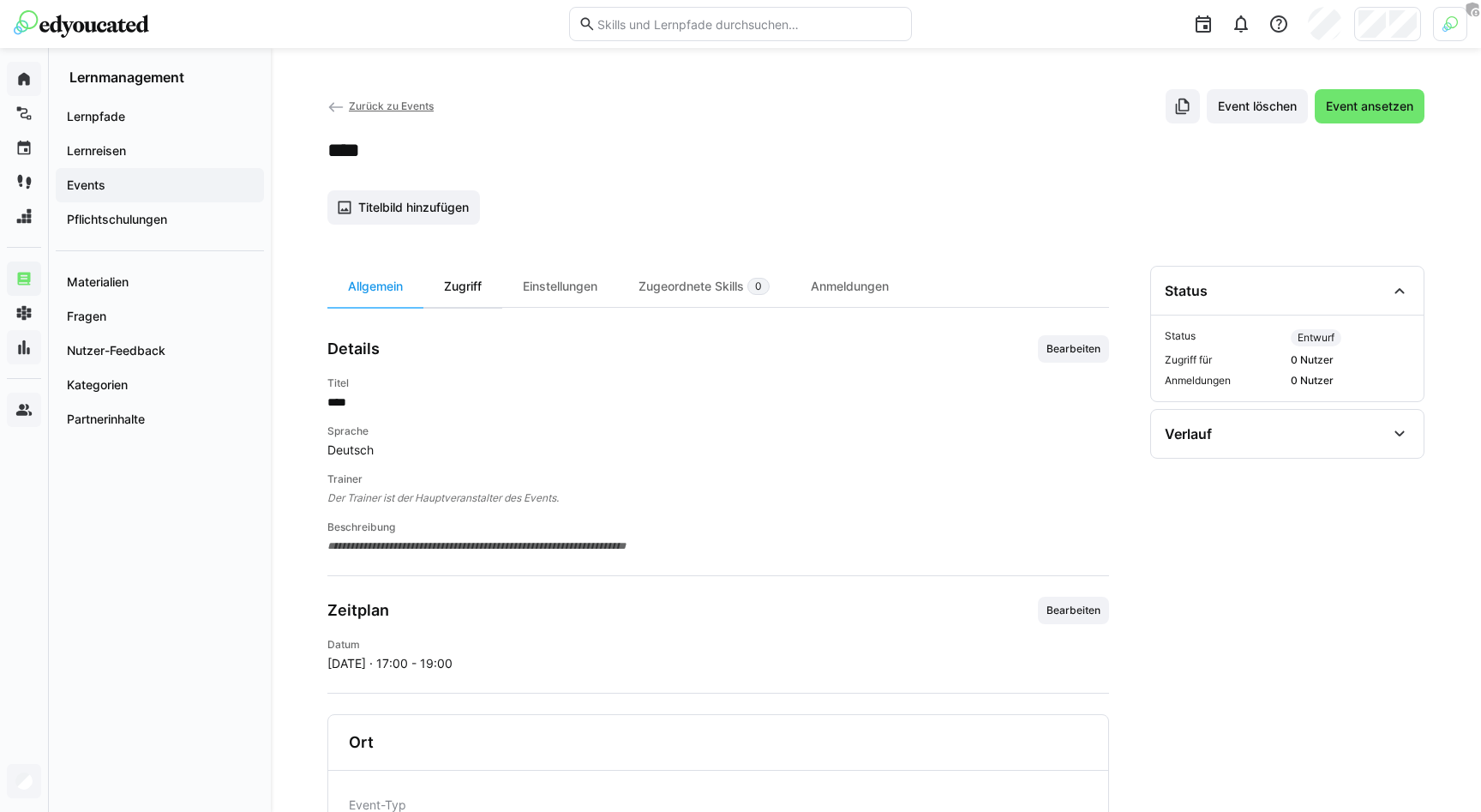
click at [469, 278] on div "Zugriff" at bounding box center [463, 286] width 79 height 42
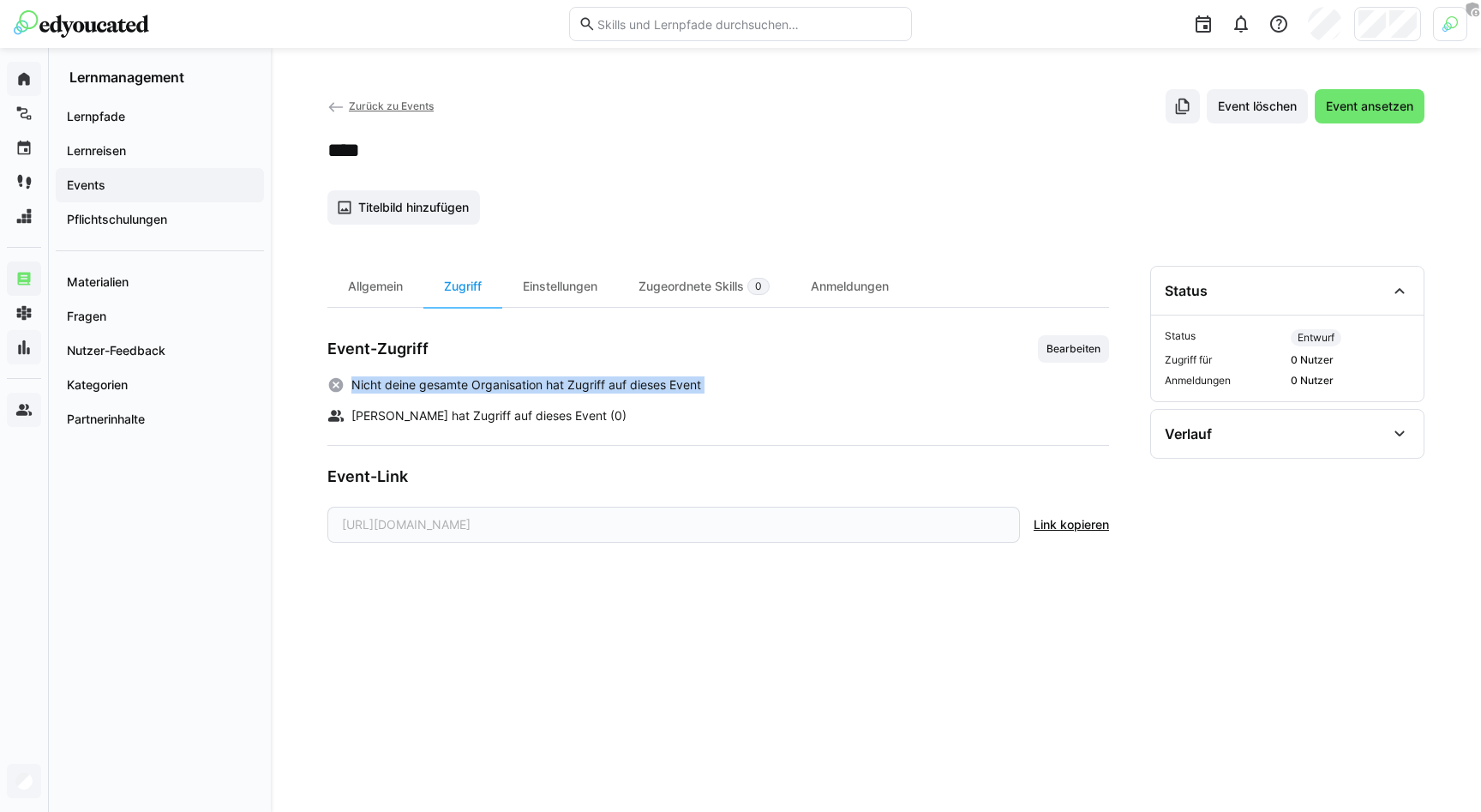
drag, startPoint x: 351, startPoint y: 384, endPoint x: 736, endPoint y: 403, distance: 385.5
click at [736, 403] on div "Nicht deine gesamte Organisation hat Zugriff auf dieses Event Kein Nutzer hat Z…" at bounding box center [718, 400] width 782 height 48
click at [921, 340] on span "Bearbeiten" at bounding box center [1074, 349] width 72 height 27
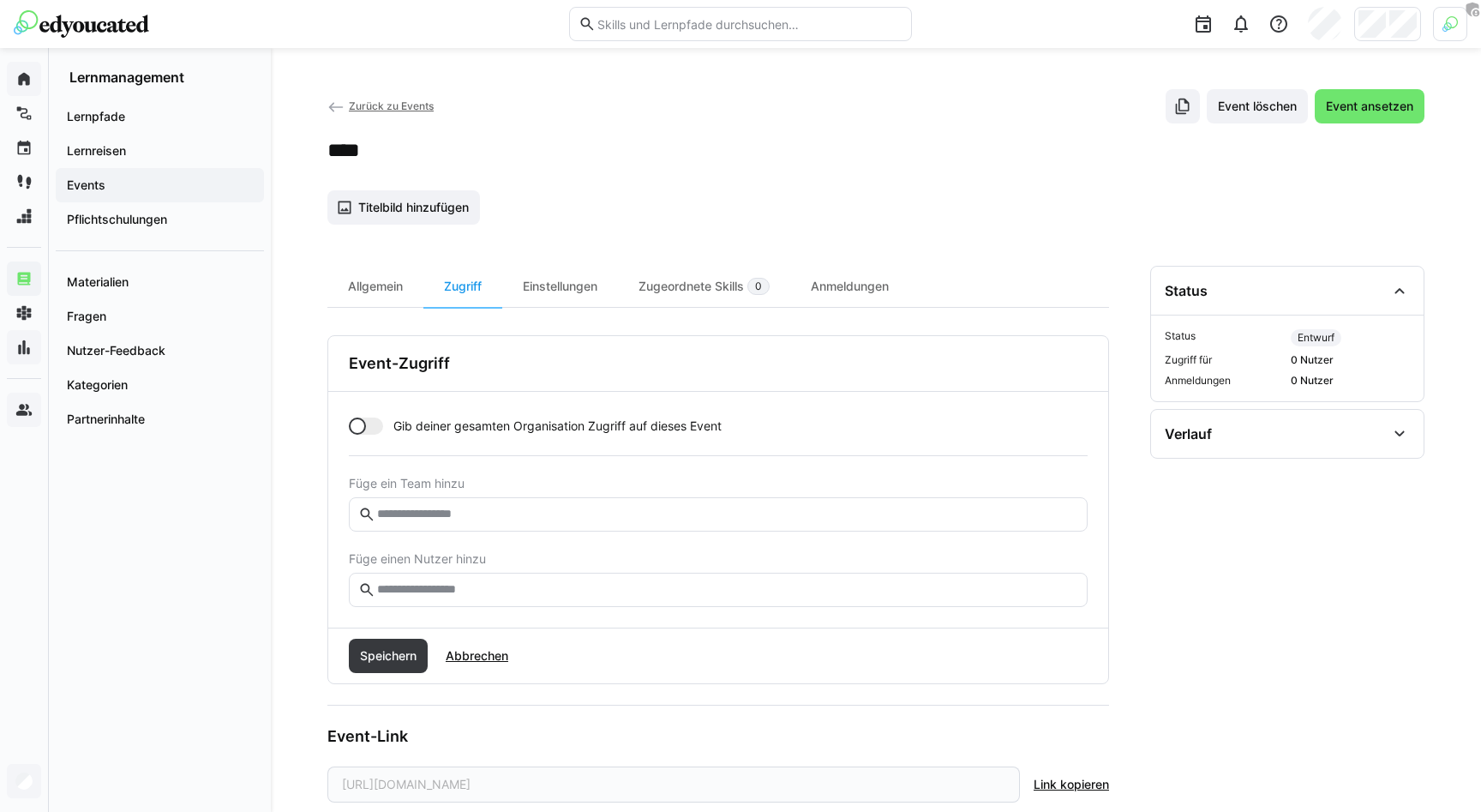
click at [380, 426] on div at bounding box center [365, 426] width 34 height 17
click at [363, 422] on div at bounding box center [365, 426] width 34 height 17
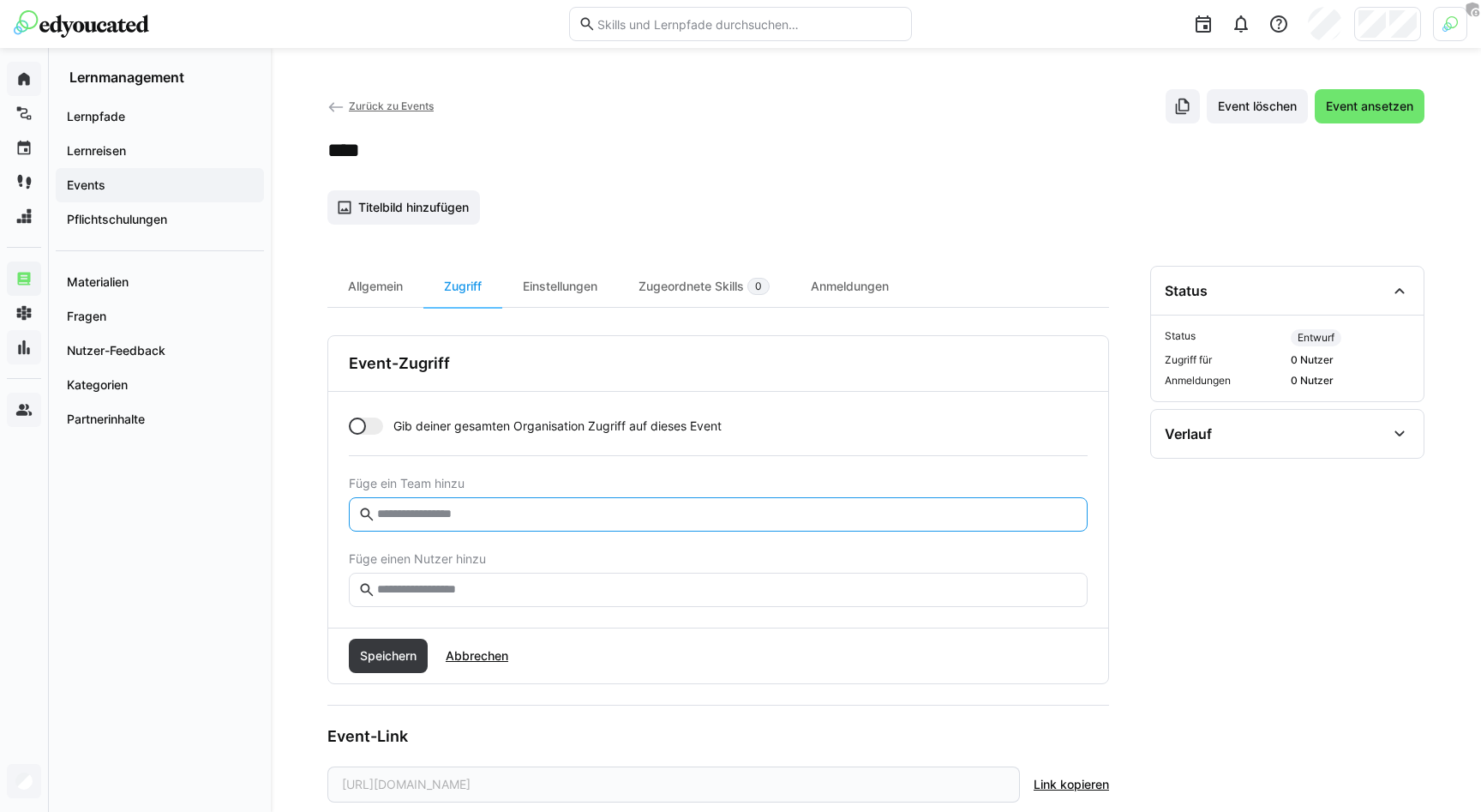
click at [453, 513] on input "text" at bounding box center [726, 514] width 703 height 15
click at [415, 592] on input "text" at bounding box center [726, 590] width 703 height 15
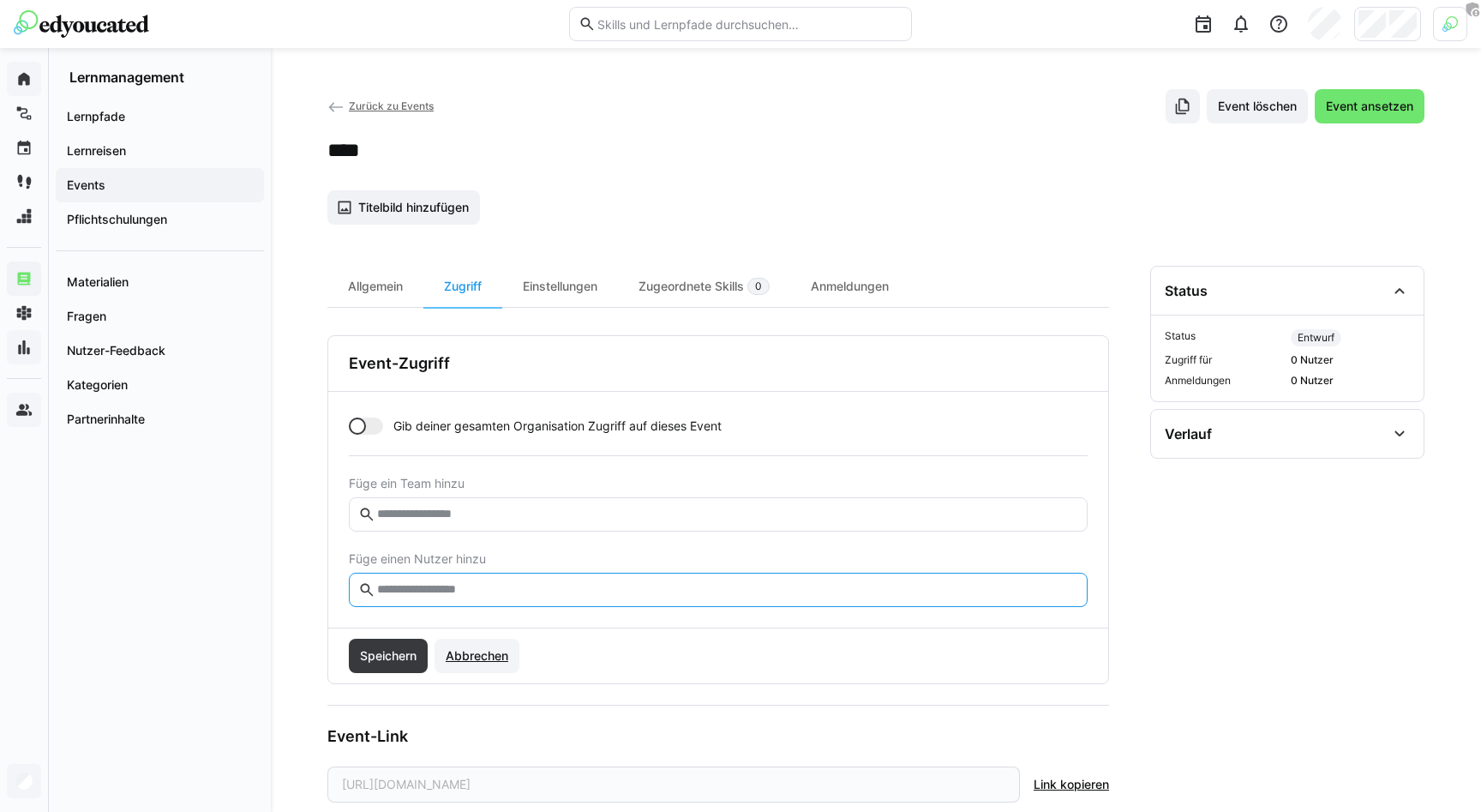
click at [461, 646] on span "Abbrechen" at bounding box center [477, 655] width 85 height 34
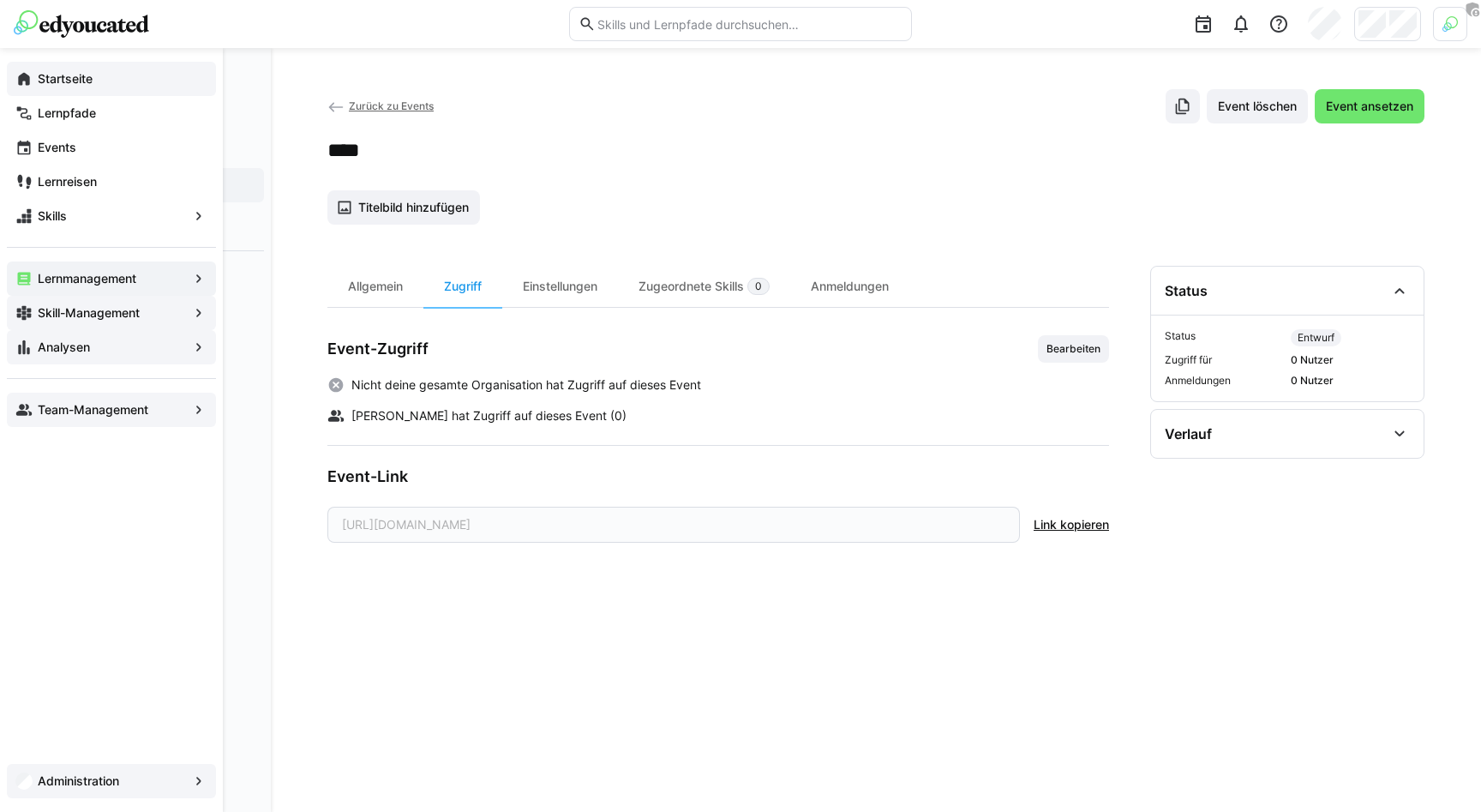
click at [25, 320] on eds-icon at bounding box center [24, 313] width 17 height 17
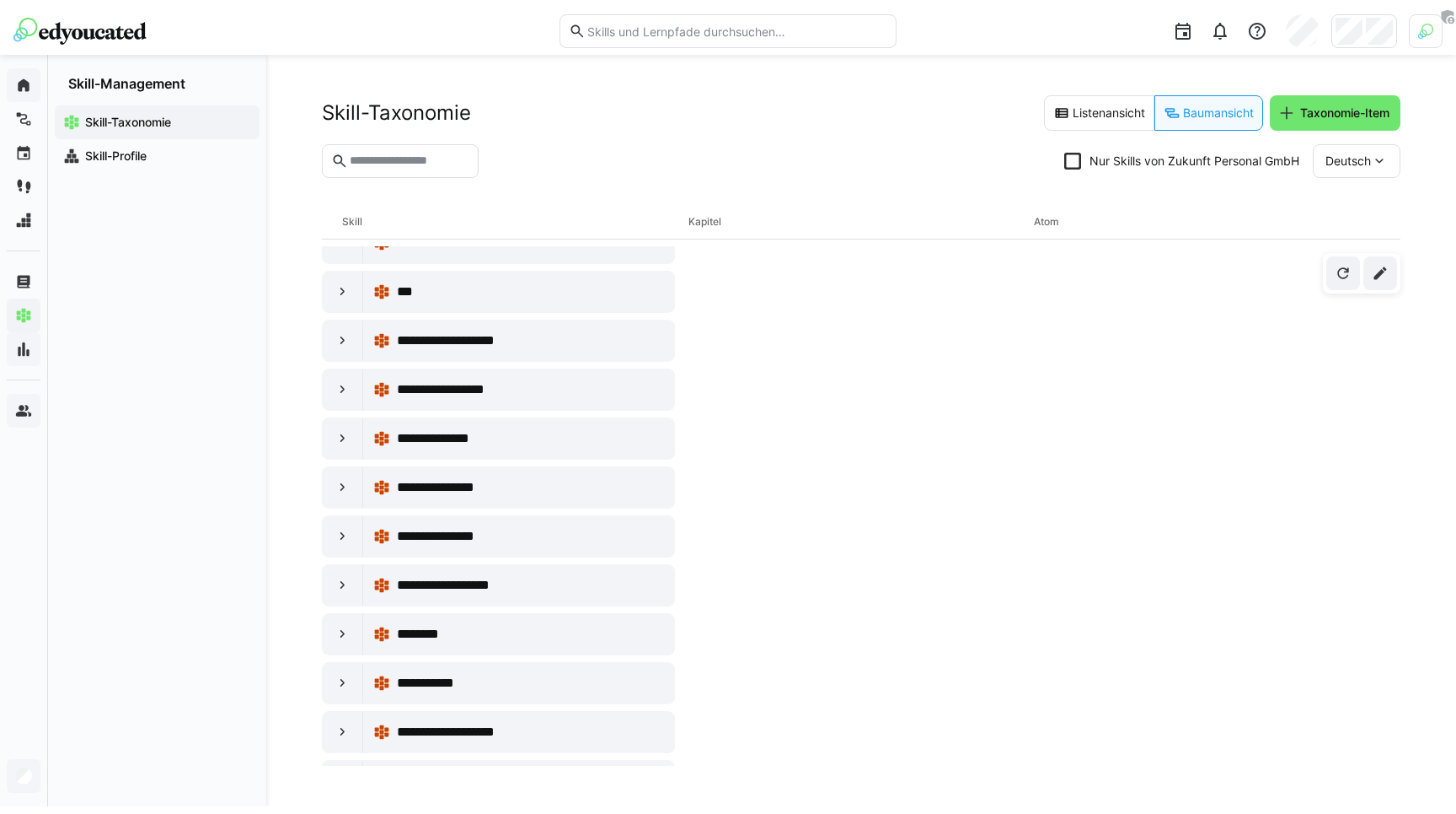
scroll to position [783, 0]
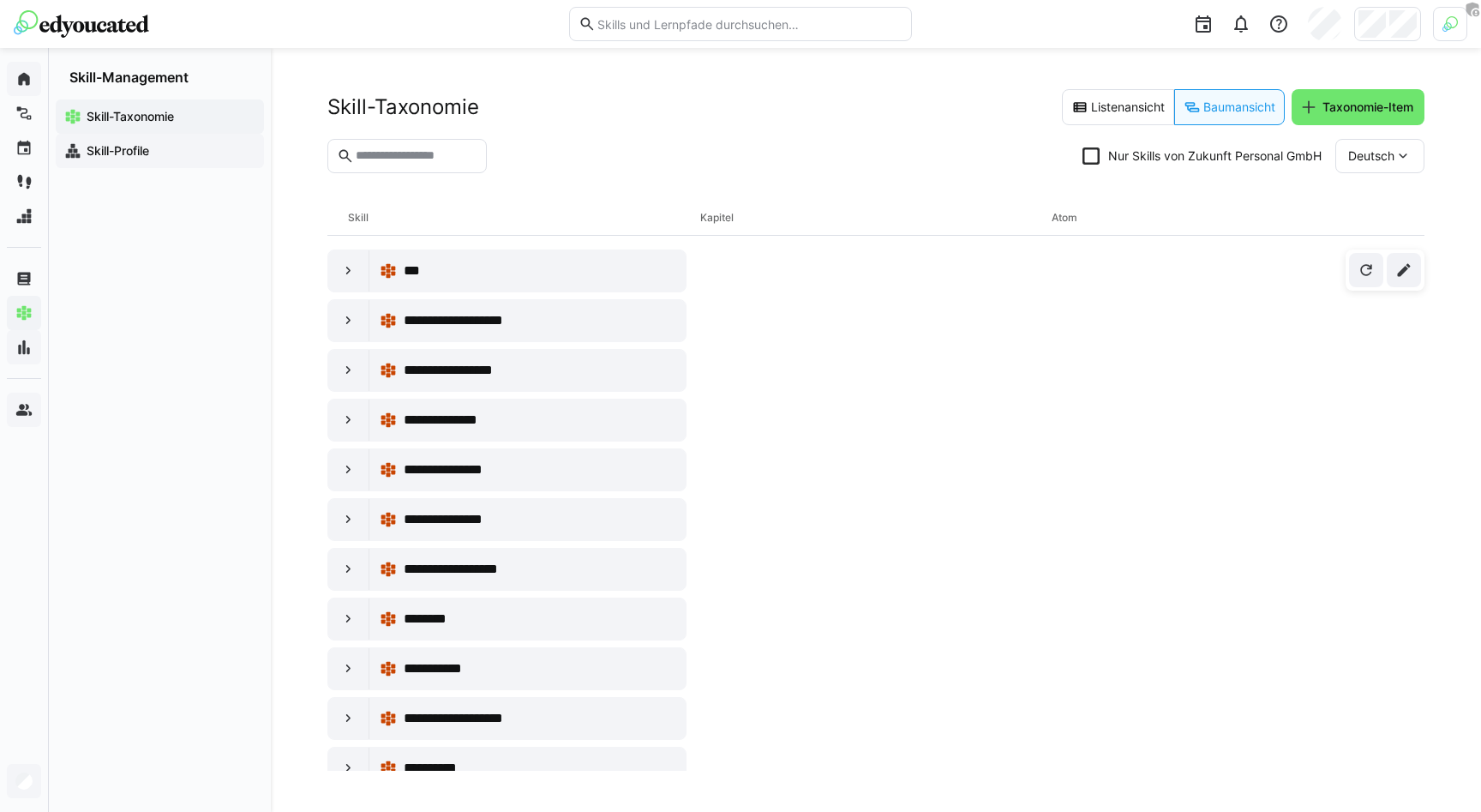
click at [122, 139] on div "Skill-Profile" at bounding box center [160, 150] width 208 height 34
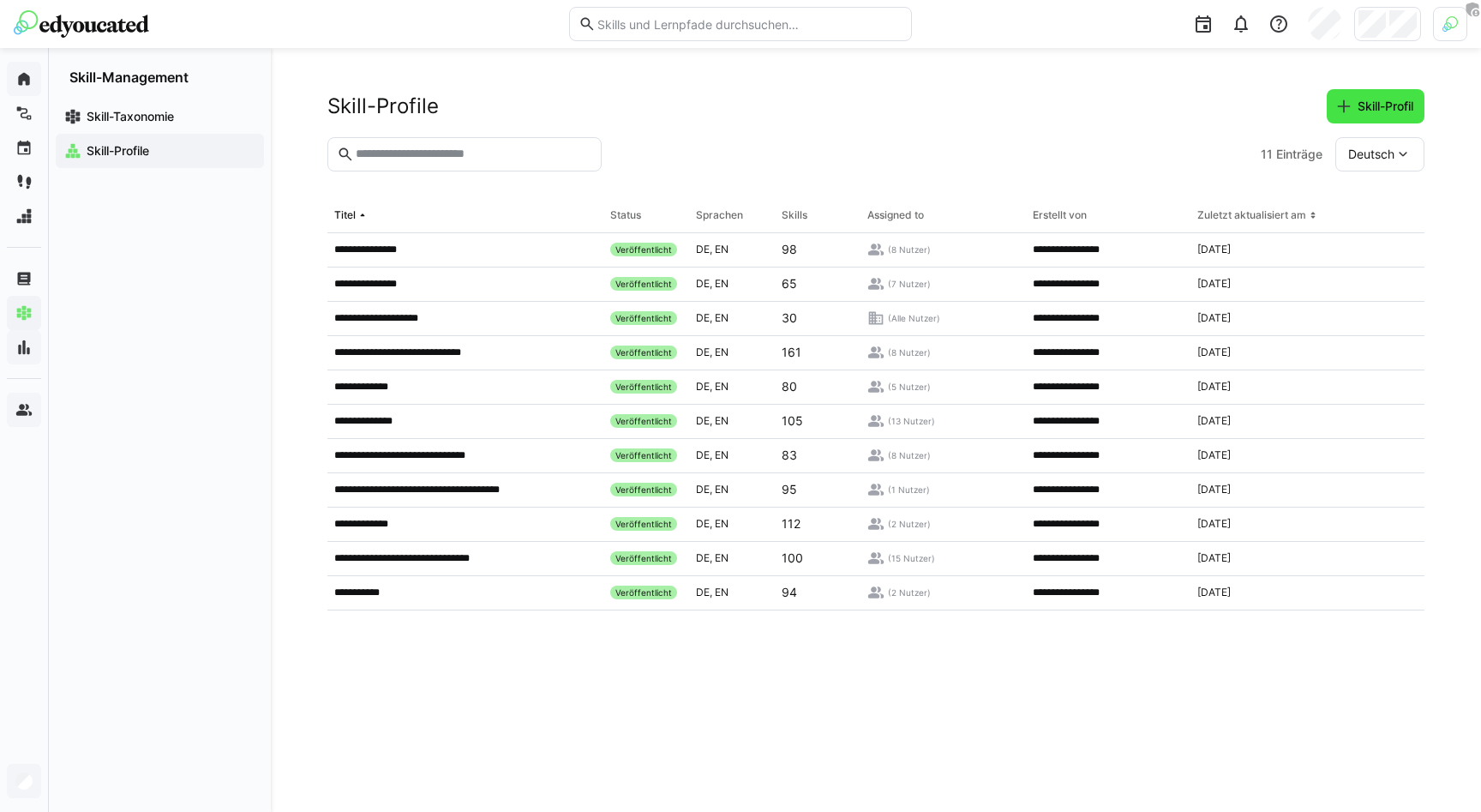
click at [921, 115] on span "Skill-Profil" at bounding box center [1375, 105] width 98 height 34
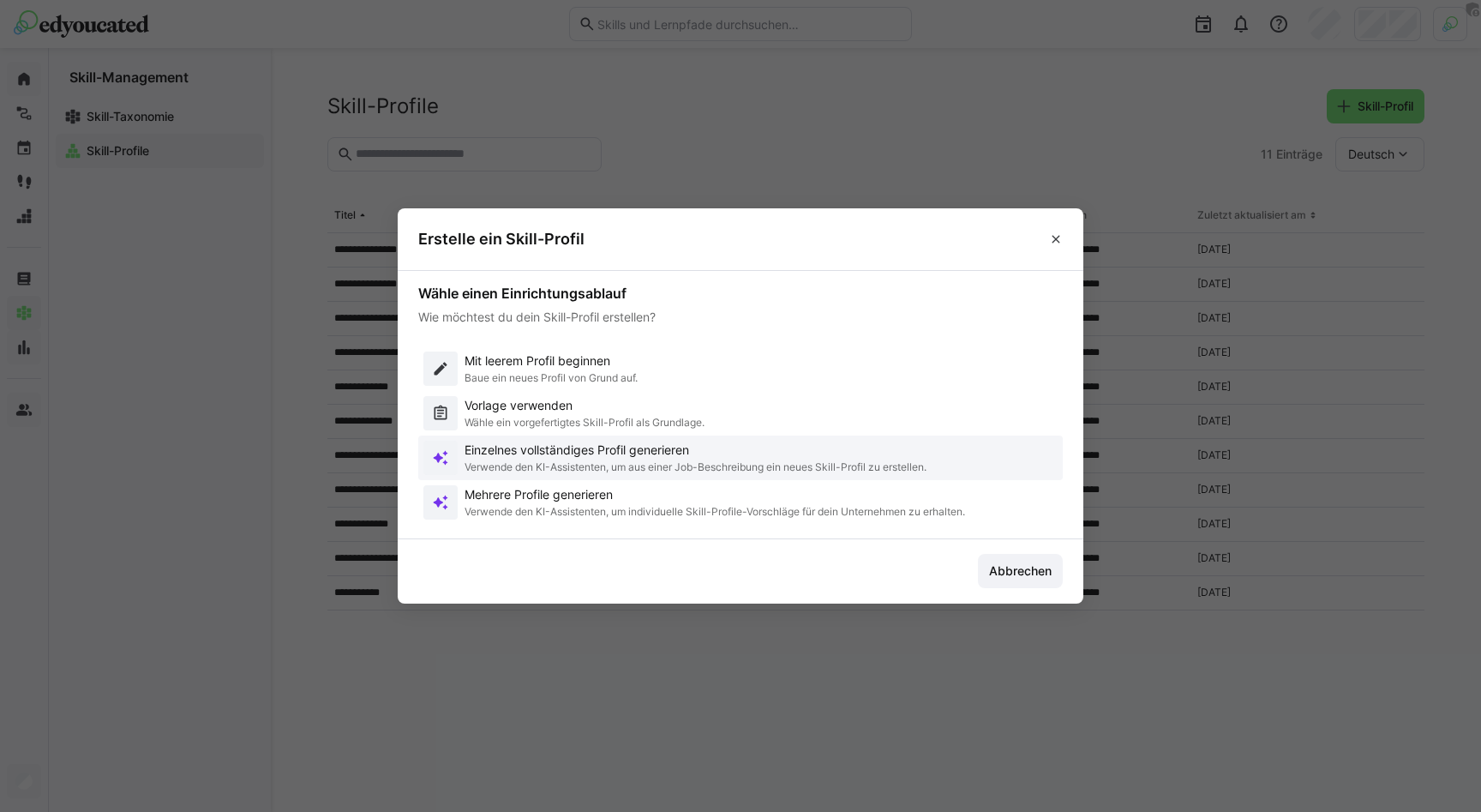
click at [560, 465] on p "Verwende den KI-Assistenten, um aus einer Job-Beschreibung ein neues Skill-Prof…" at bounding box center [696, 467] width 462 height 14
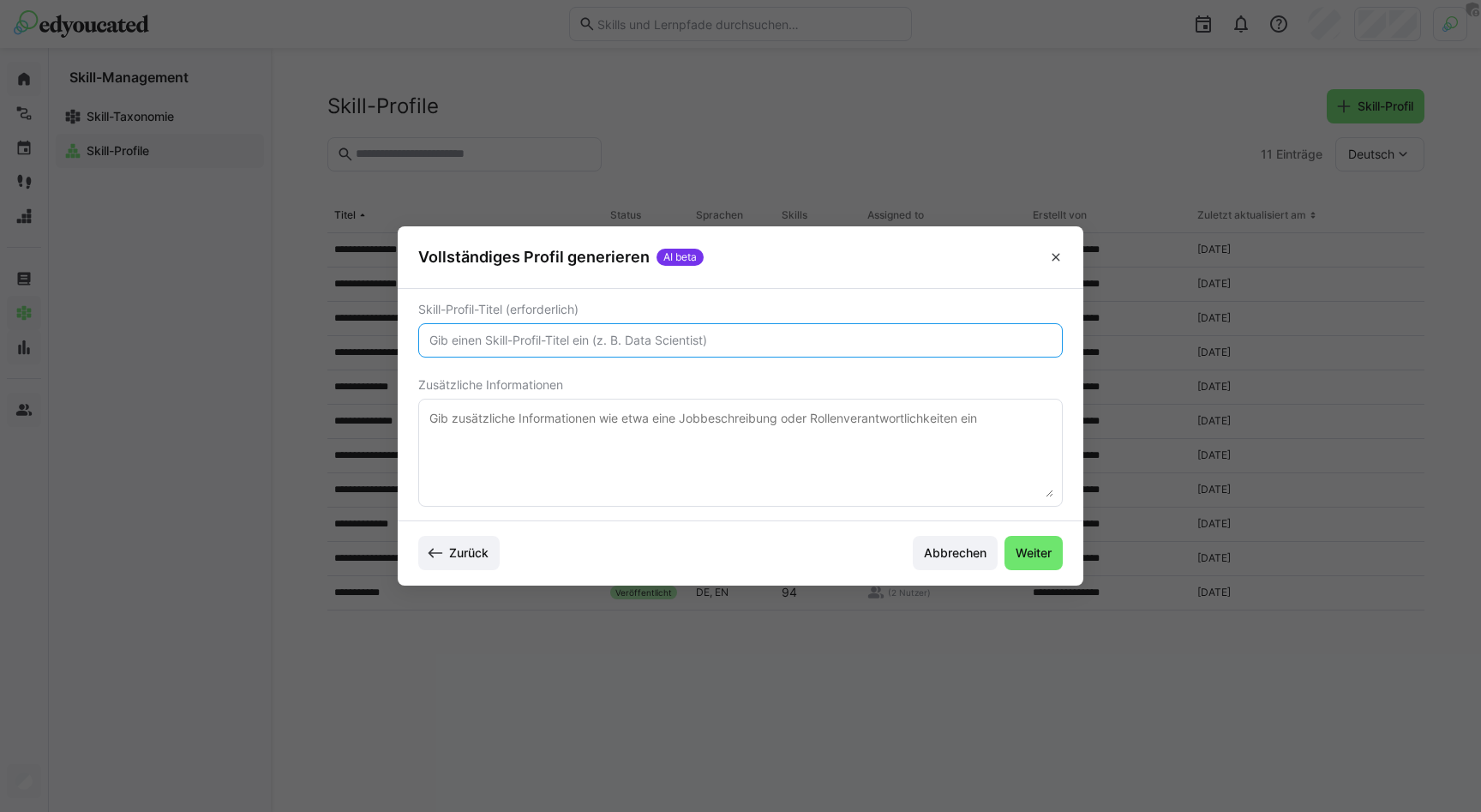
click at [538, 336] on input "text" at bounding box center [740, 340] width 625 height 15
type input "Test"
click at [921, 548] on span "Weiter" at bounding box center [1033, 553] width 42 height 17
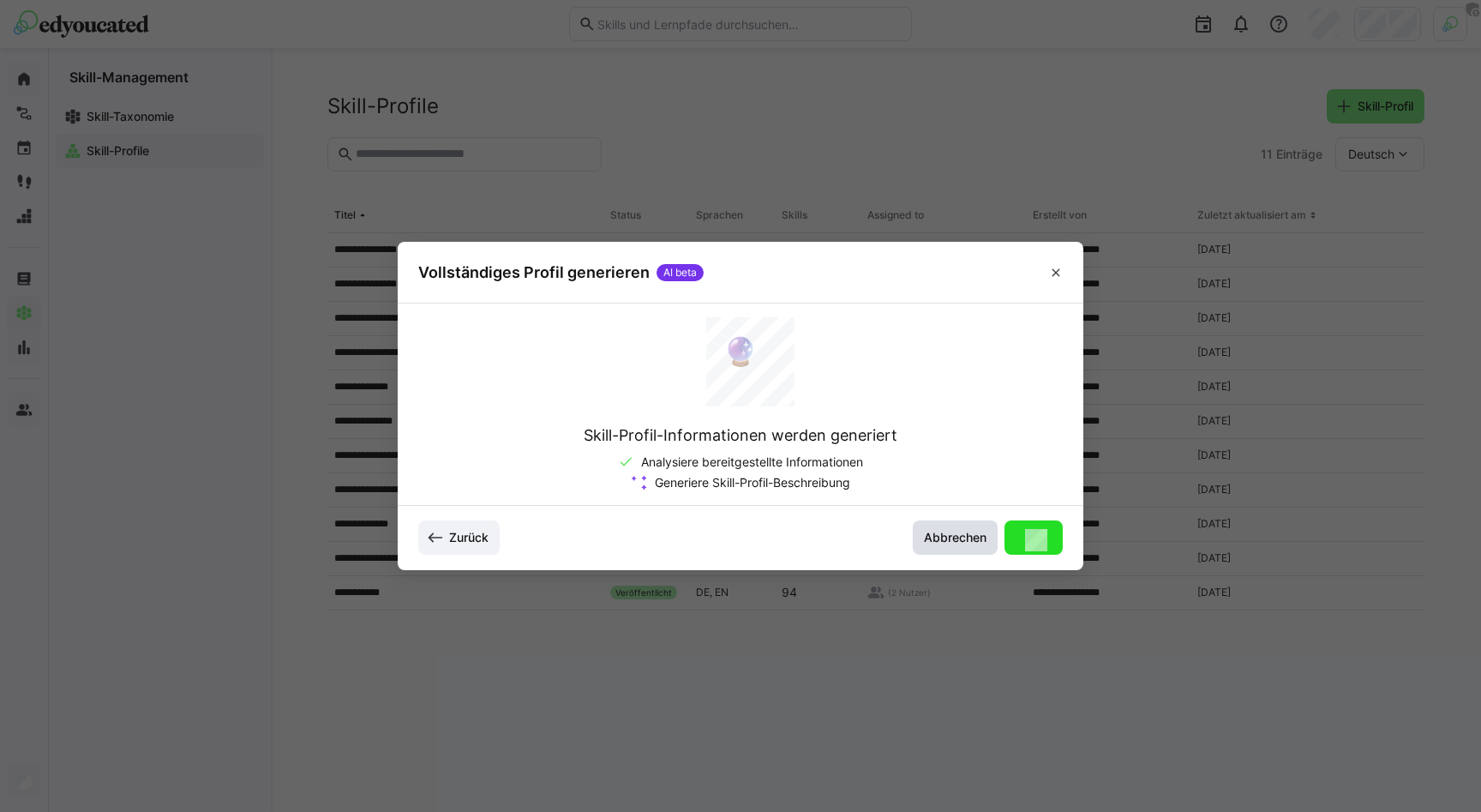
click at [921, 529] on span "Abbrechen" at bounding box center [955, 537] width 68 height 17
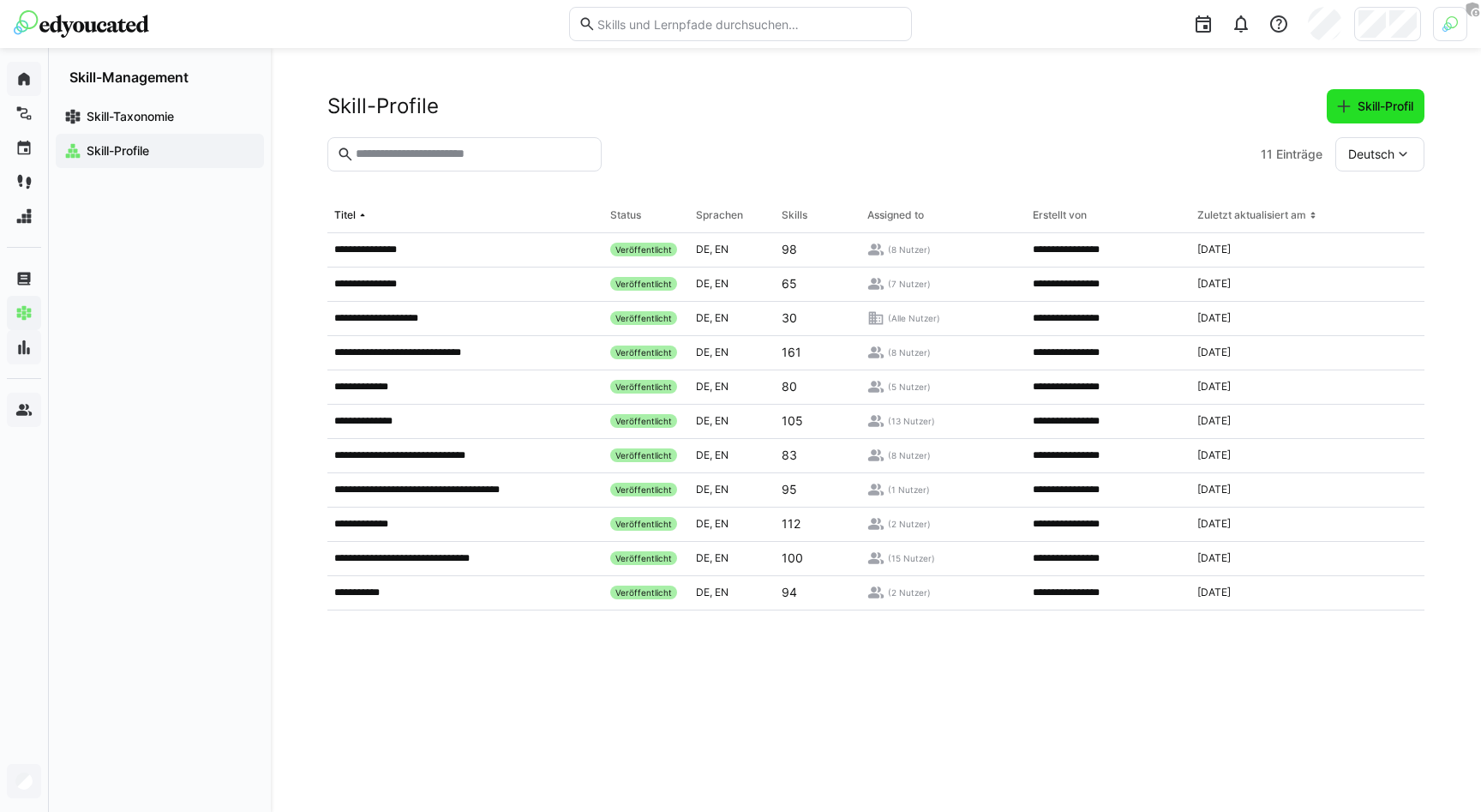
click at [921, 102] on span "Skill-Profil" at bounding box center [1385, 106] width 61 height 17
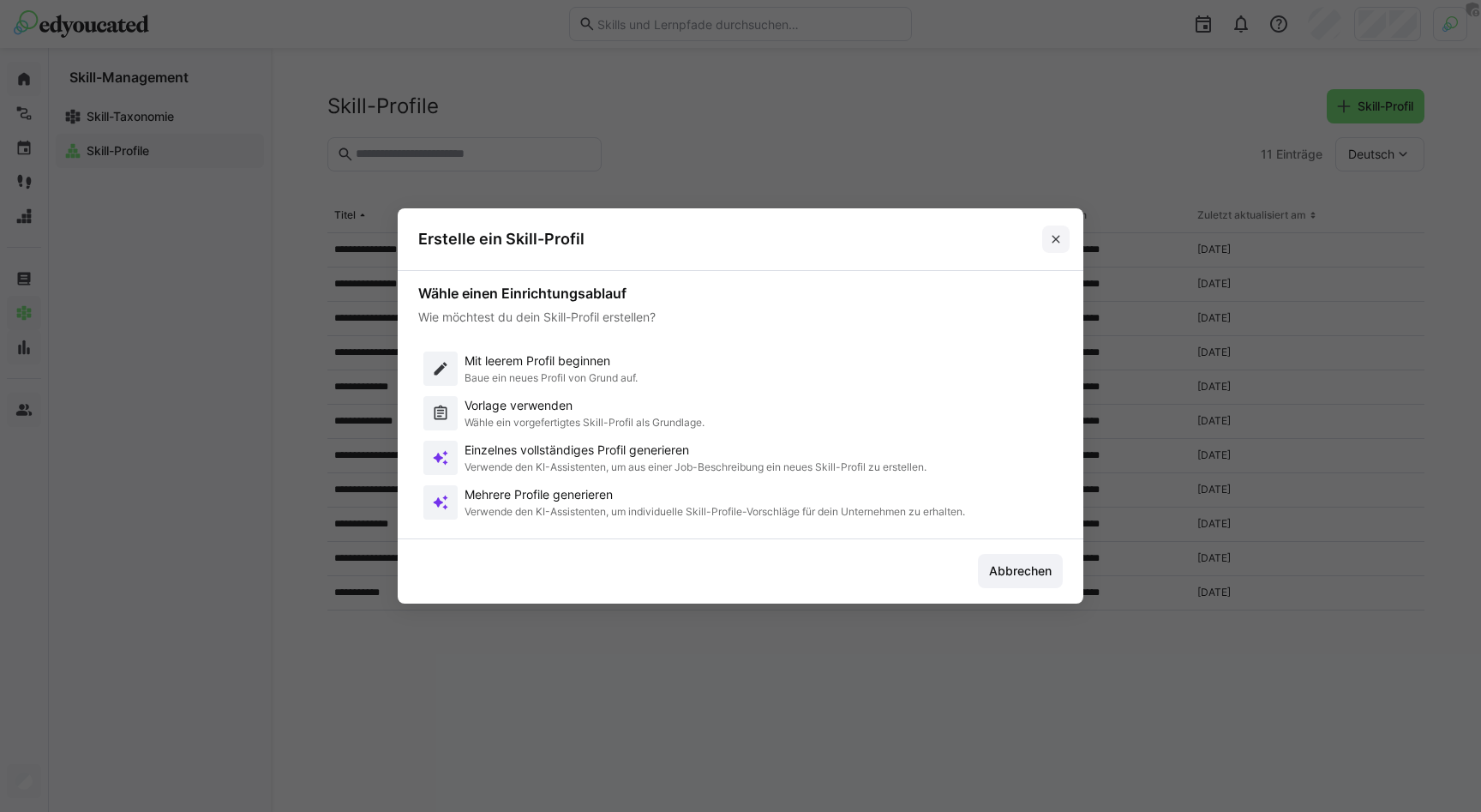
click at [921, 246] on eds-icon at bounding box center [1056, 239] width 14 height 14
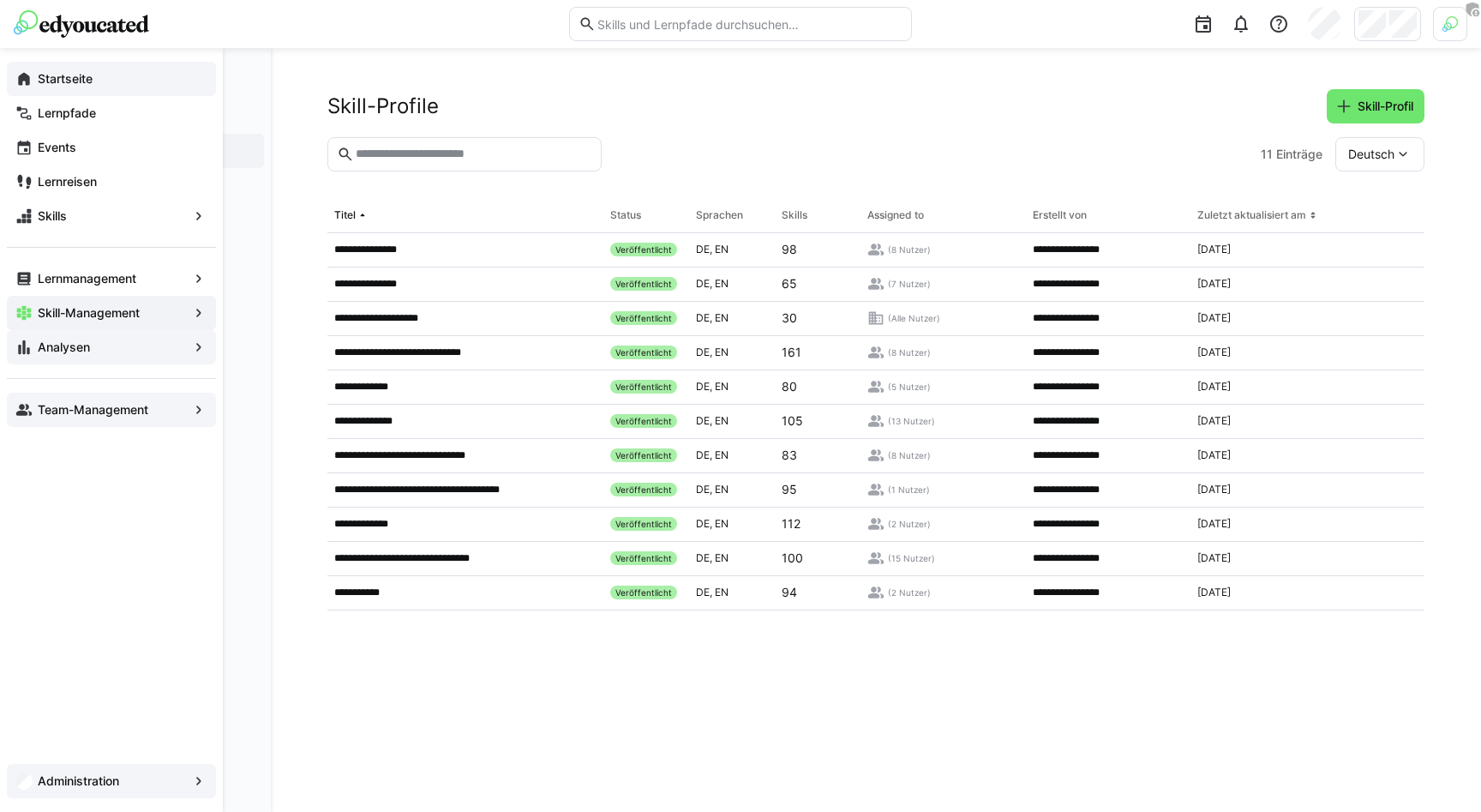
click at [30, 75] on eds-icon at bounding box center [24, 79] width 17 height 17
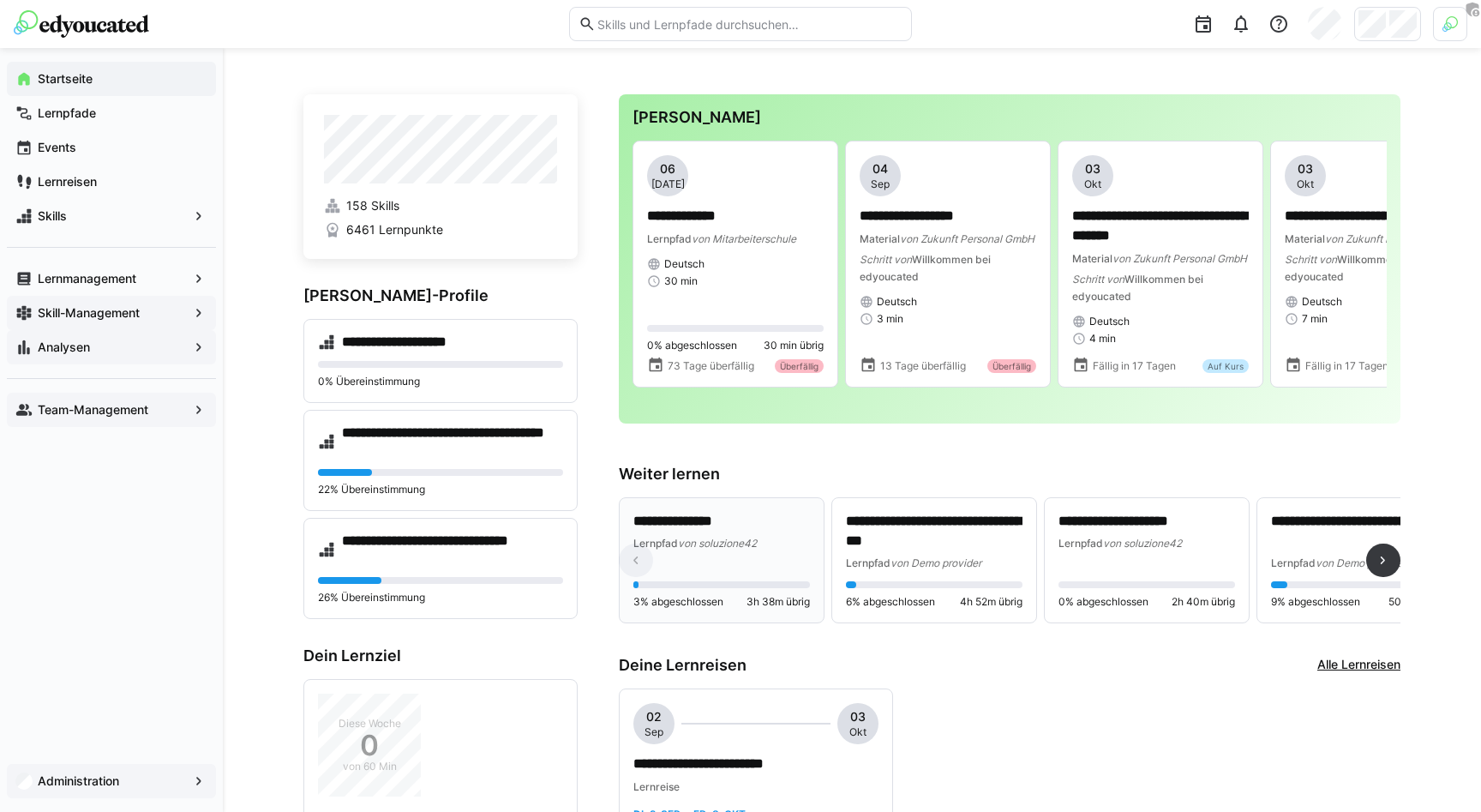
click at [715, 532] on p "**********" at bounding box center [721, 521] width 177 height 19
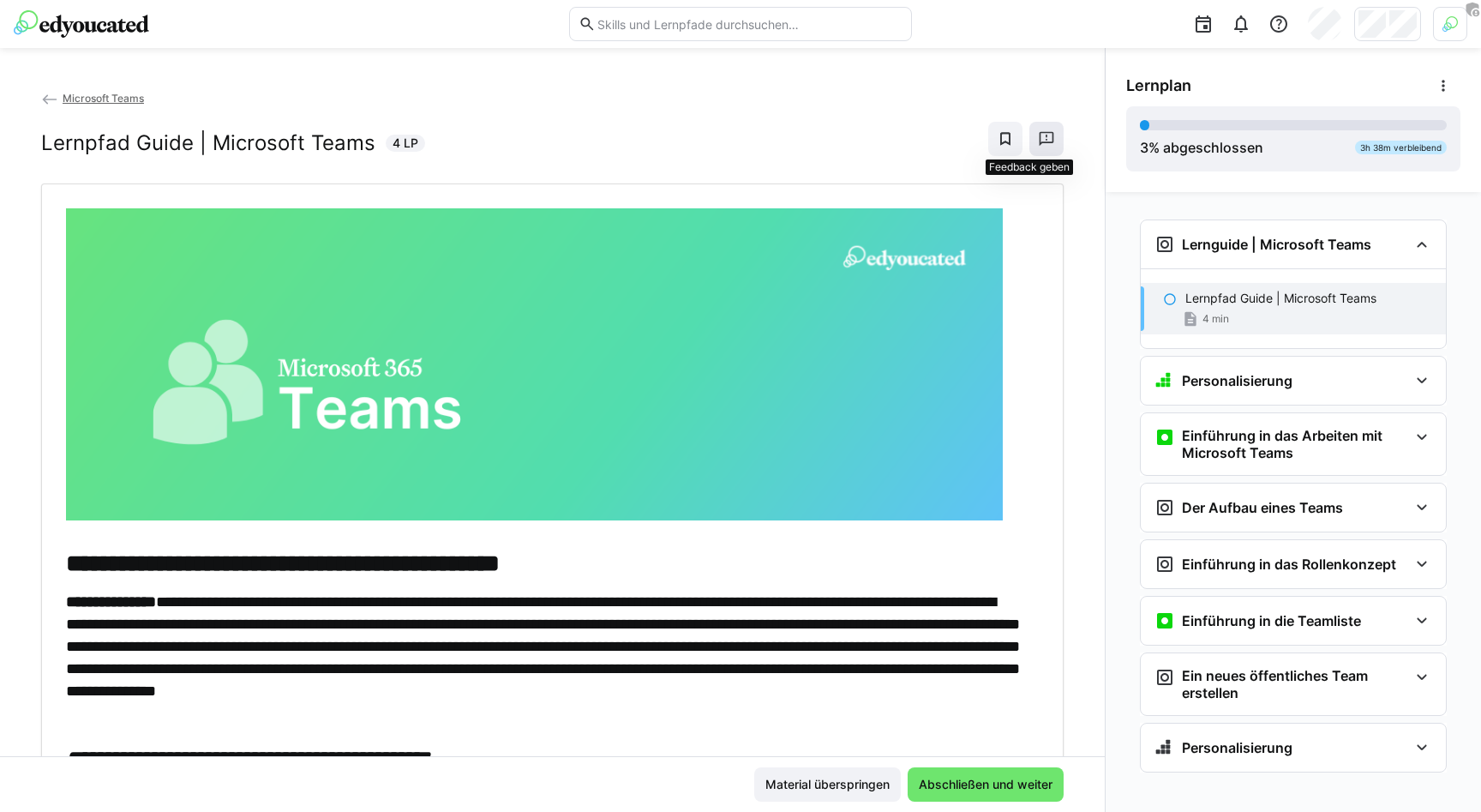
click at [921, 145] on eds-icon at bounding box center [1047, 139] width 17 height 17
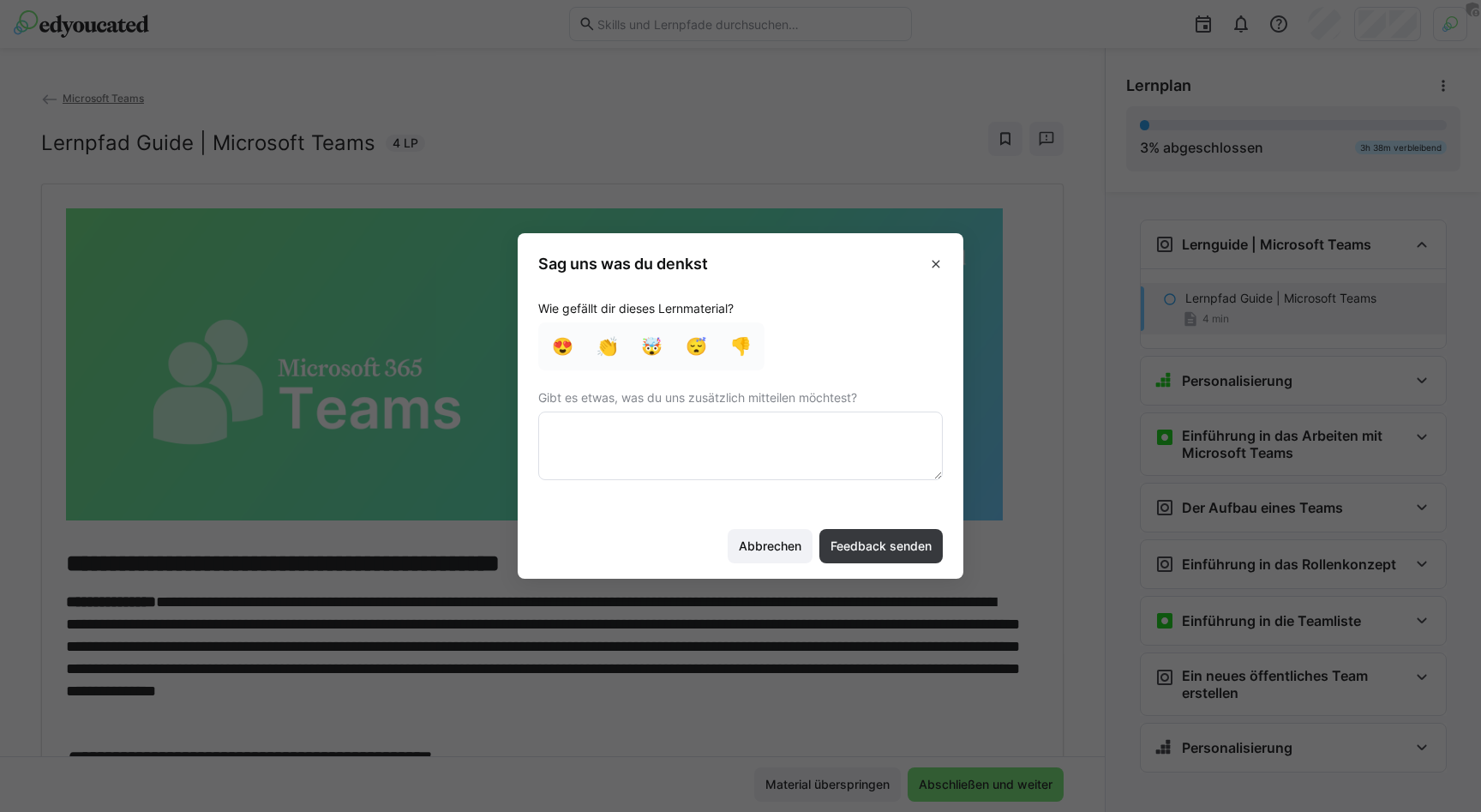
click at [653, 425] on textarea at bounding box center [740, 446] width 404 height 69
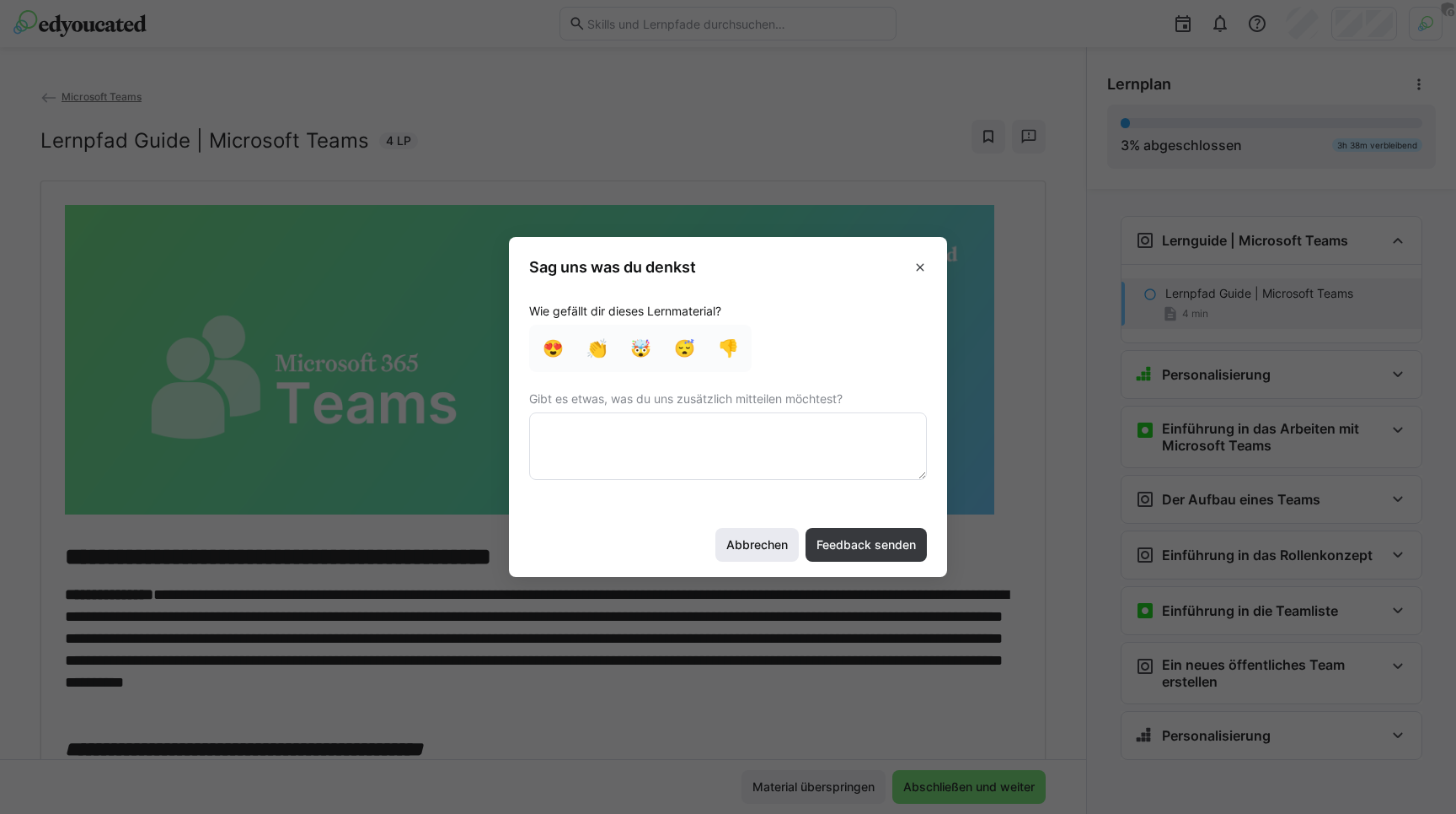
click at [758, 536] on span "Abbrechen" at bounding box center [757, 545] width 67 height 17
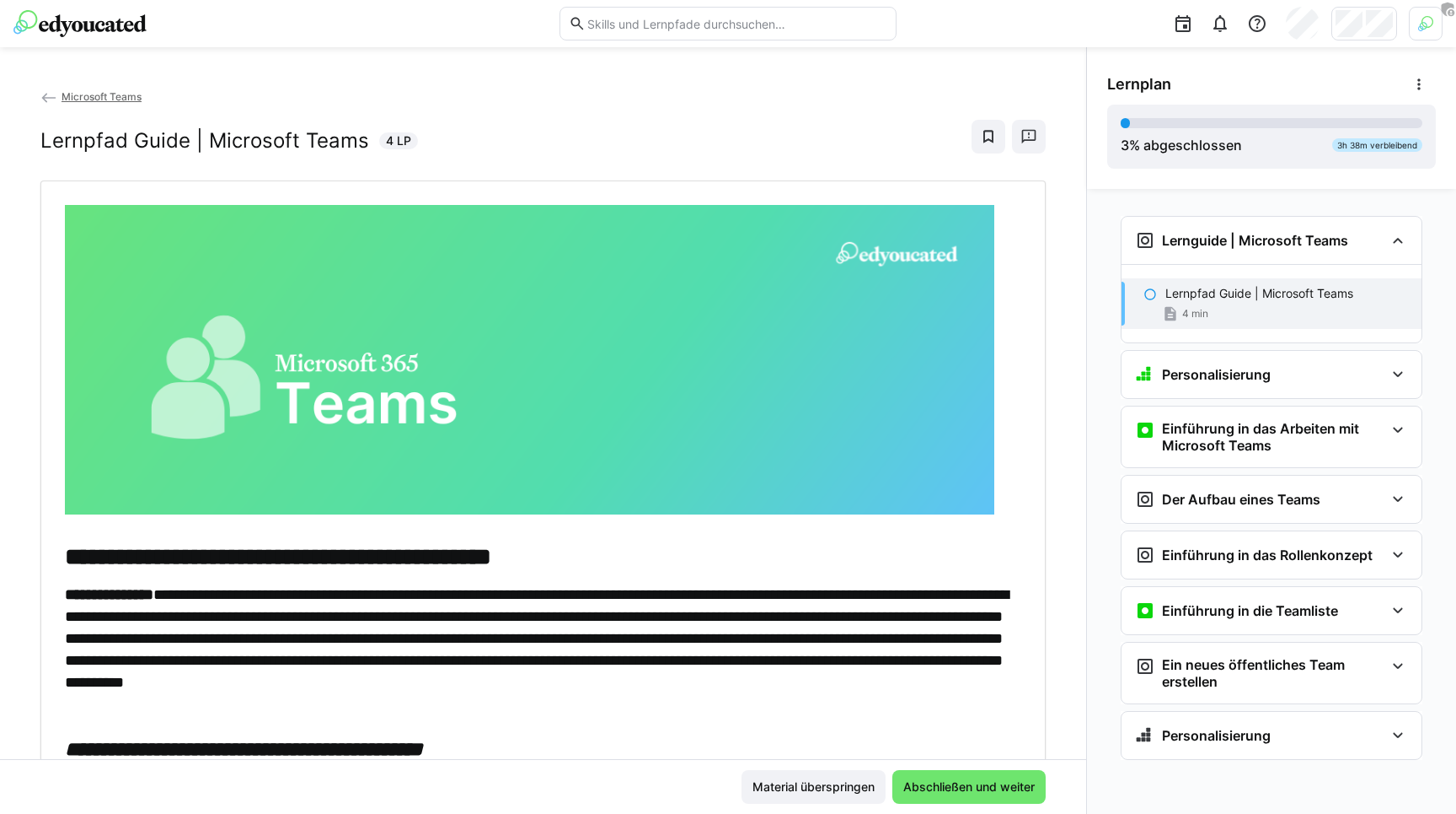
click at [62, 16] on img at bounding box center [80, 24] width 133 height 27
